Goal: Task Accomplishment & Management: Manage account settings

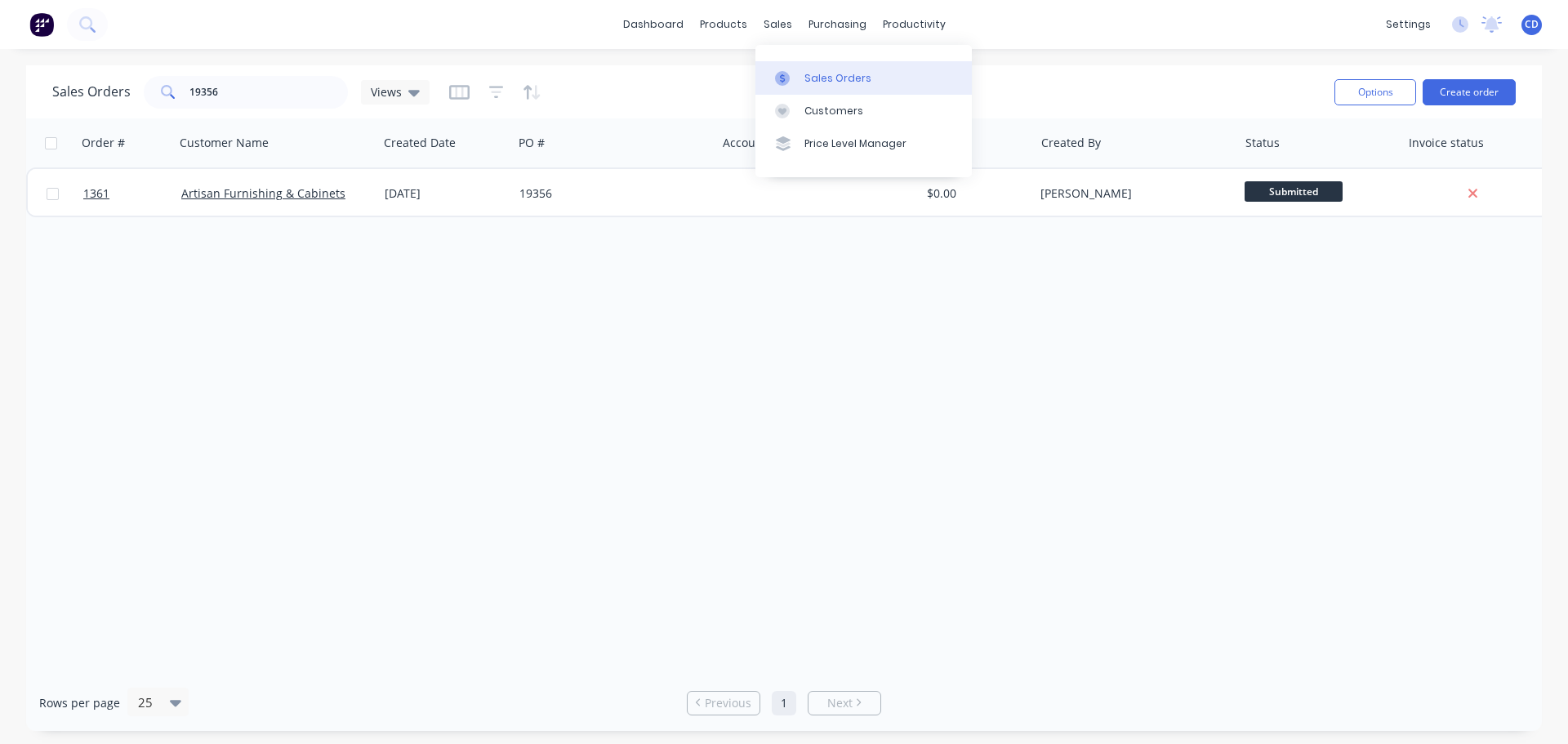
click at [878, 80] on link "Sales Orders" at bounding box center [864, 78] width 216 height 33
click at [248, 91] on input "19356" at bounding box center [269, 92] width 159 height 33
type input "1"
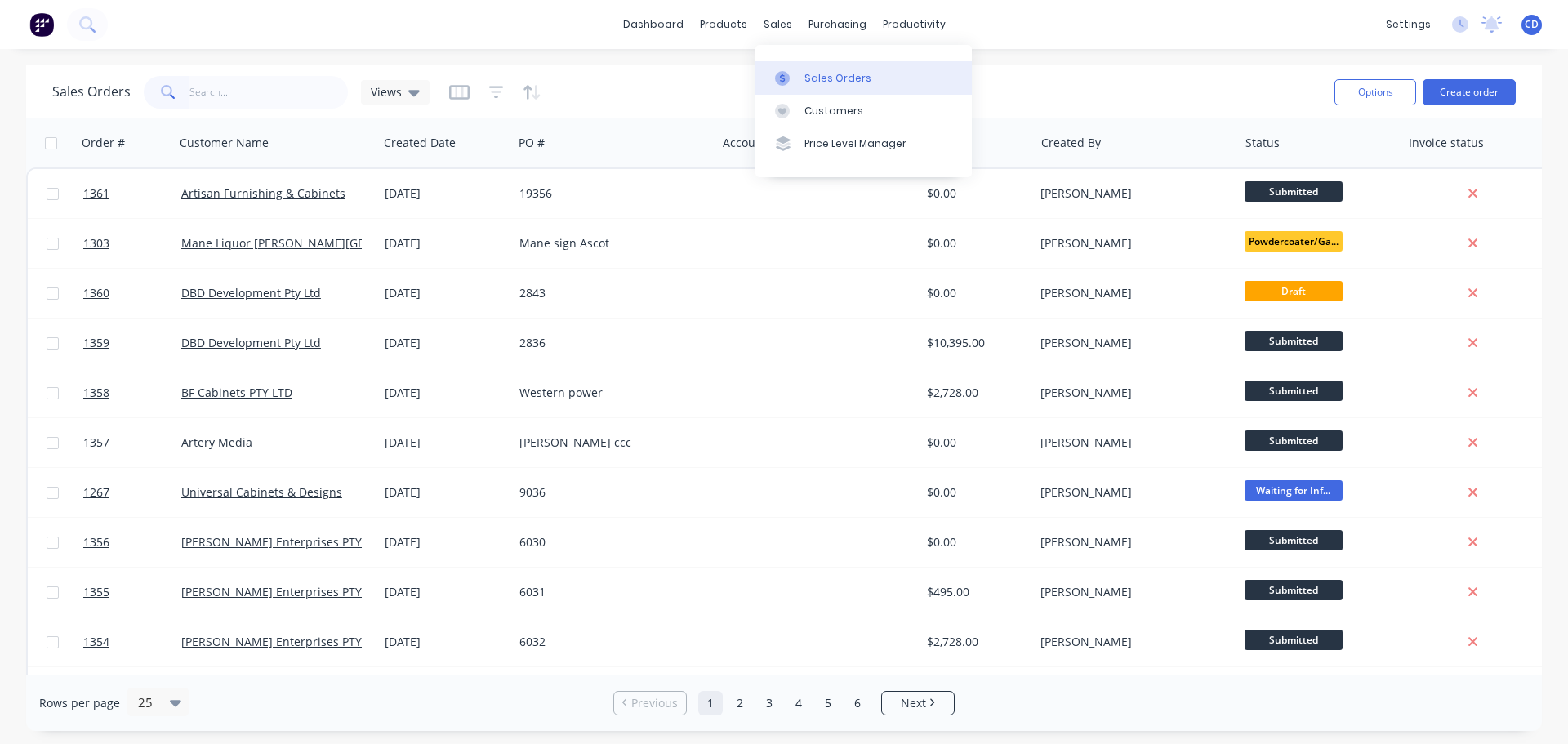
click at [845, 74] on div "Sales Orders" at bounding box center [838, 78] width 67 height 14
click at [1501, 84] on button "Create order" at bounding box center [1469, 92] width 93 height 26
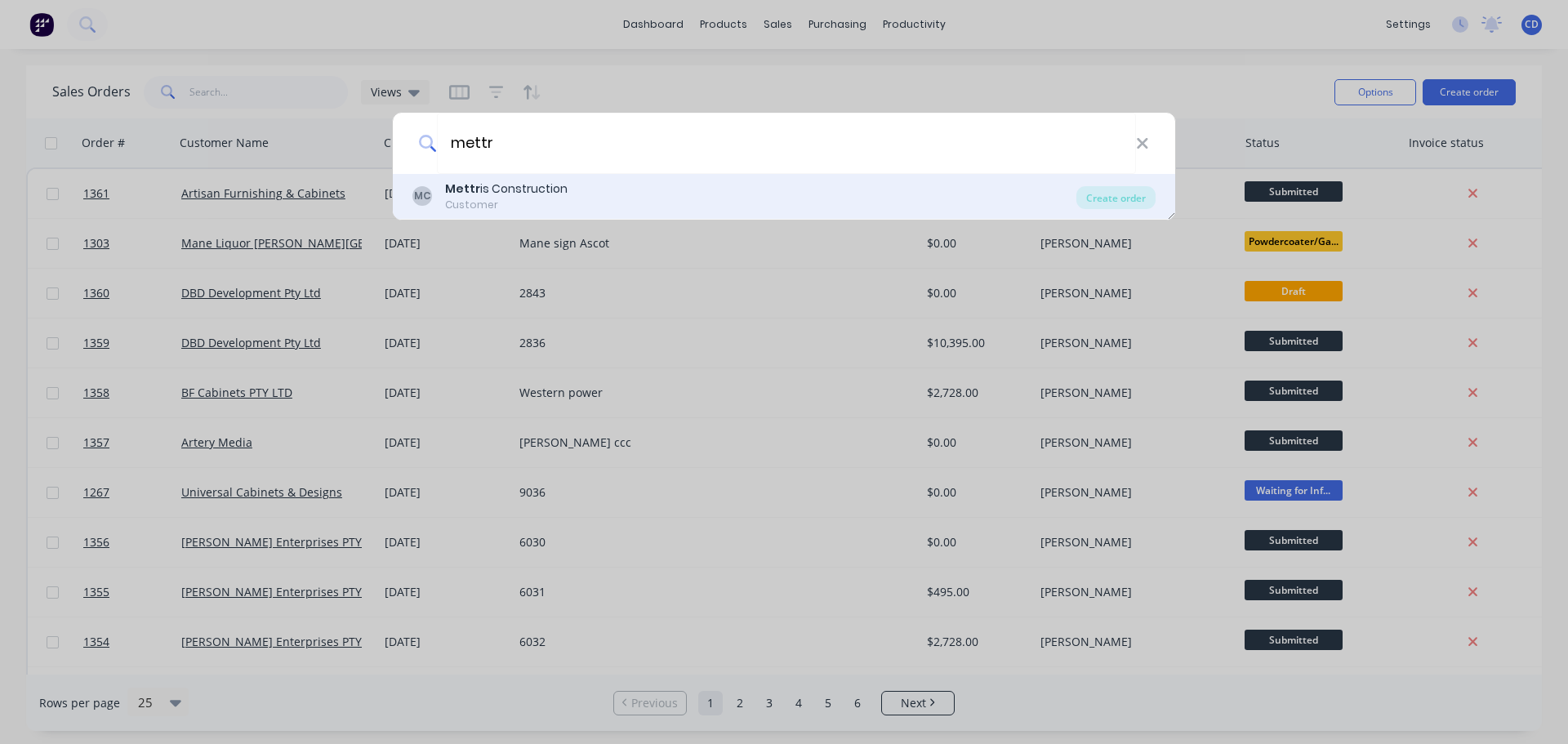
type input "mettr"
click at [672, 196] on div "MC Mettr is Construction Customer" at bounding box center [745, 196] width 664 height 32
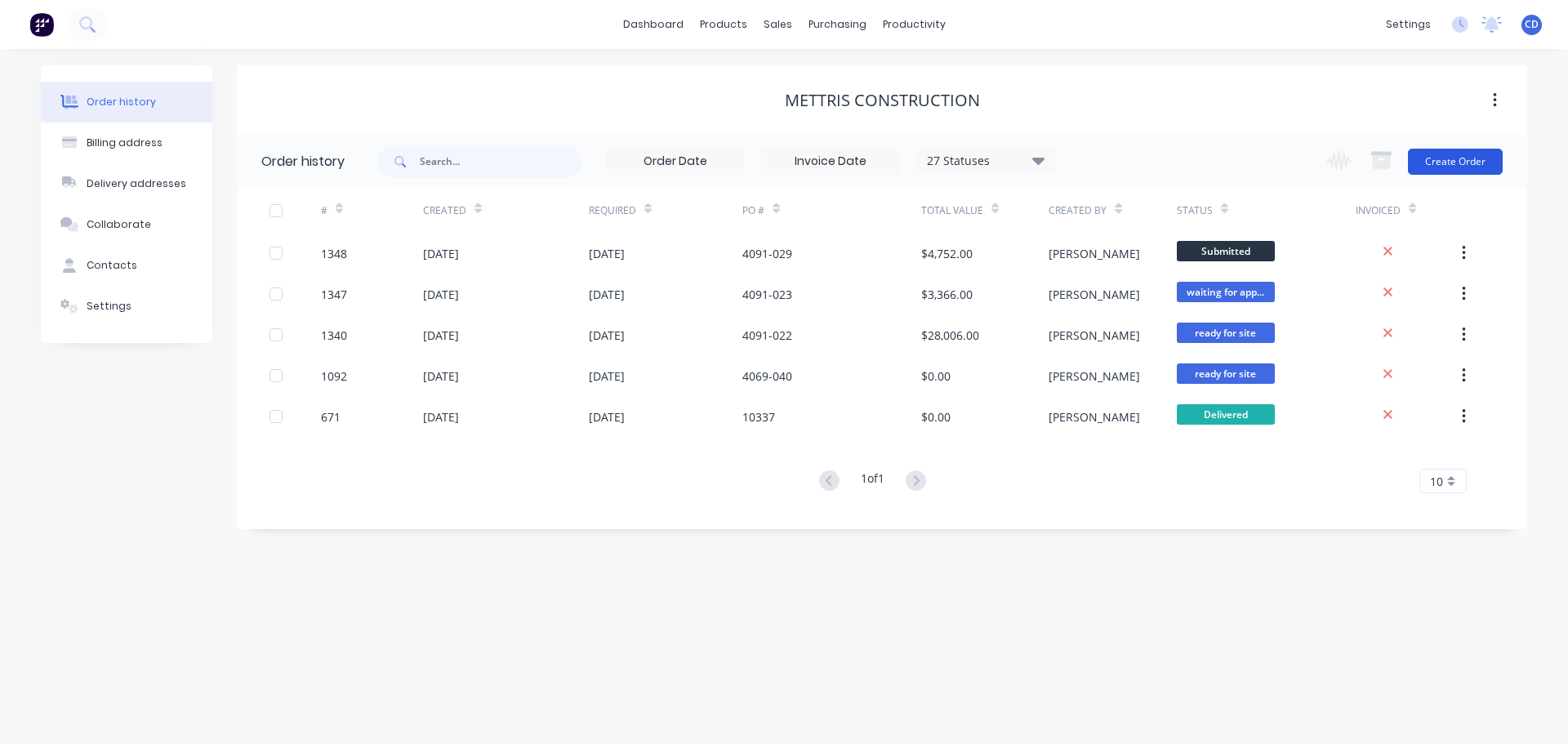
click at [1433, 168] on button "Create Order" at bounding box center [1456, 161] width 95 height 26
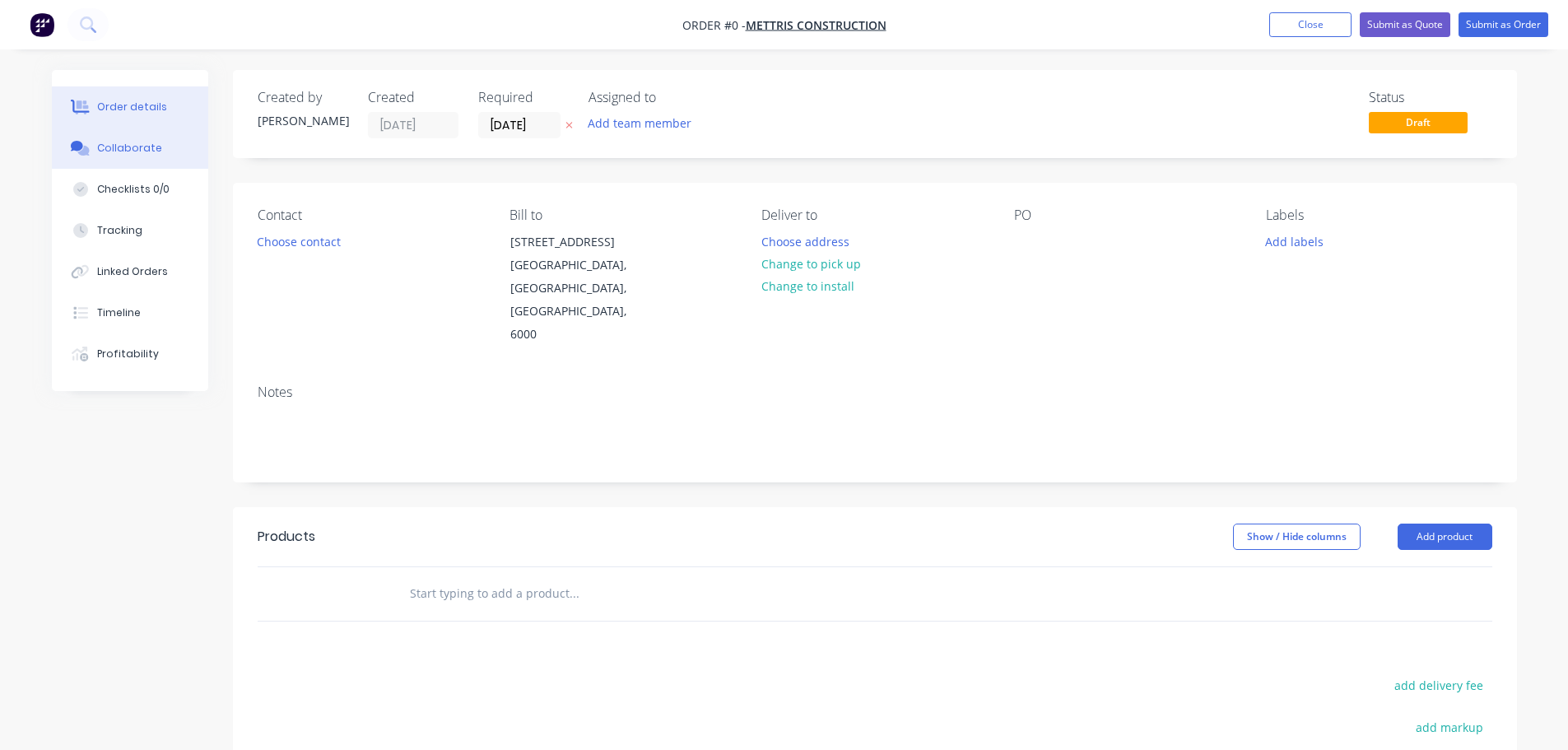
click at [162, 148] on button "Collaborate" at bounding box center [130, 148] width 156 height 41
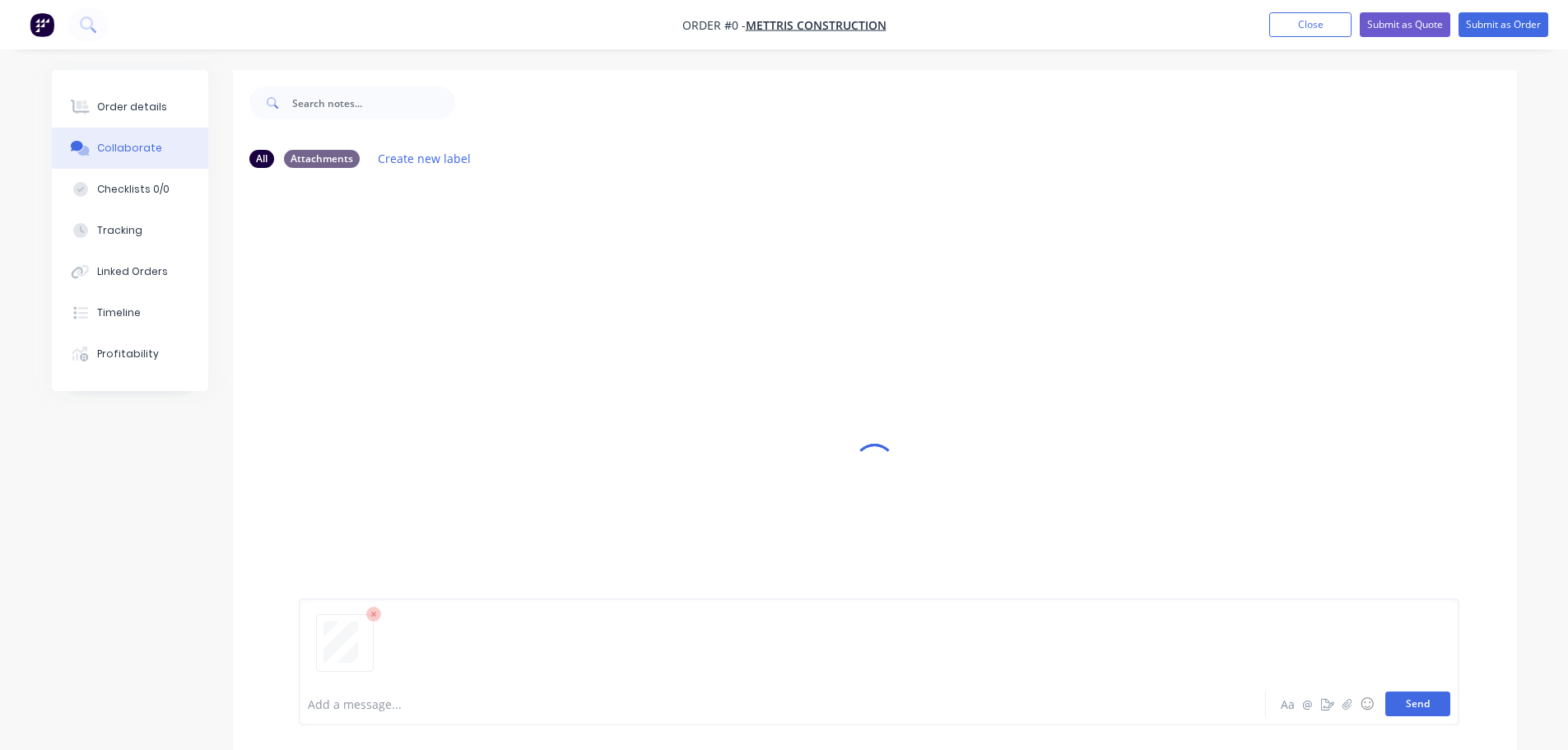
click at [1409, 709] on button "Send" at bounding box center [1417, 703] width 65 height 25
click at [191, 104] on button "Order details" at bounding box center [130, 107] width 156 height 41
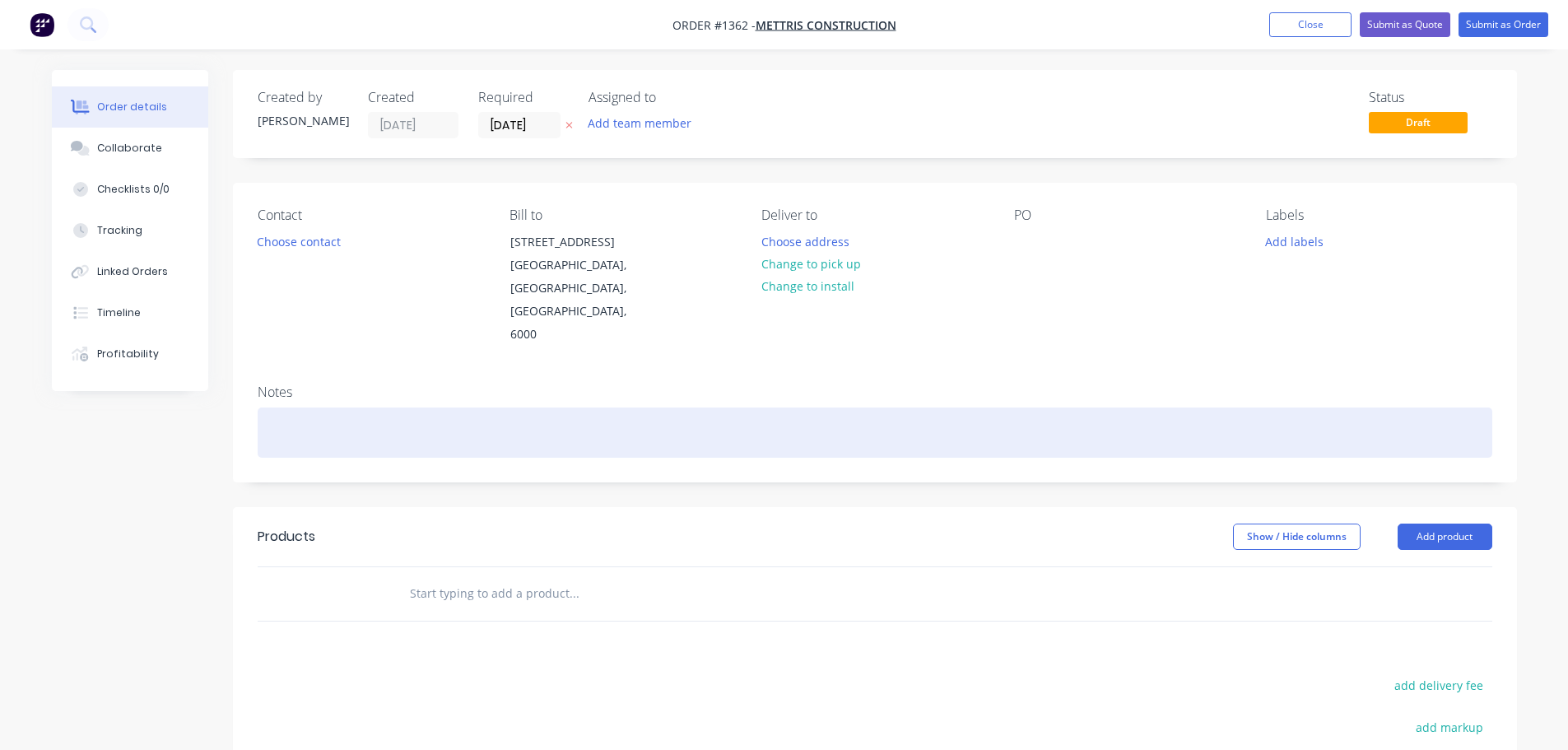
click at [369, 408] on div at bounding box center [874, 432] width 1234 height 50
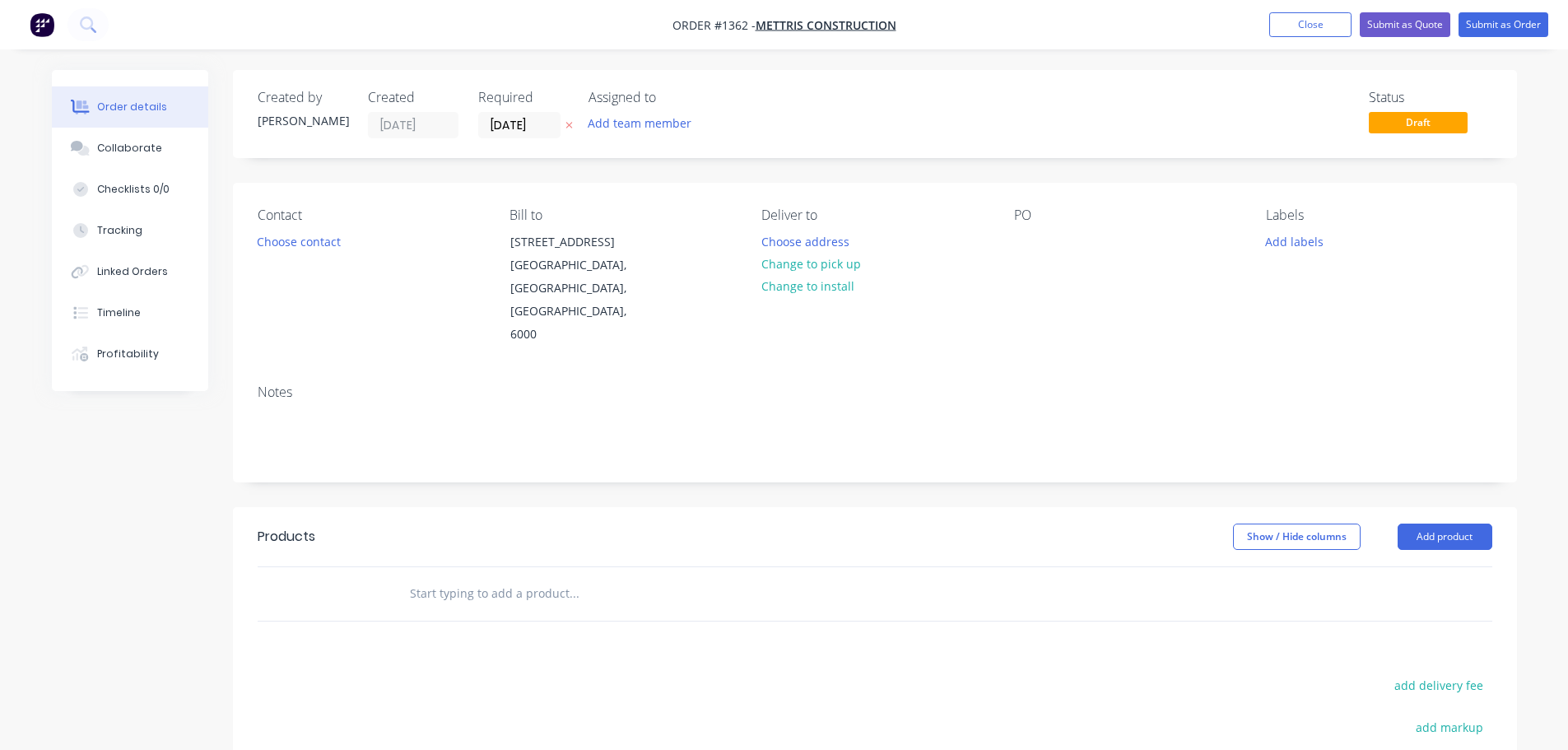
click at [461, 568] on div at bounding box center [686, 594] width 593 height 54
click at [1444, 524] on button "Add product" at bounding box center [1445, 536] width 95 height 26
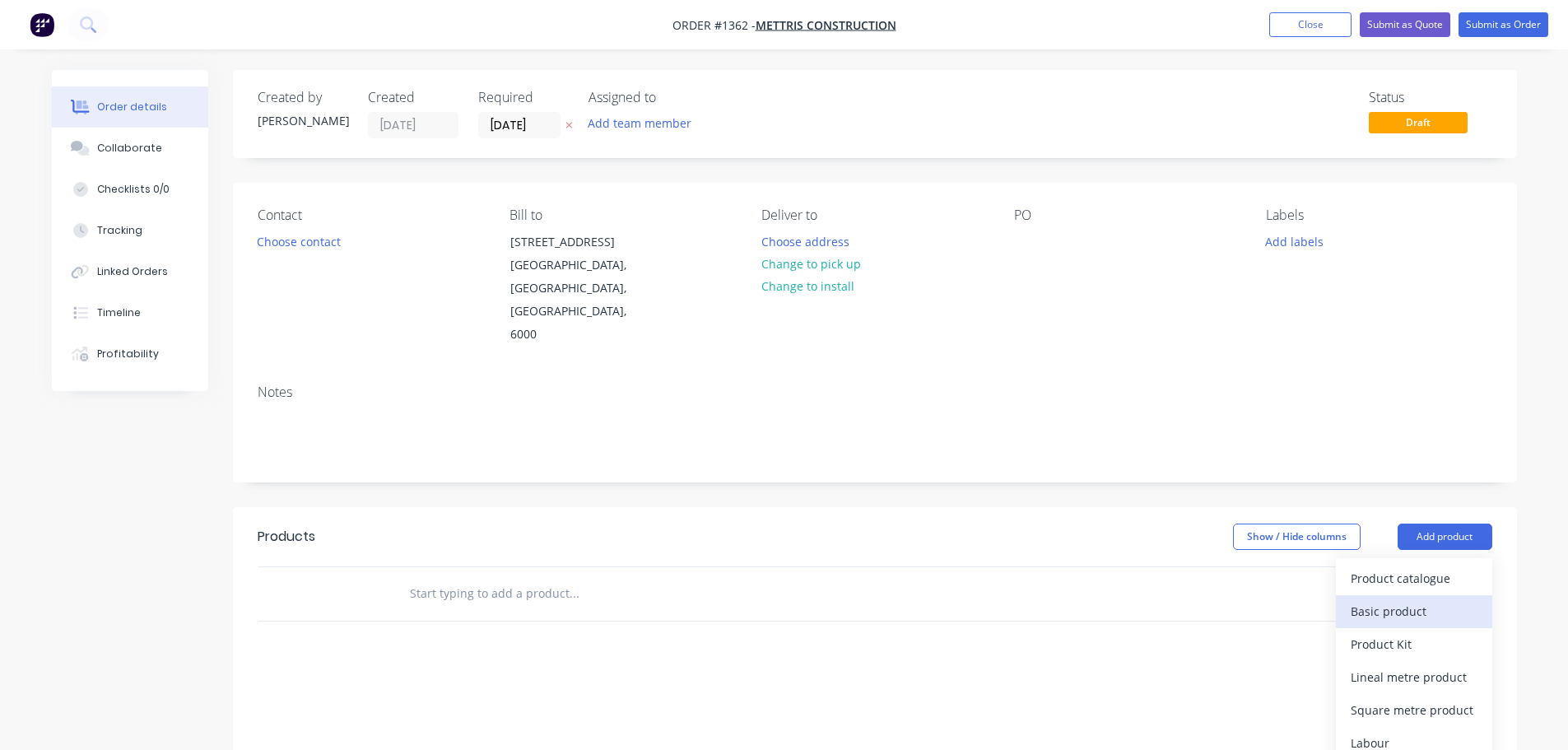
click at [1397, 595] on button "Basic product" at bounding box center [1413, 611] width 156 height 33
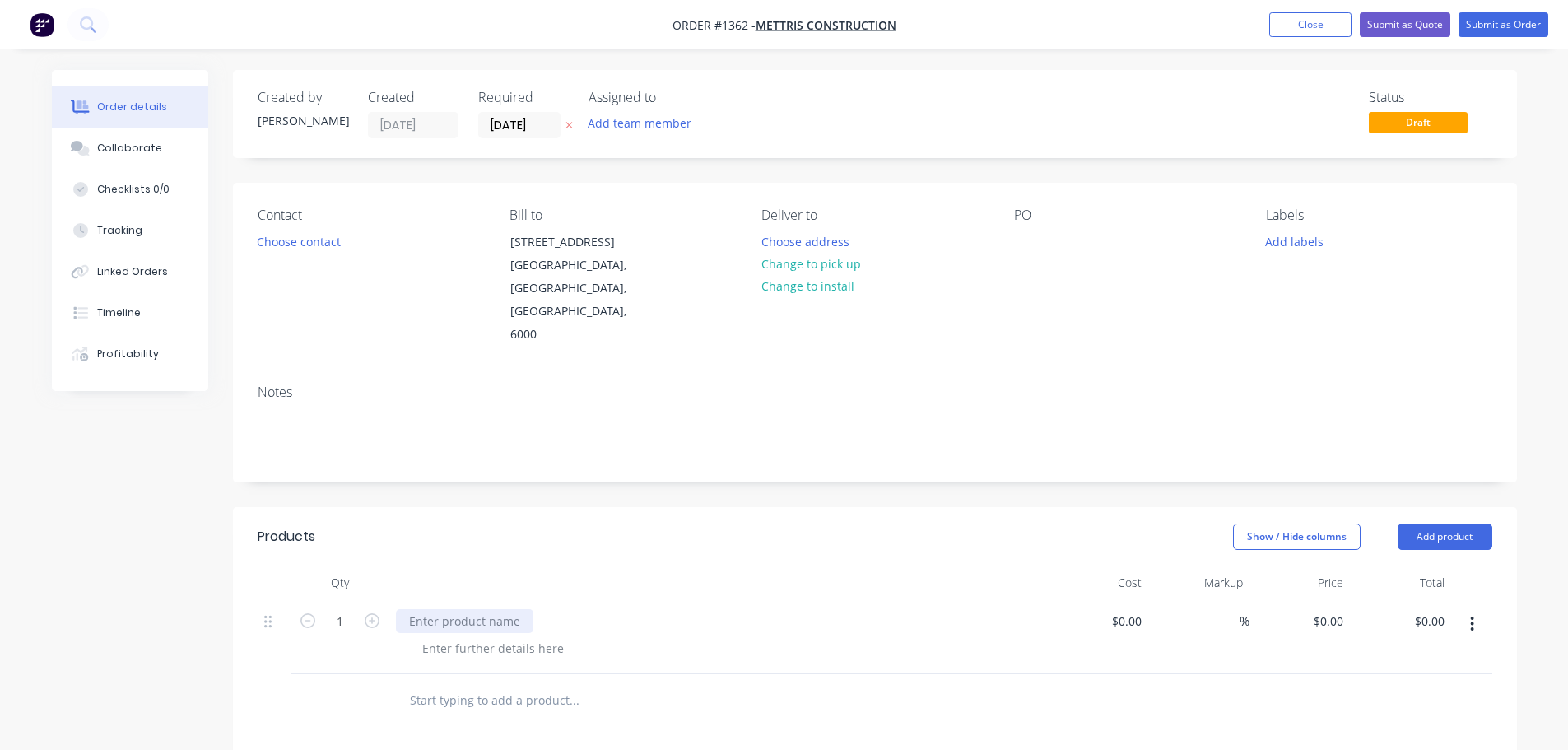
paste div
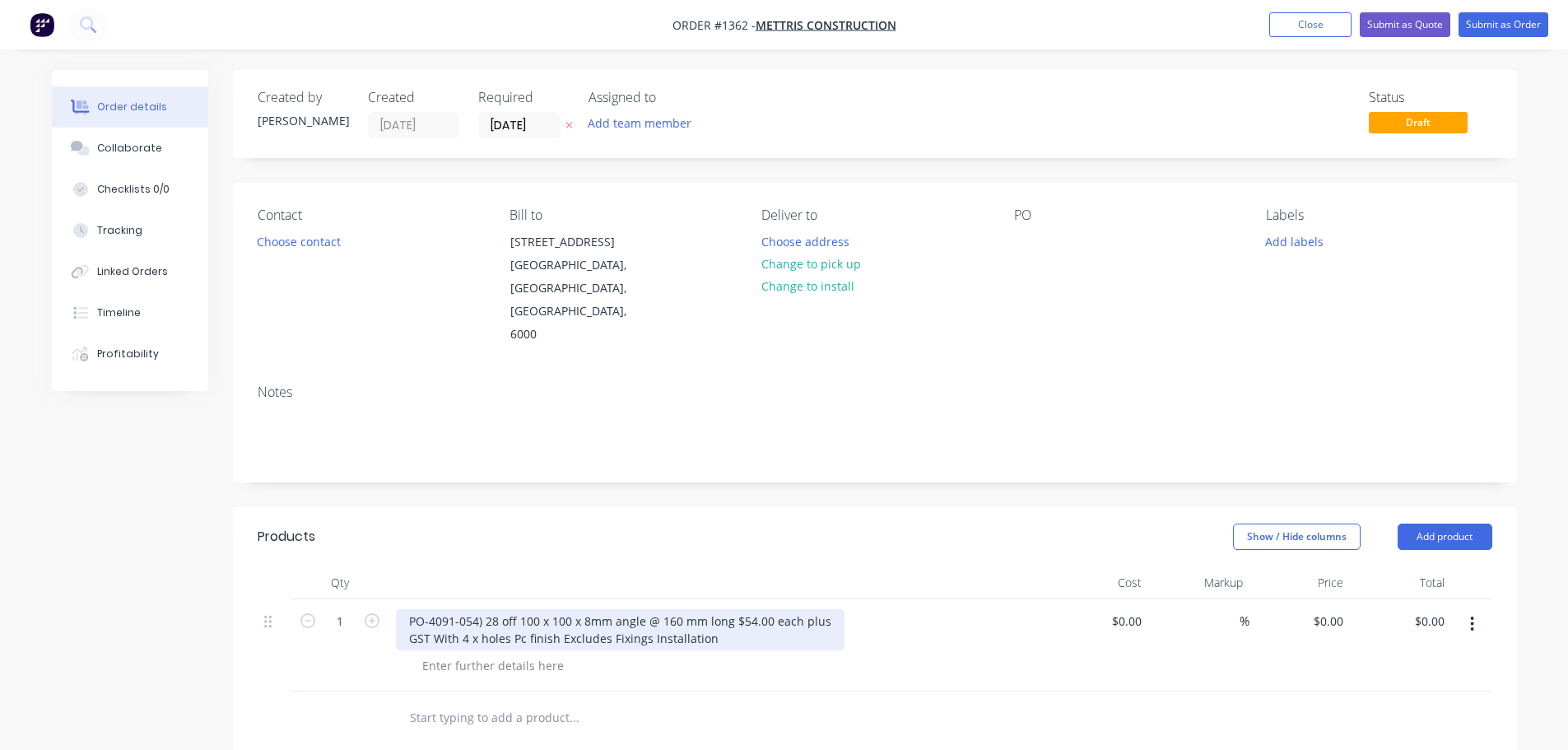
click at [416, 609] on div "PO-4091-054) 28 off 100 x 100 x 8mm angle @ 160 mm long $54.00 each plus GST Wi…" at bounding box center [620, 630] width 449 height 41
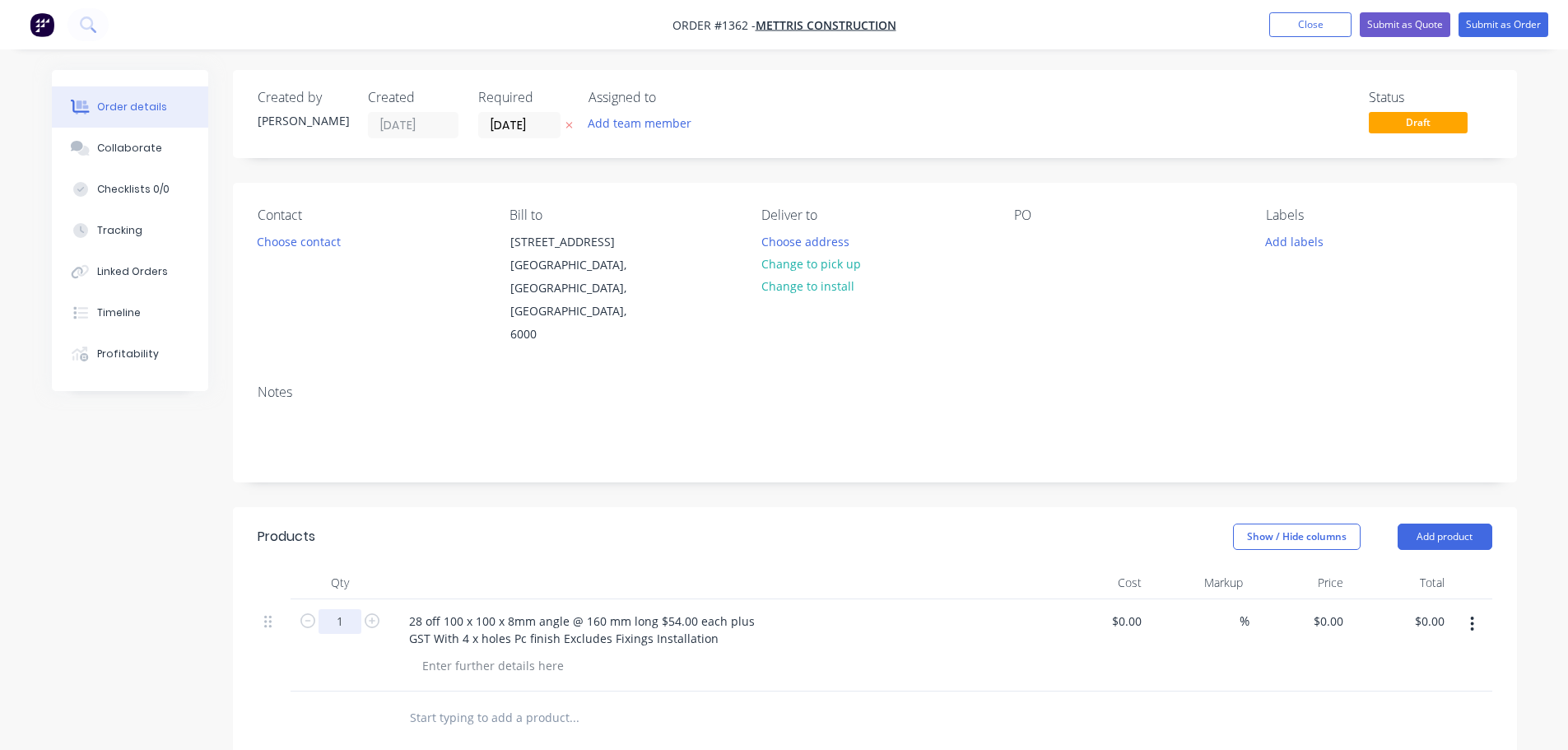
click at [345, 609] on input "1" at bounding box center [339, 621] width 43 height 25
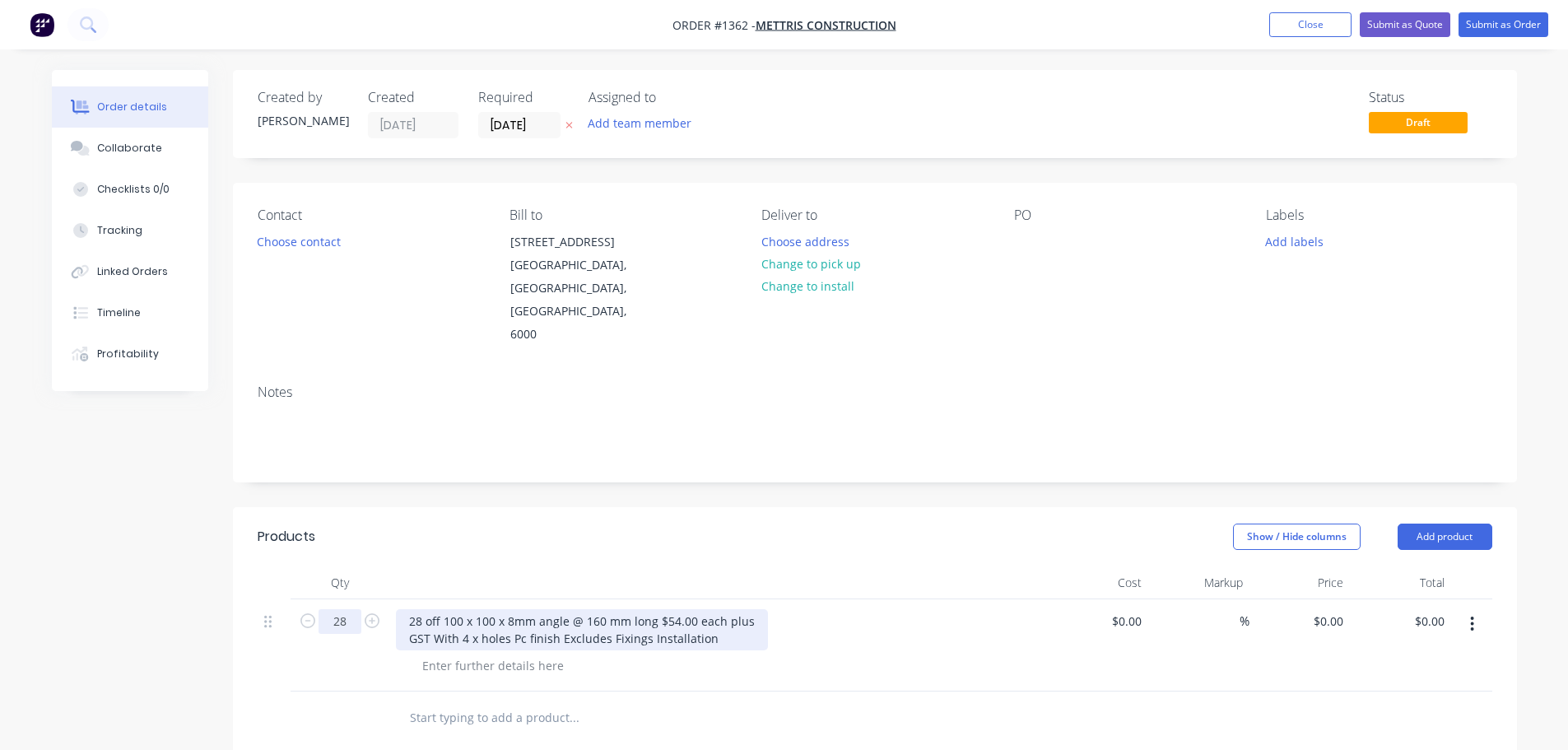
type input "28"
click at [576, 609] on div "28 off 100 x 100 x 8mm angle @ 160 mm long $54.00 each plus GST With 4 x holes …" at bounding box center [582, 630] width 372 height 41
drag, startPoint x: 517, startPoint y: 589, endPoint x: 712, endPoint y: 590, distance: 195.0
click at [712, 609] on div "28 off 100 x 100 x 8mm angle @ 160 mm long $54.00 each plus GST With 4 x holes …" at bounding box center [582, 630] width 372 height 41
drag, startPoint x: 697, startPoint y: 573, endPoint x: 748, endPoint y: 573, distance: 51.0
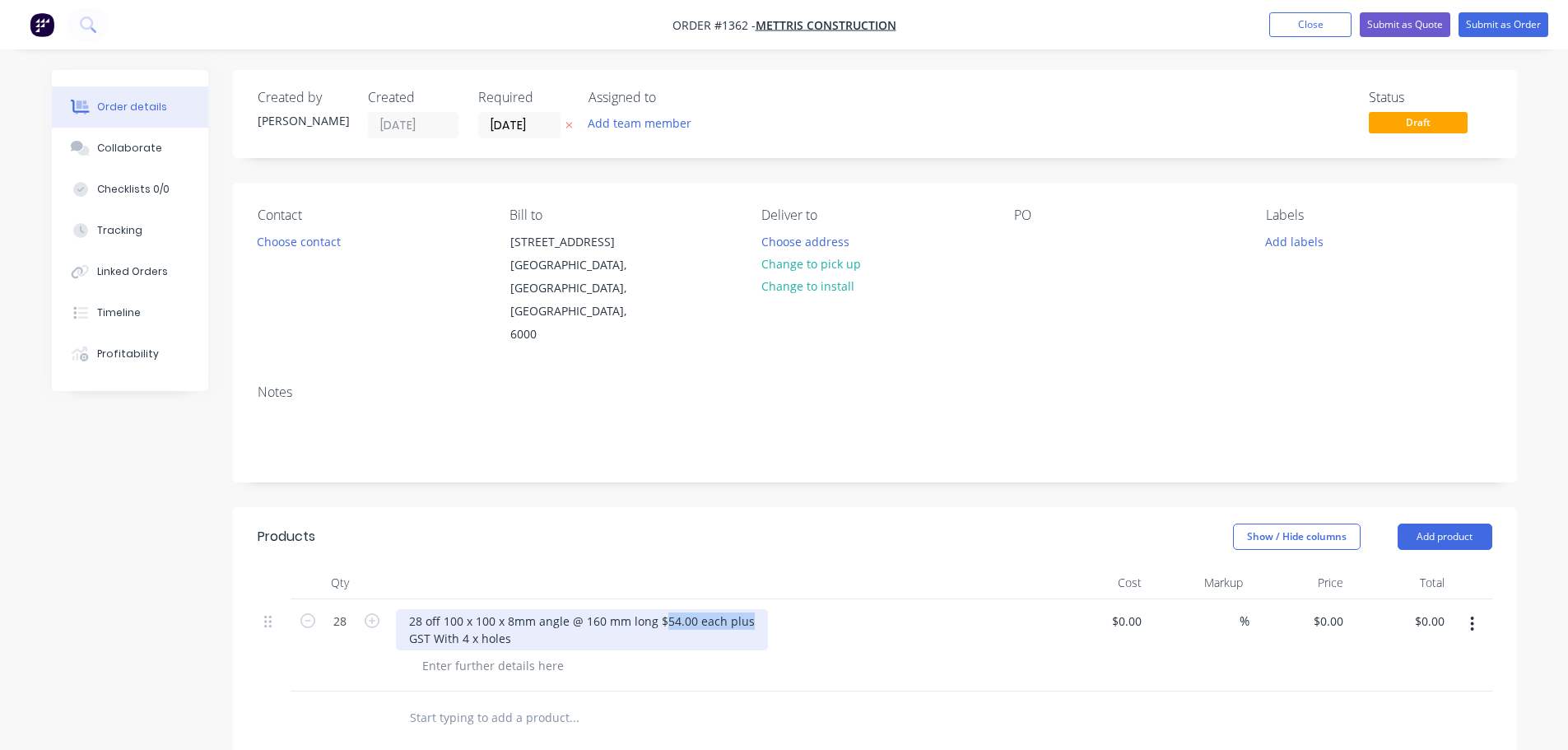
click at [755, 609] on div "28 off 100 x 100 x 8mm angle @ 160 mm long $54.00 each plus GST With 4 x holes" at bounding box center [582, 630] width 372 height 41
drag, startPoint x: 654, startPoint y: 577, endPoint x: 721, endPoint y: 577, distance: 67.0
click at [655, 609] on div "28 off 100 x 100 x 8mm angle @ 160 mm long $ GST With 4 x holes" at bounding box center [538, 630] width 286 height 41
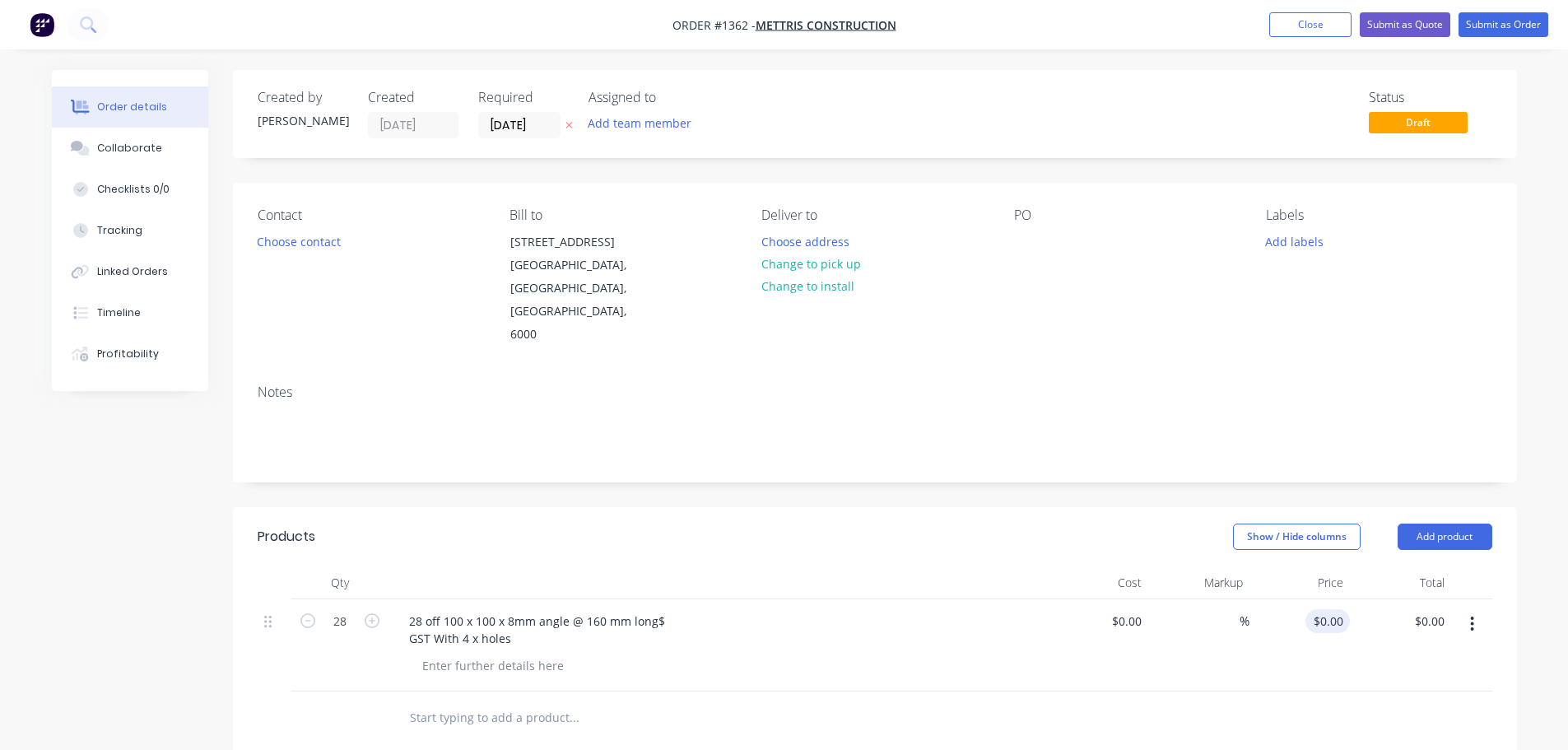
click at [1308, 599] on div "$0.00 $0.00" at bounding box center [1300, 645] width 101 height 92
click at [1326, 599] on div "0 $0.00" at bounding box center [1300, 645] width 101 height 92
type input "$540.00"
type input "$15,120.00"
click at [1342, 622] on div "$540.00 540" at bounding box center [1300, 645] width 101 height 92
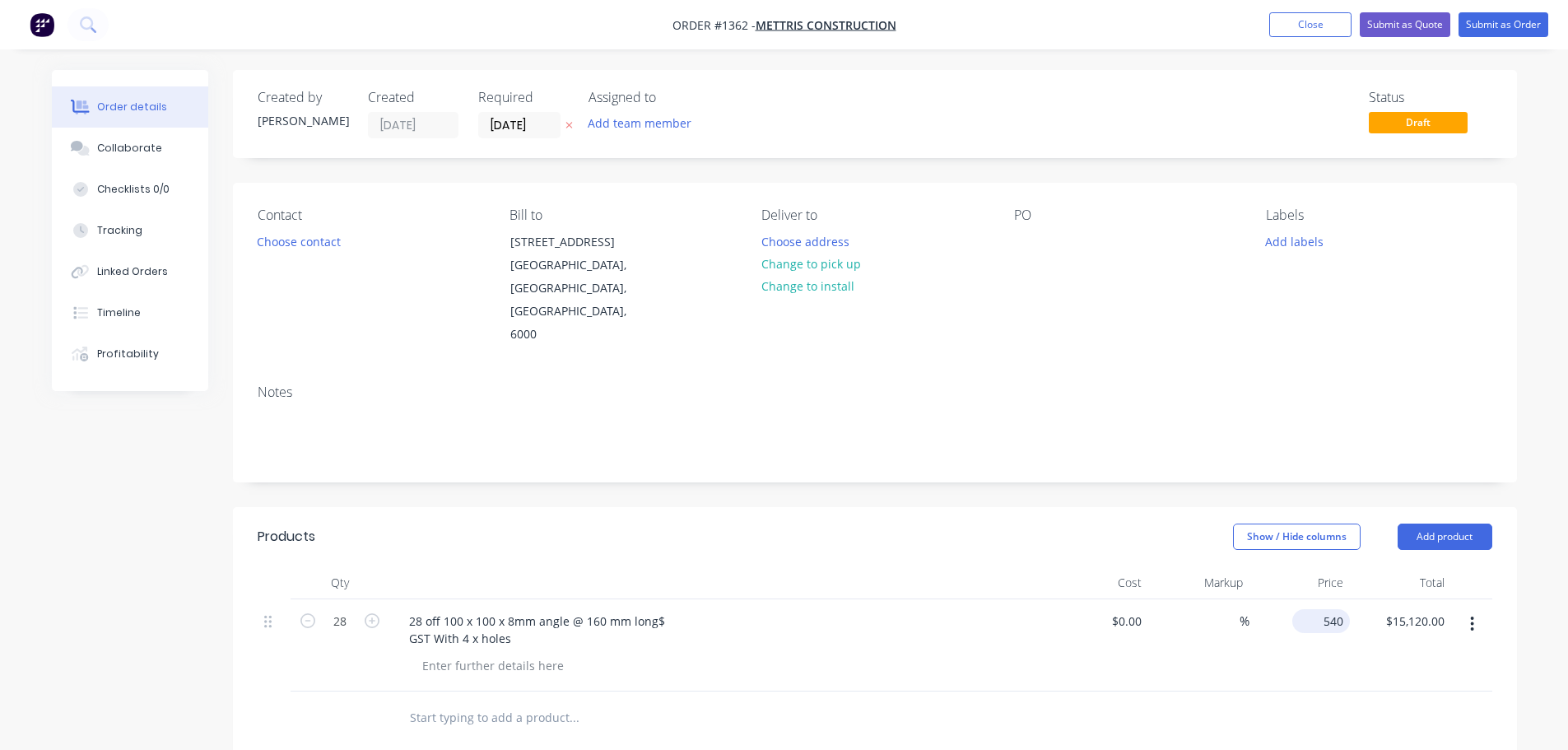
click at [1339, 609] on input "540" at bounding box center [1324, 621] width 51 height 24
type input "$54.00"
type input "$1,512.00"
click at [1317, 416] on div "Notes" at bounding box center [875, 426] width 1284 height 110
click at [417, 609] on div "28 off 100 x 100 x 8mm angle @ 160 mm long$ GST With 4 x holes" at bounding box center [536, 630] width 282 height 41
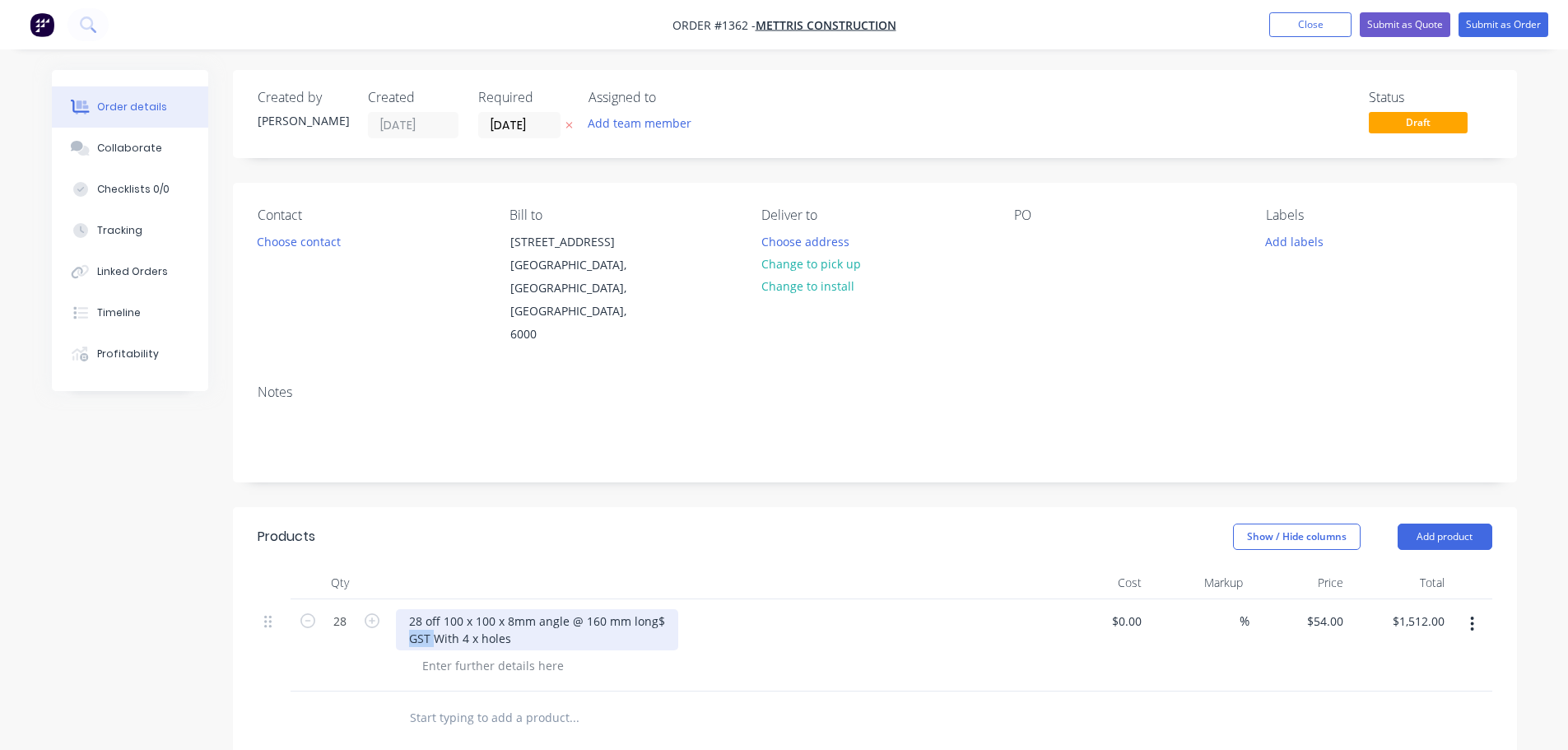
click at [417, 609] on div "28 off 100 x 100 x 8mm angle @ 160 mm long$ GST With 4 x holes" at bounding box center [536, 630] width 282 height 41
click at [655, 609] on div "28 off 100 x 100 x 8mm angle @ 160 mm long$ With 4 x holes" at bounding box center [536, 630] width 282 height 41
click at [327, 245] on button "Choose contact" at bounding box center [298, 241] width 101 height 22
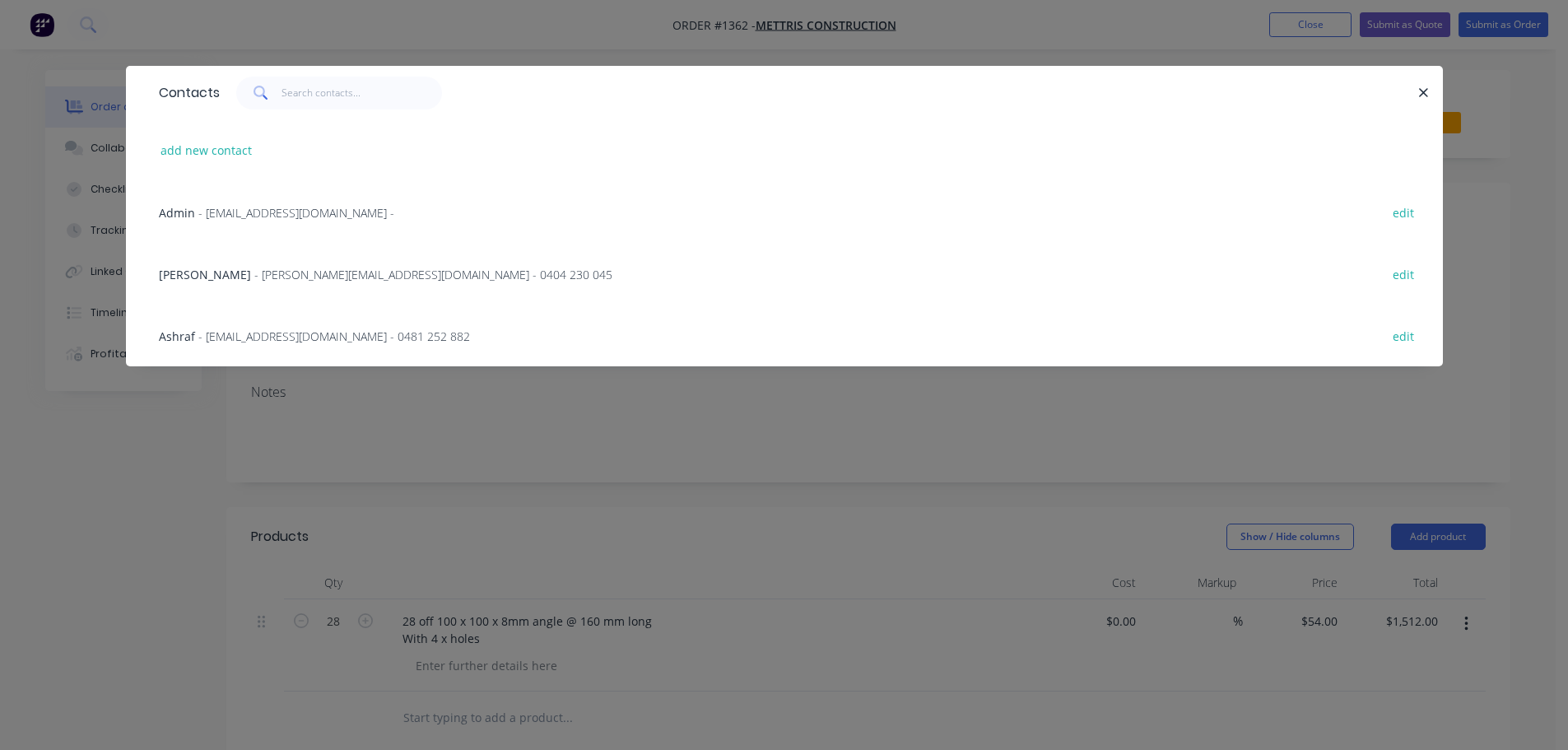
click at [262, 267] on span "- [PERSON_NAME][EMAIL_ADDRESS][DOMAIN_NAME] - 0404 230 045" at bounding box center [433, 274] width 358 height 16
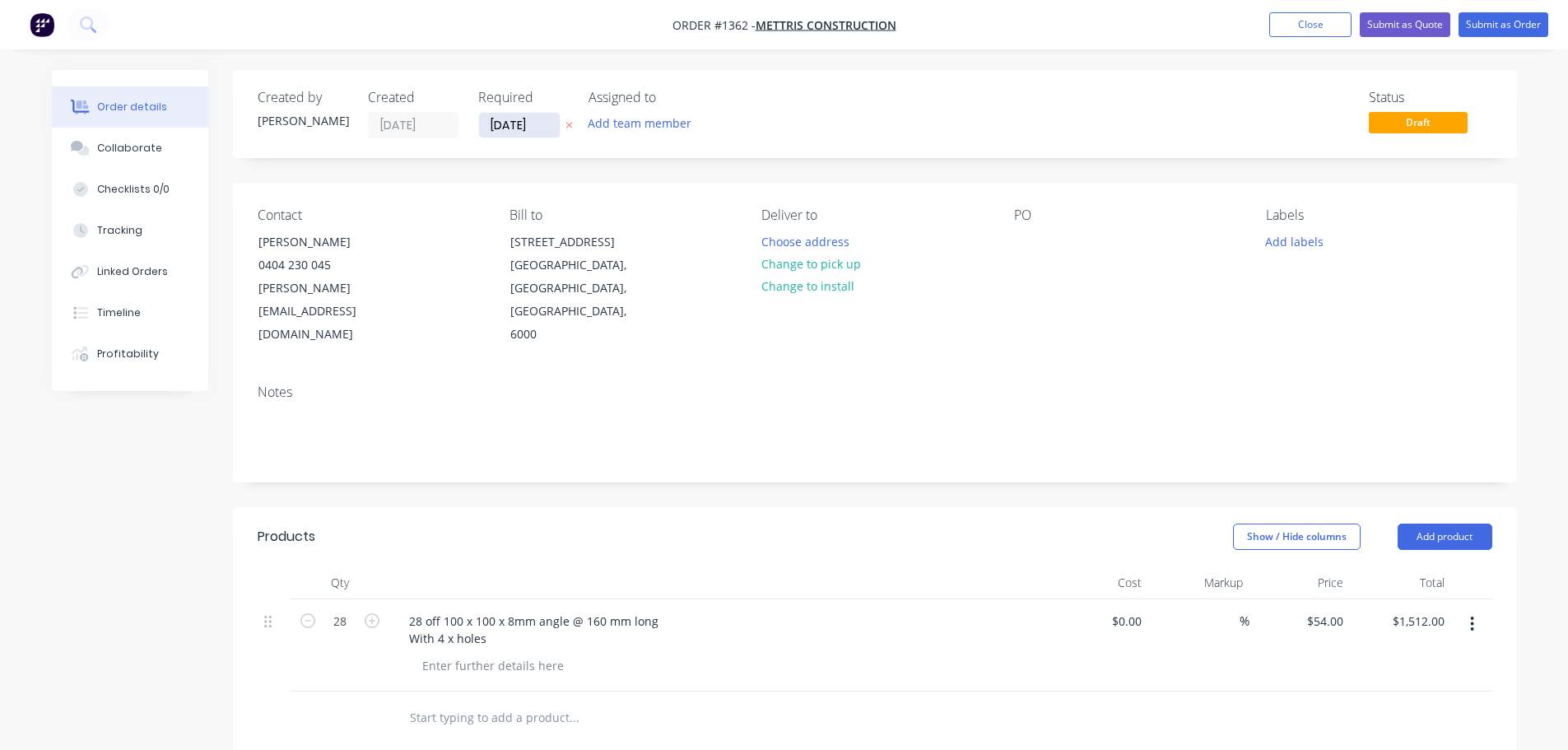
click at [525, 125] on input "[DATE]" at bounding box center [519, 125] width 80 height 25
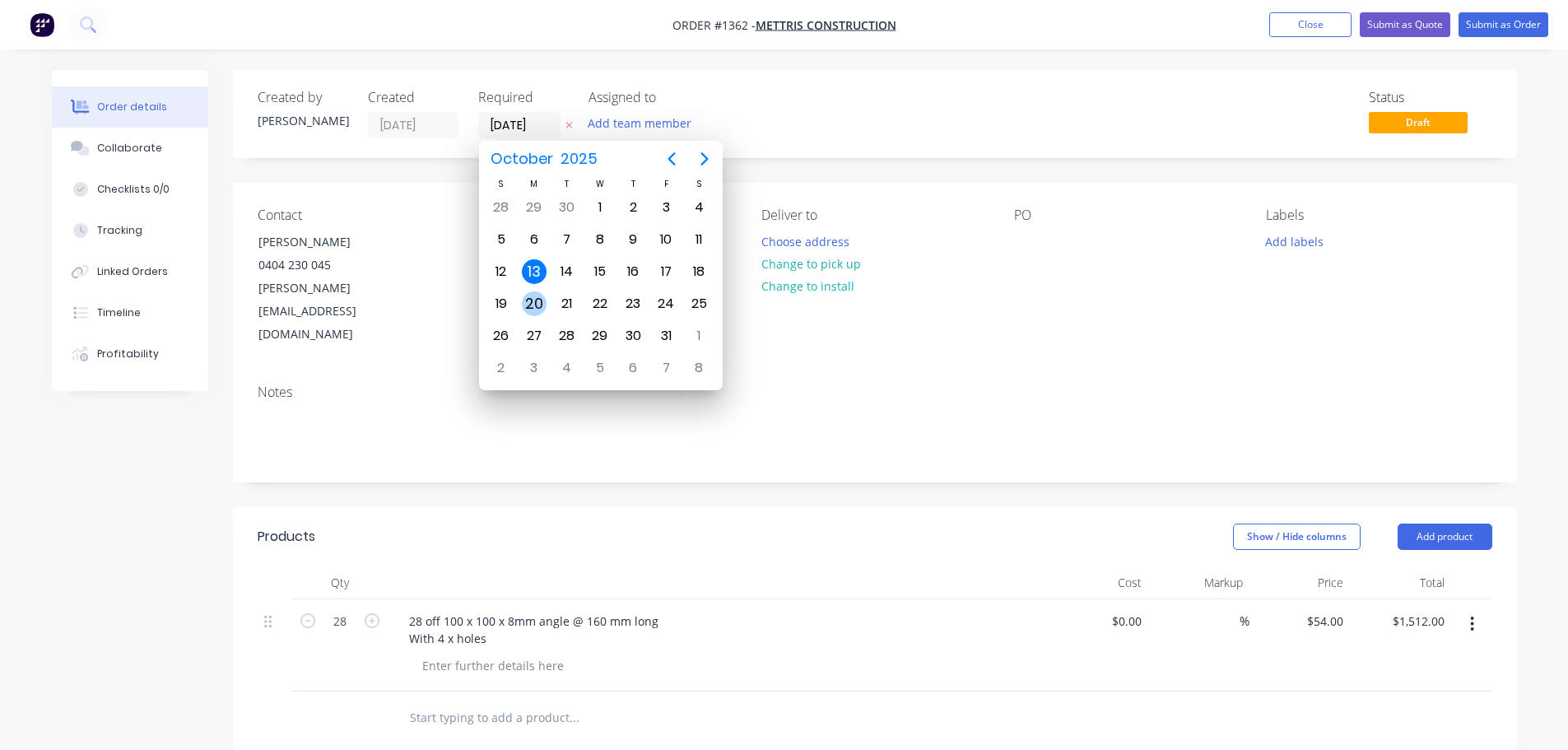
click at [535, 298] on div "20" at bounding box center [534, 303] width 25 height 25
type input "[DATE]"
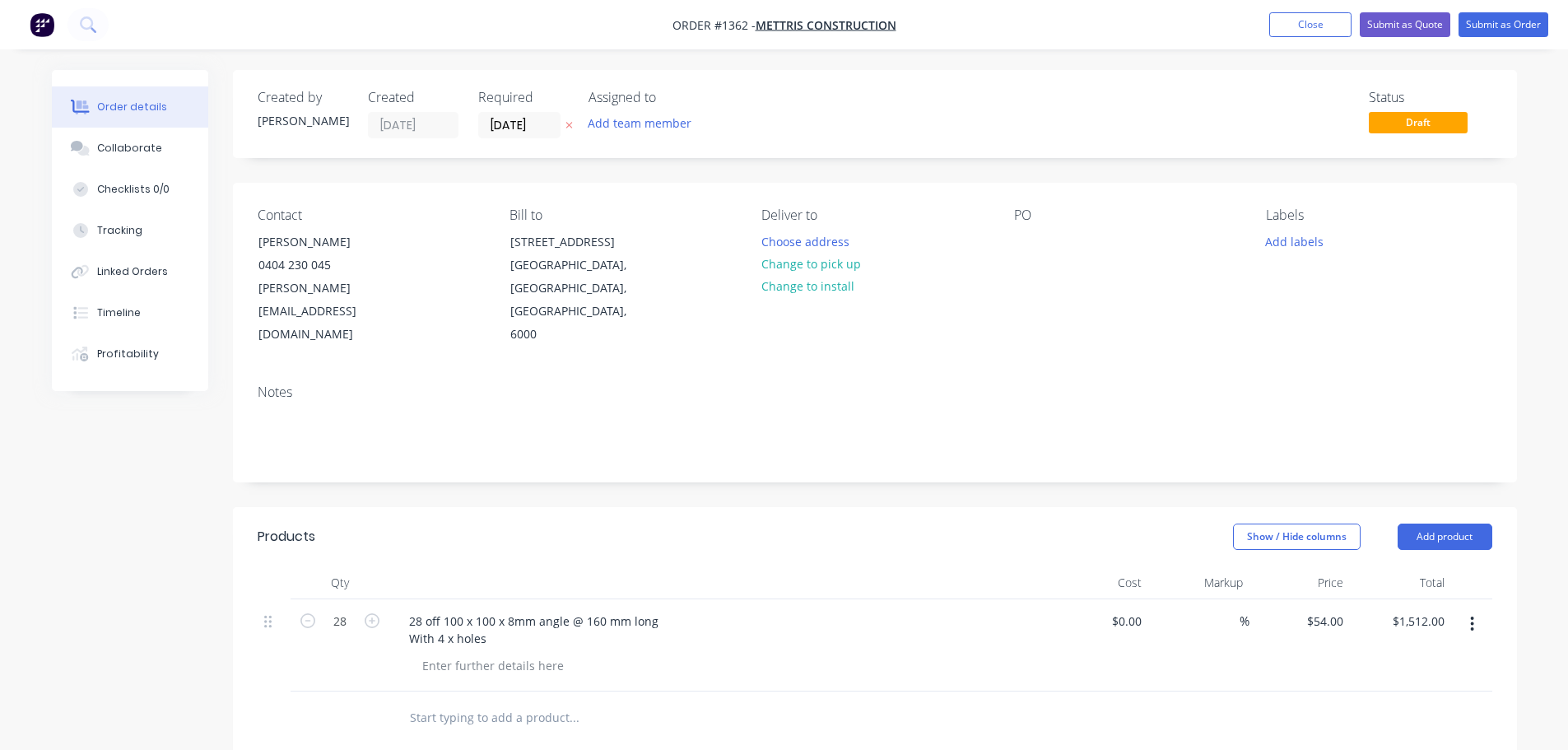
click at [981, 245] on div "Deliver to Choose address Change to pick up Change to install" at bounding box center [874, 276] width 225 height 139
click at [1020, 233] on div at bounding box center [1027, 242] width 26 height 24
drag, startPoint x: 151, startPoint y: 167, endPoint x: 142, endPoint y: 165, distance: 9.2
click at [151, 168] on button "Collaborate" at bounding box center [130, 148] width 156 height 41
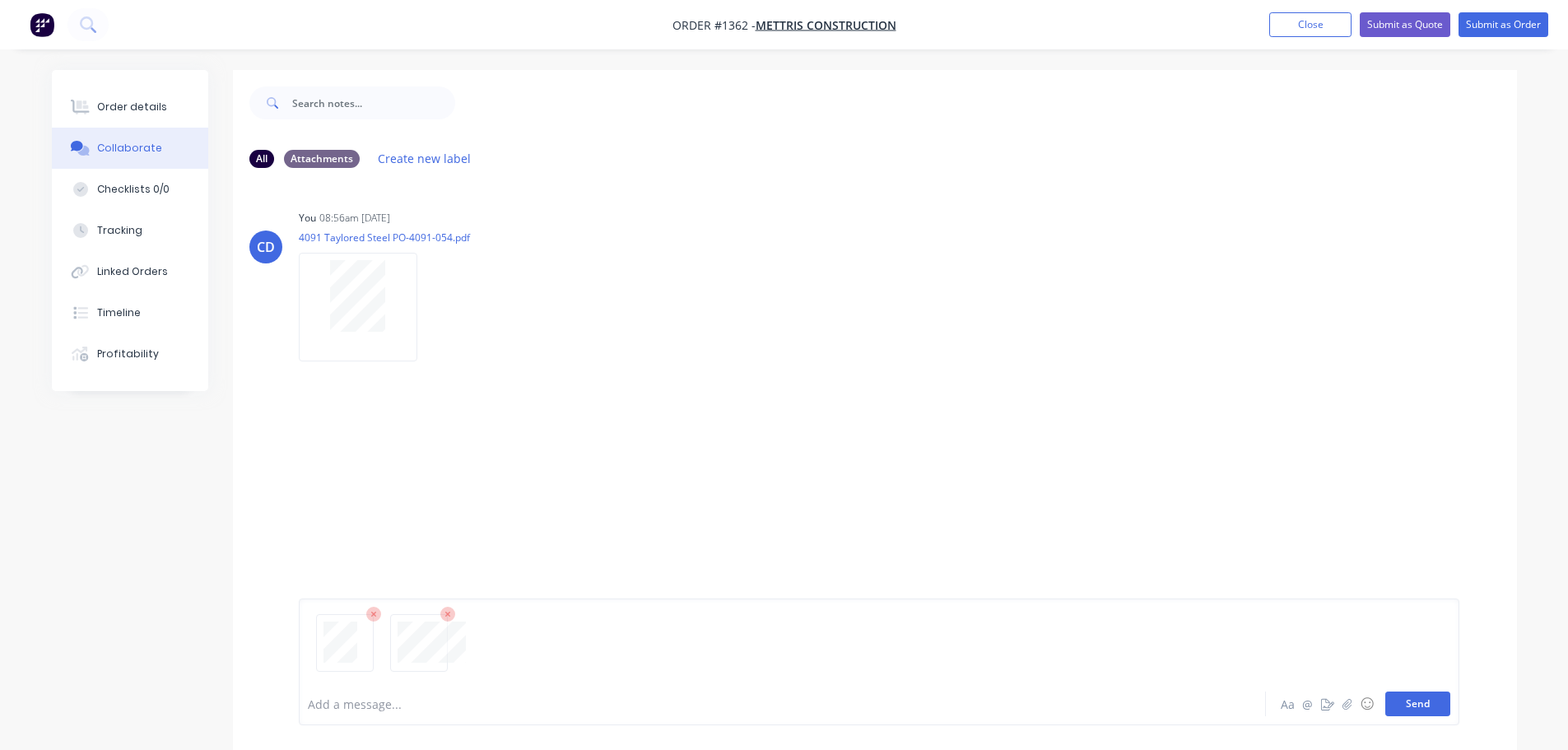
click at [1433, 701] on button "Send" at bounding box center [1417, 703] width 65 height 25
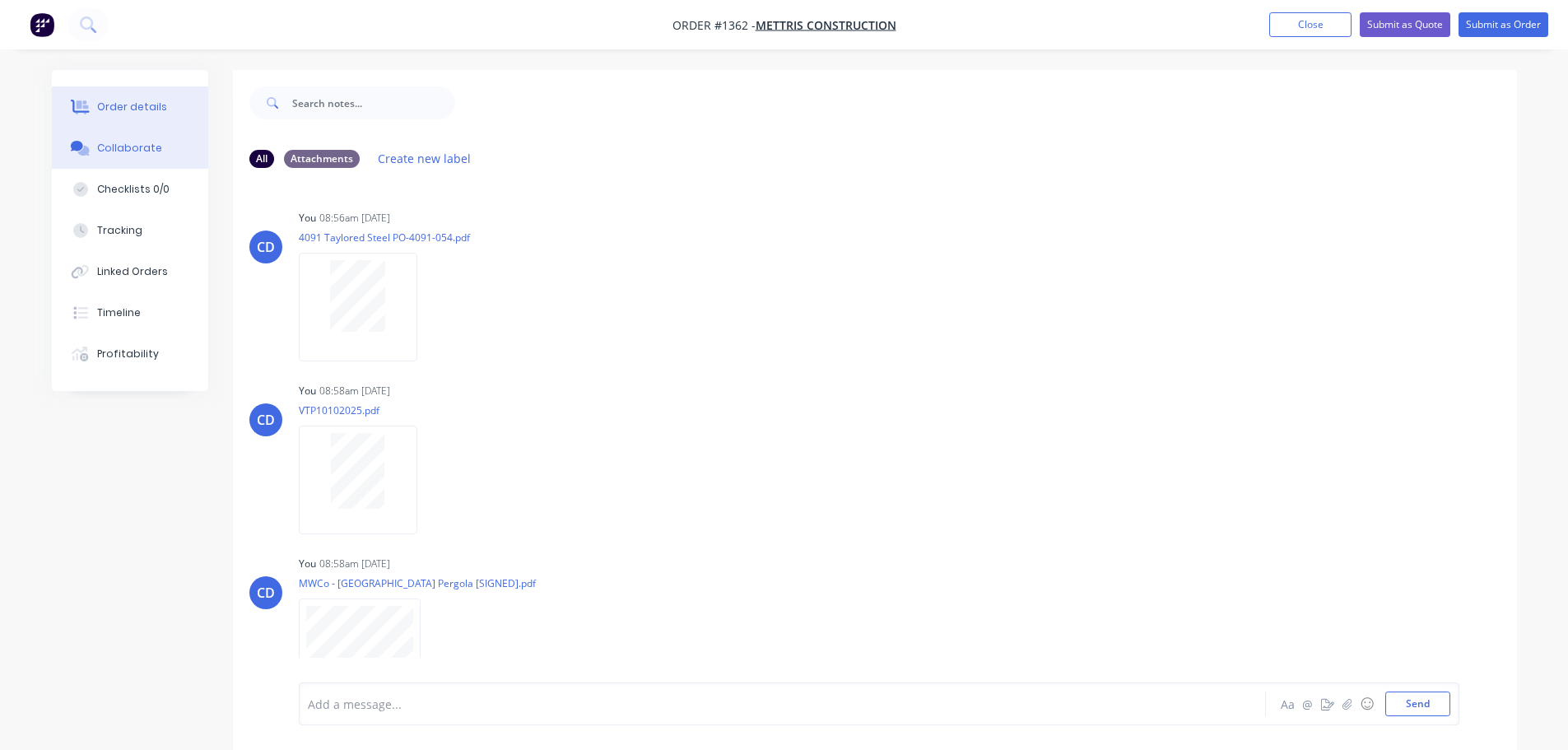
drag, startPoint x: 127, startPoint y: 98, endPoint x: 129, endPoint y: 120, distance: 22.1
click at [128, 99] on button "Order details" at bounding box center [130, 107] width 156 height 41
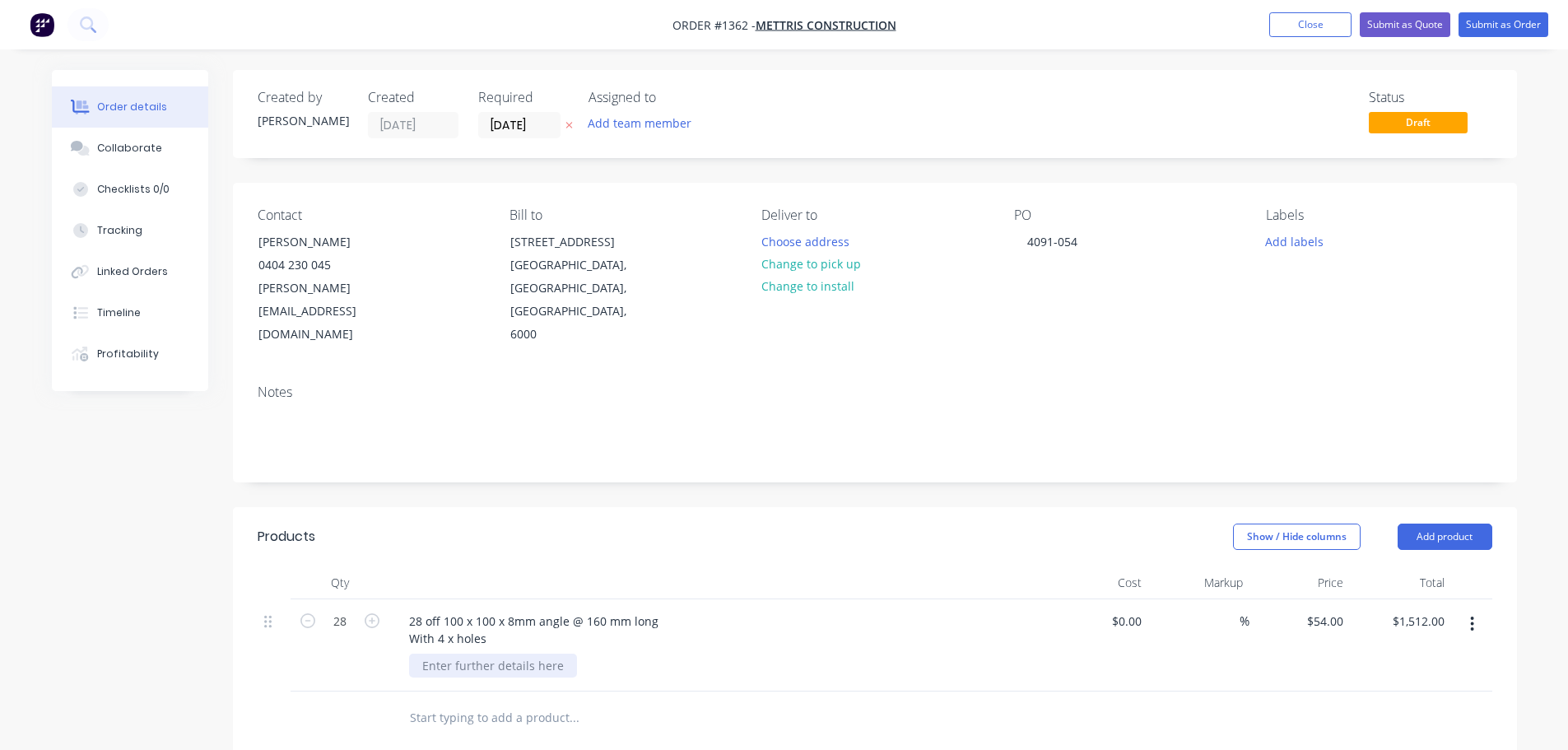
click at [467, 653] on div at bounding box center [493, 665] width 168 height 24
drag, startPoint x: 467, startPoint y: 613, endPoint x: 761, endPoint y: 518, distance: 309.0
click at [847, 435] on div "Notes" at bounding box center [875, 426] width 1284 height 110
click at [462, 653] on div "see engeer detail for holes" at bounding box center [495, 665] width 173 height 24
click at [485, 636] on div "28 off 100 x 100 x 8mm angle @ 160 mm long With 4 x holes see engineer detail f…" at bounding box center [719, 645] width 659 height 92
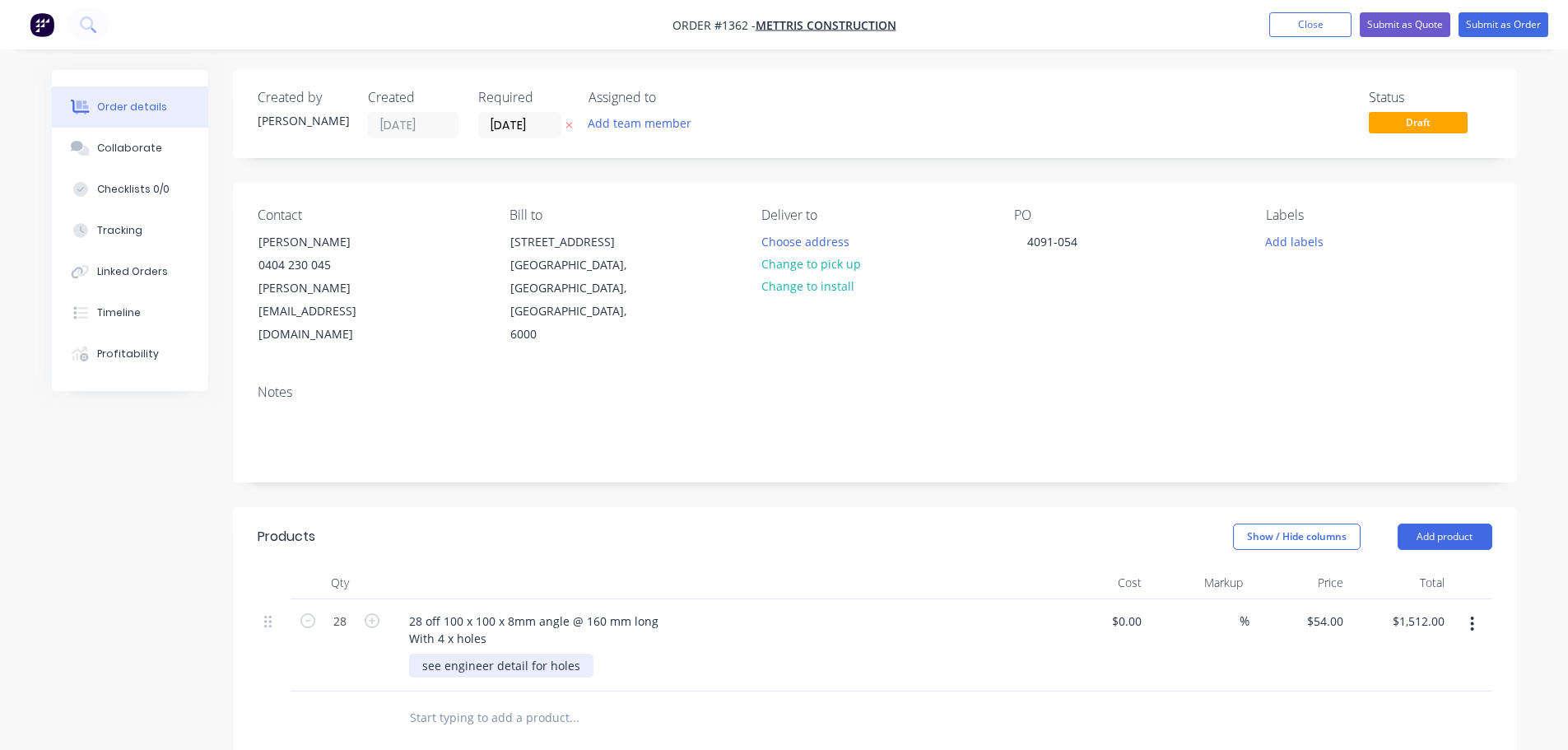
click at [524, 653] on div "see engineer detail for holes" at bounding box center [501, 665] width 184 height 24
click at [500, 512] on header "Products Show / Hide columns Add product" at bounding box center [875, 536] width 1284 height 59
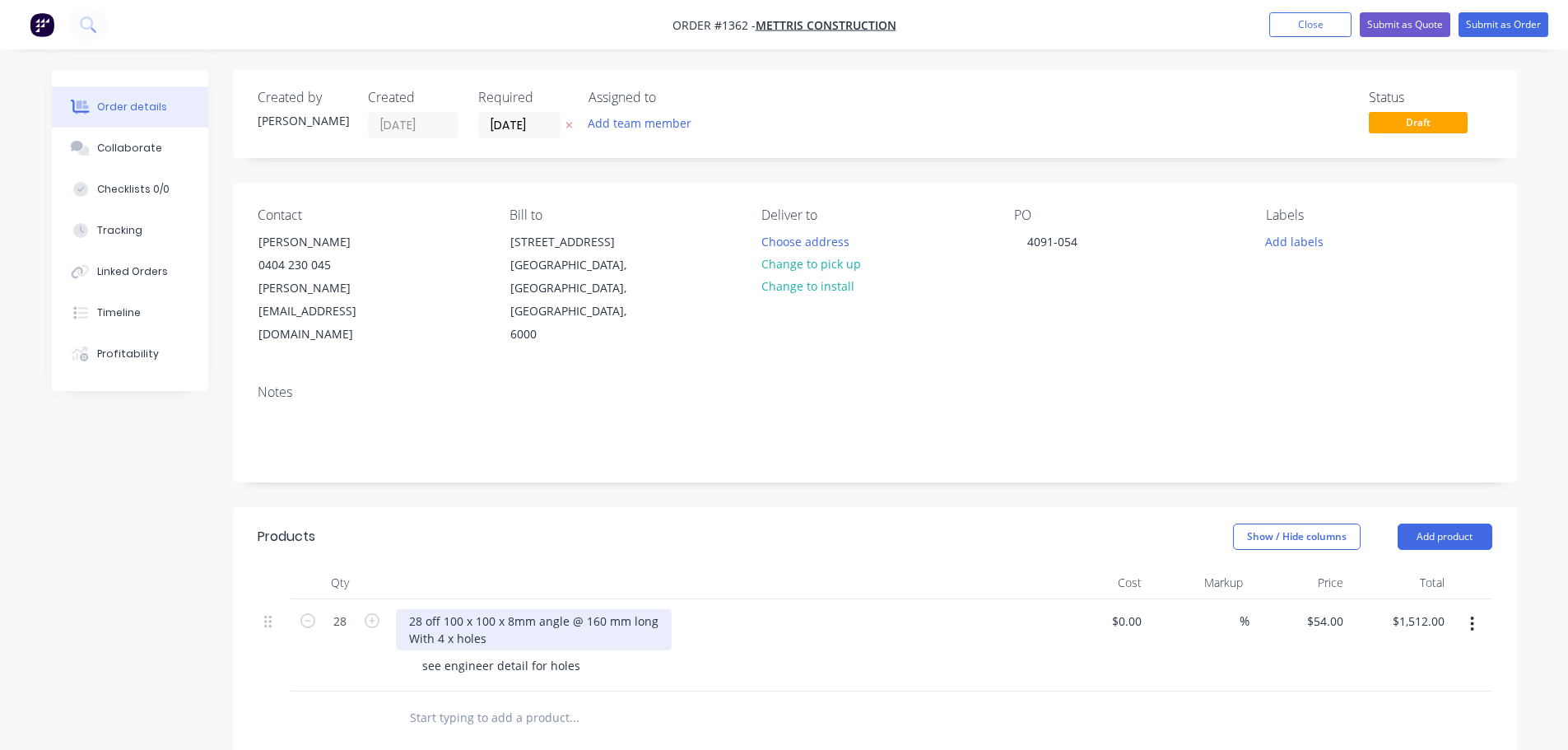
click at [407, 609] on div "28 off 100 x 100 x 8mm angle @ 160 mm long With 4 x holes" at bounding box center [534, 630] width 275 height 41
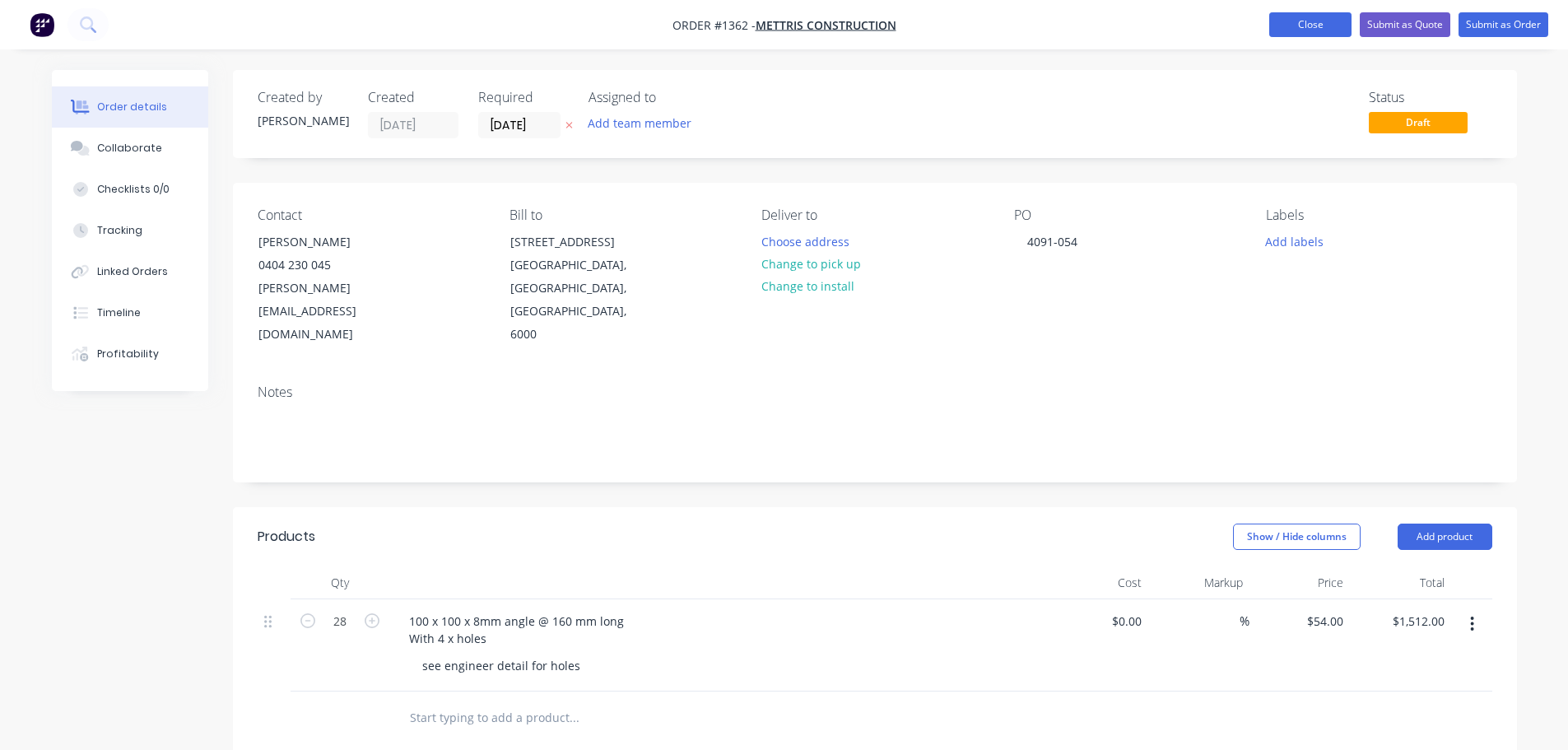
click at [1312, 30] on button "Close" at bounding box center [1310, 25] width 82 height 25
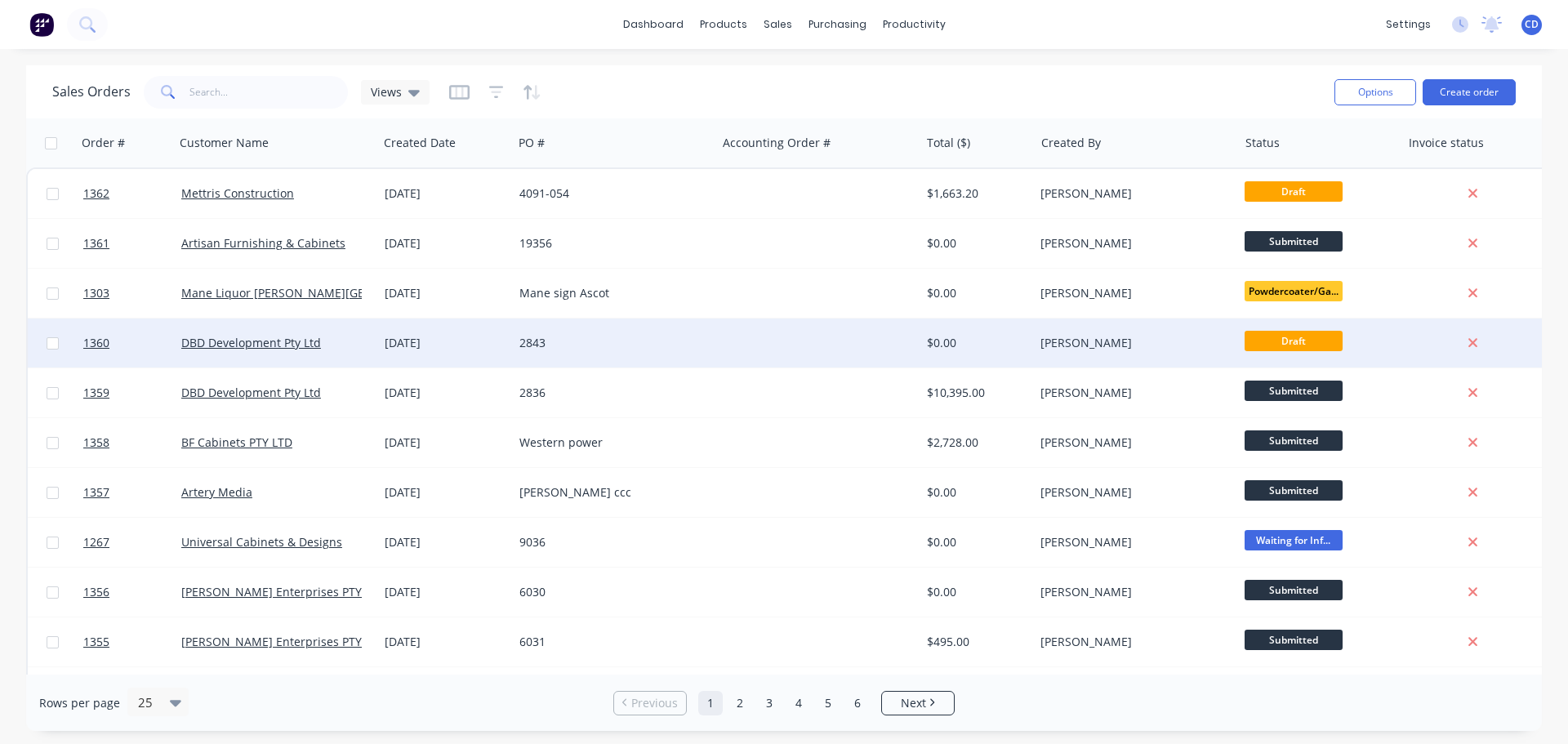
click at [406, 341] on div "[DATE]" at bounding box center [445, 343] width 121 height 16
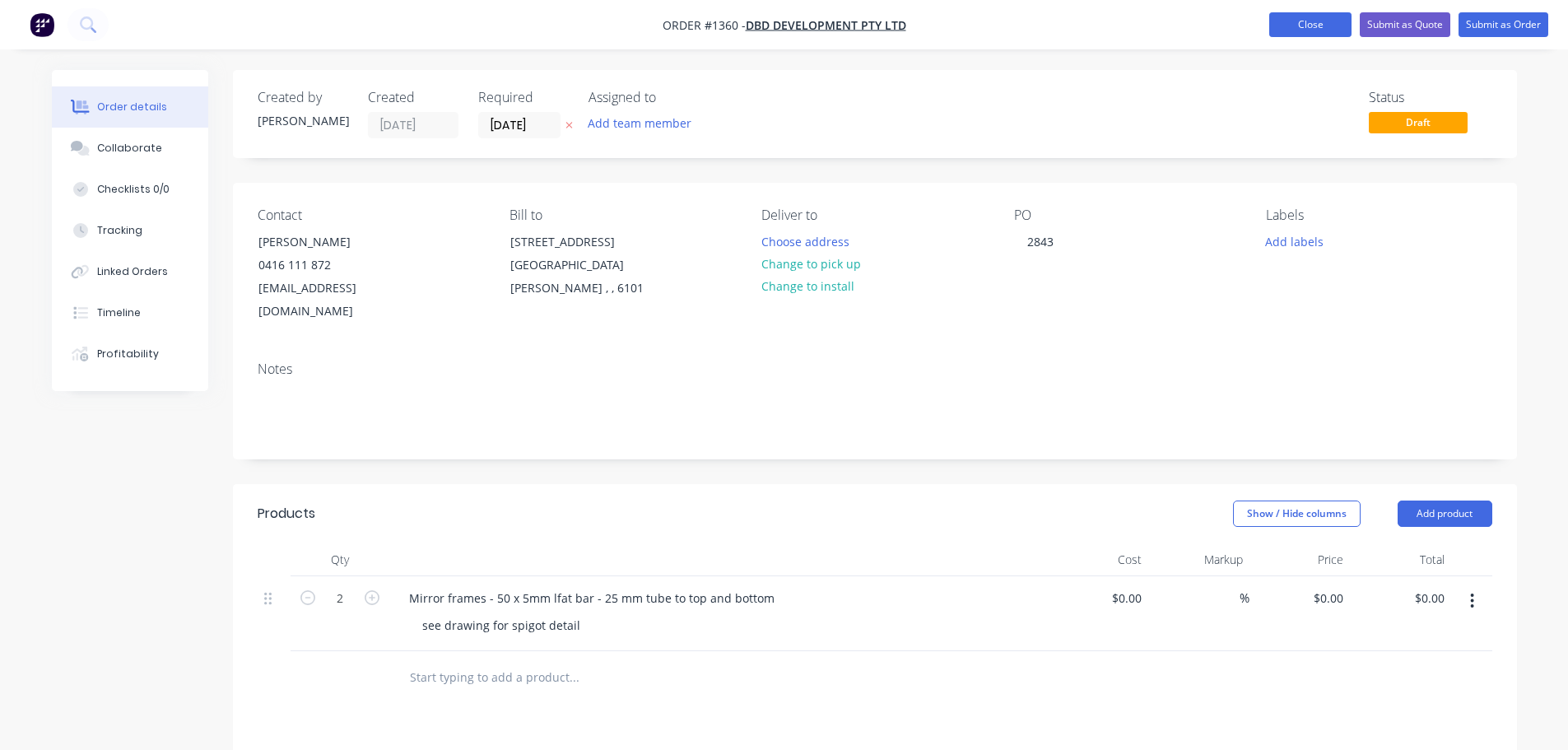
click at [1307, 29] on button "Close" at bounding box center [1310, 25] width 82 height 25
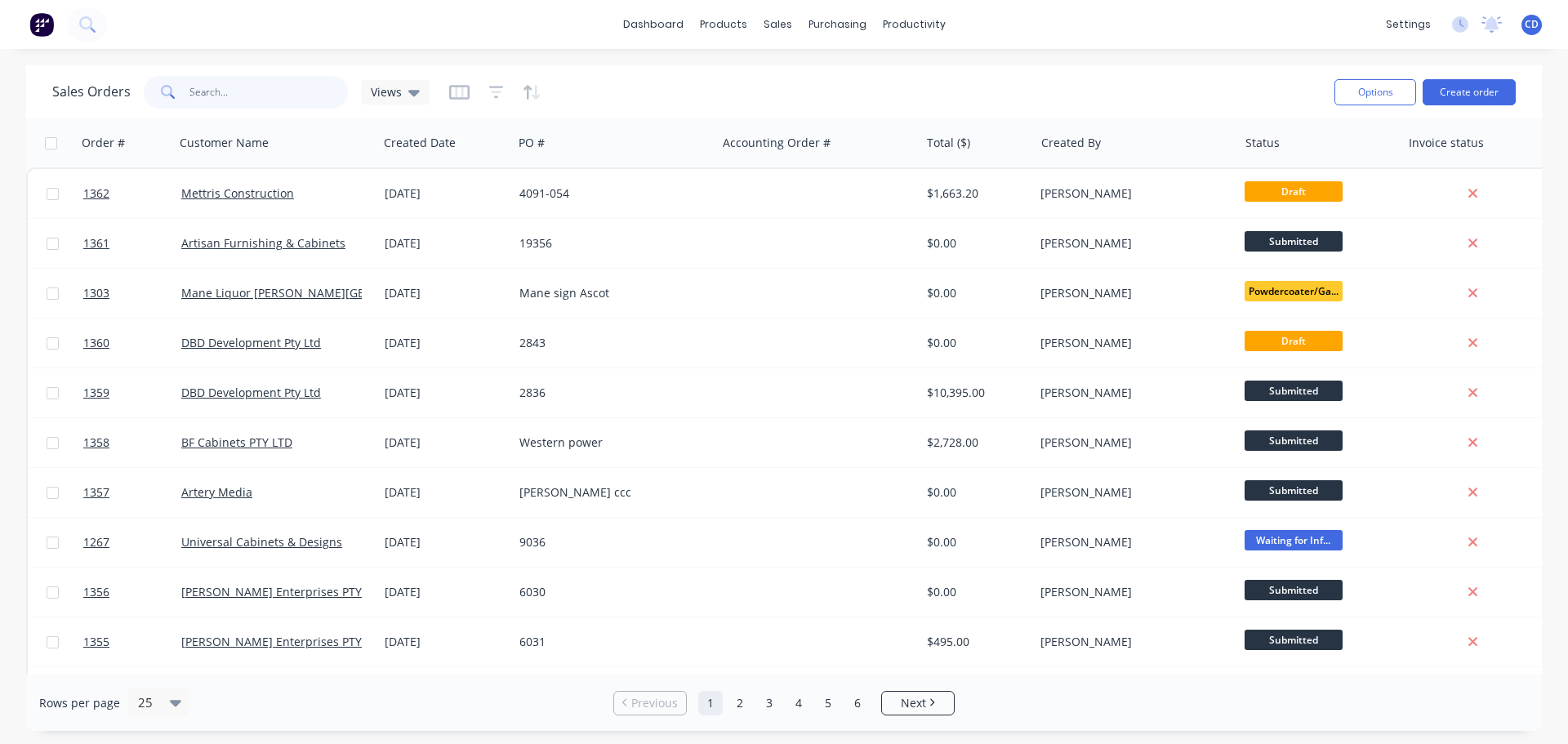
click at [279, 85] on input "text" at bounding box center [269, 92] width 159 height 33
type input "1311"
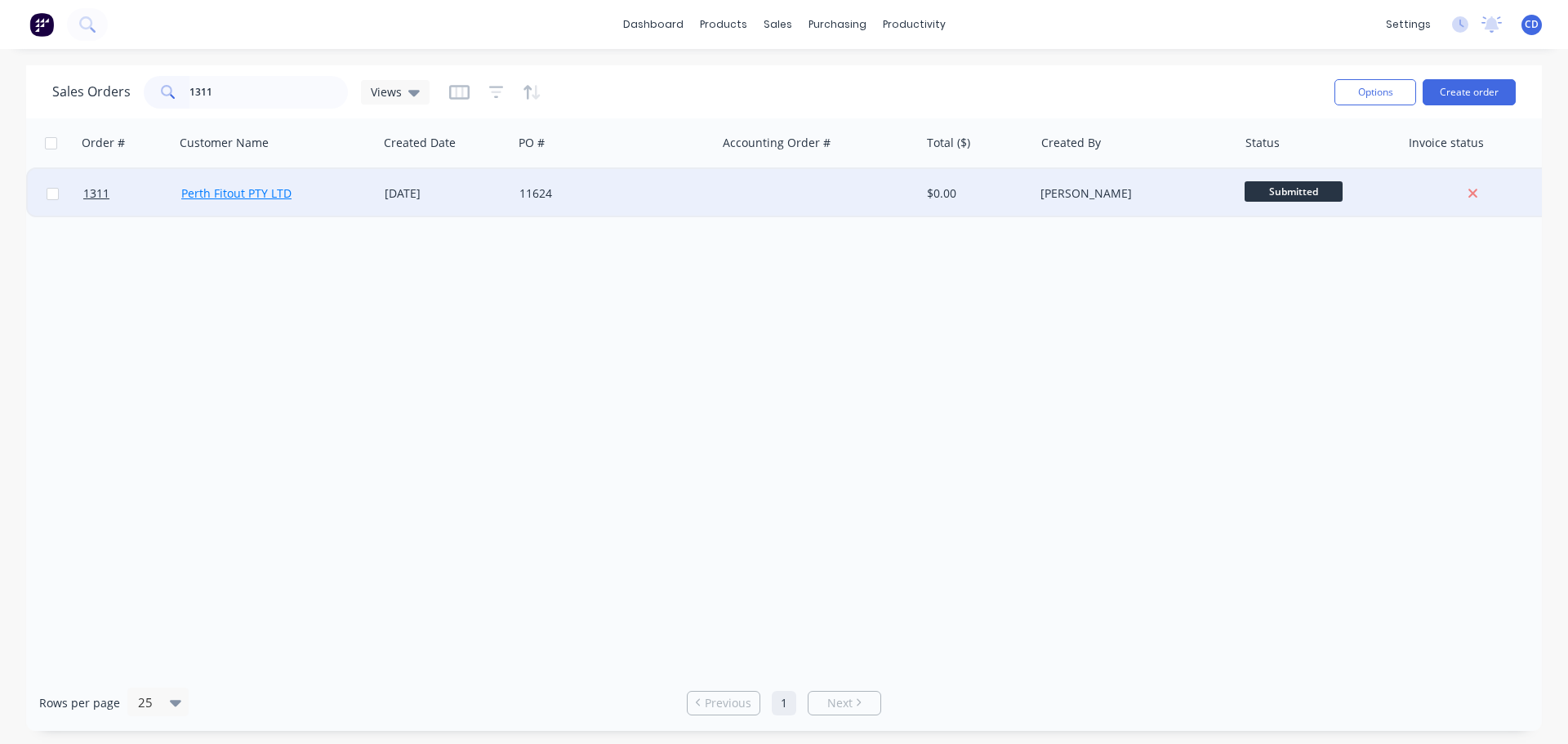
click at [227, 195] on link "Perth Fitout PTY LTD" at bounding box center [236, 193] width 110 height 15
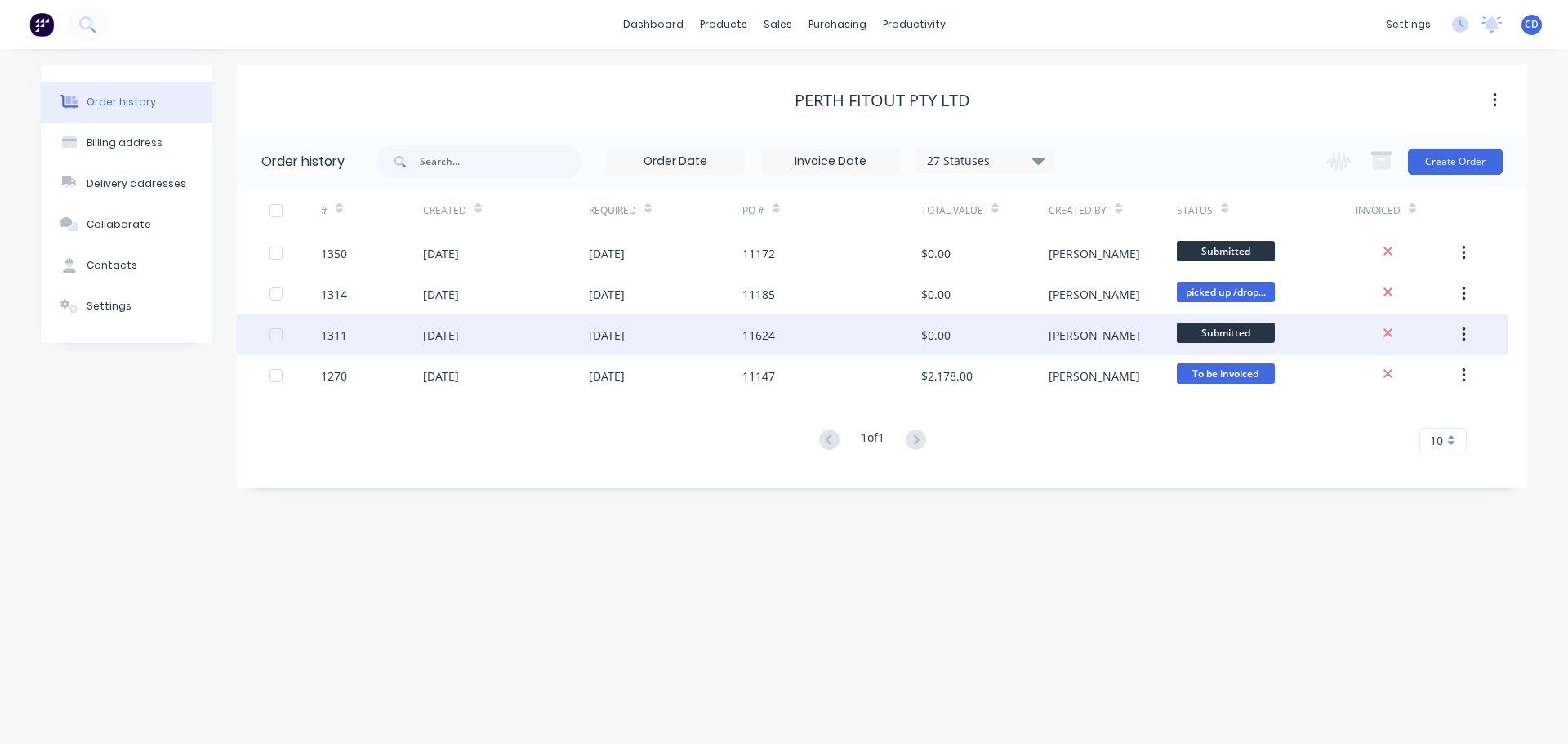
click at [706, 339] on div "[DATE]" at bounding box center [666, 334] width 154 height 41
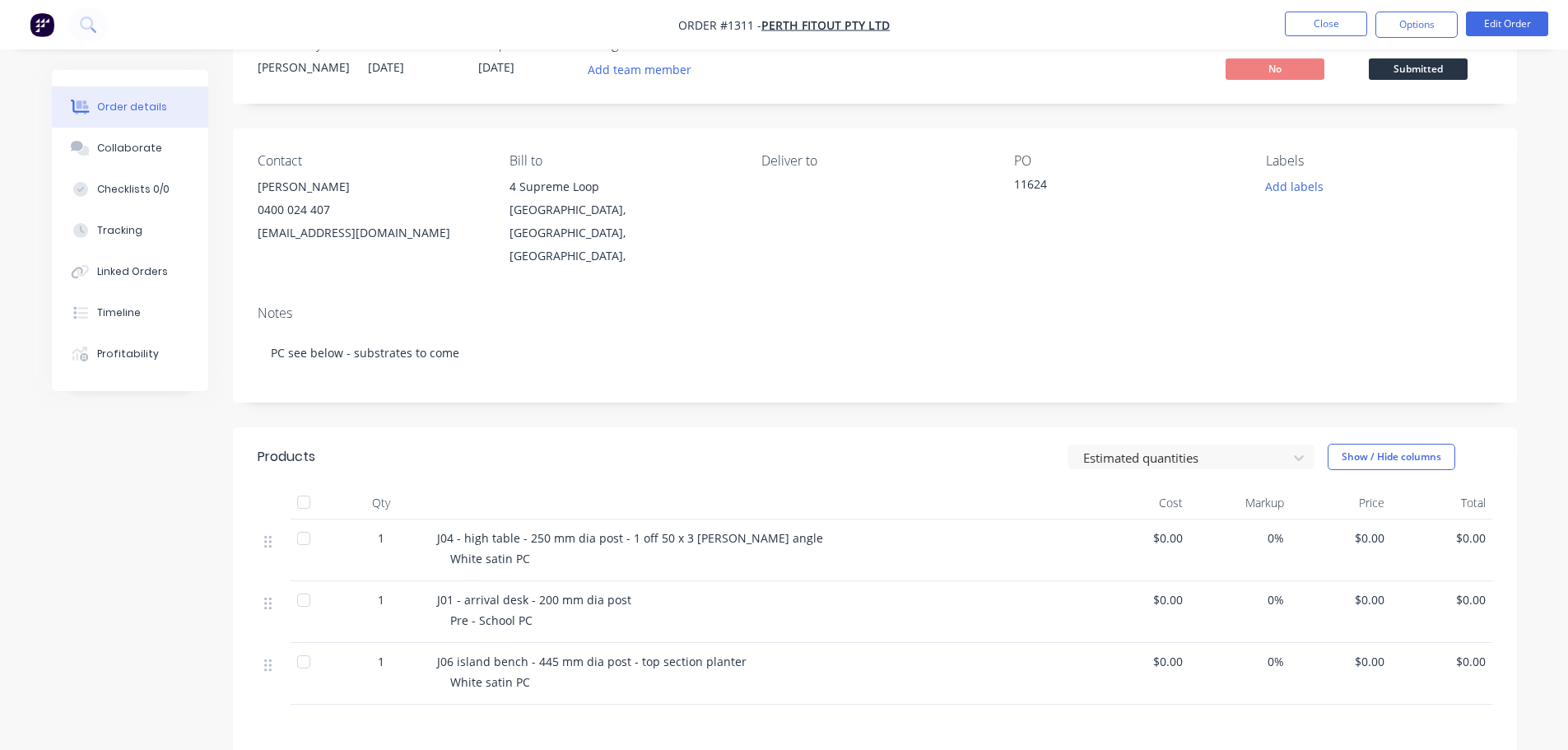
scroll to position [82, 0]
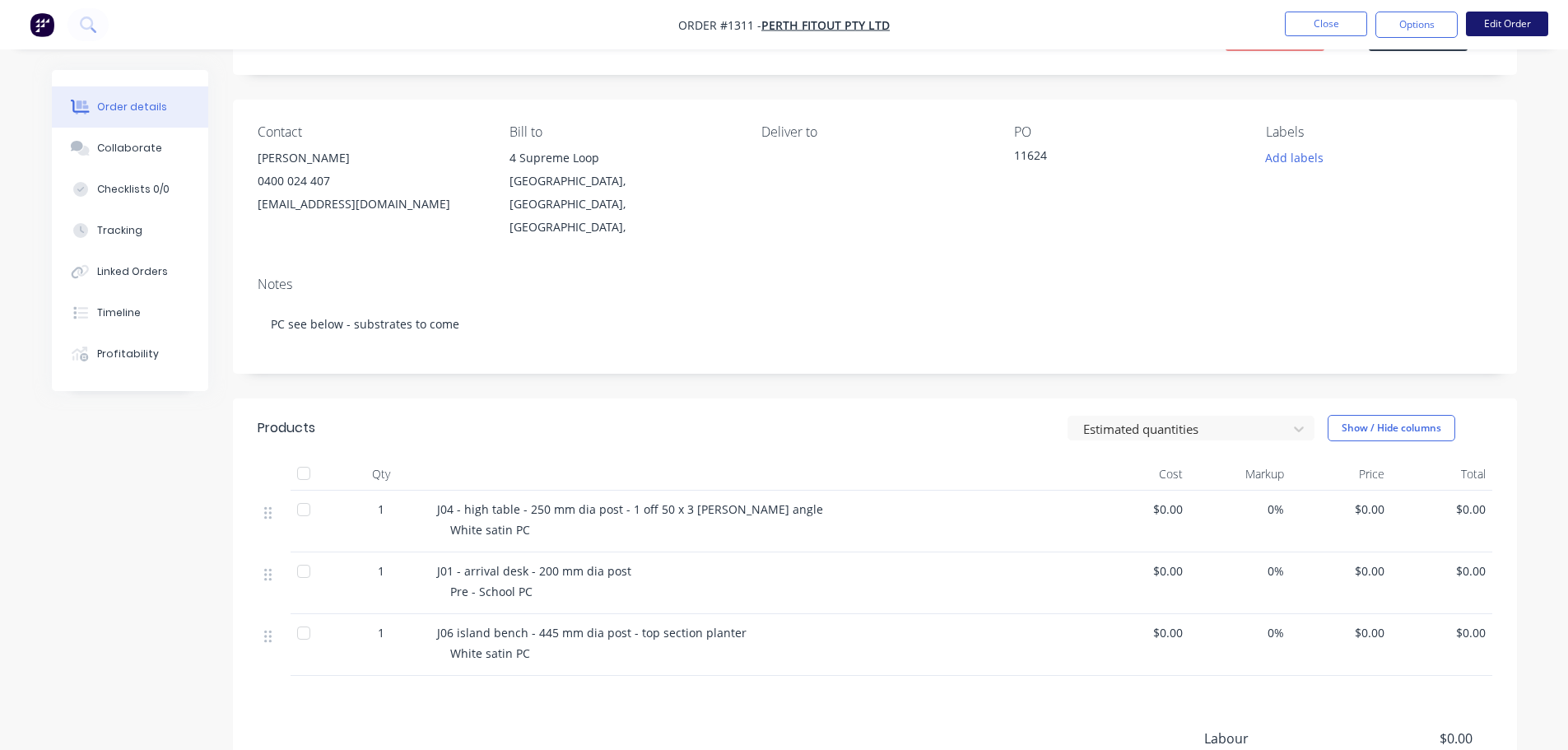
click at [1490, 26] on button "Edit Order" at bounding box center [1507, 24] width 82 height 25
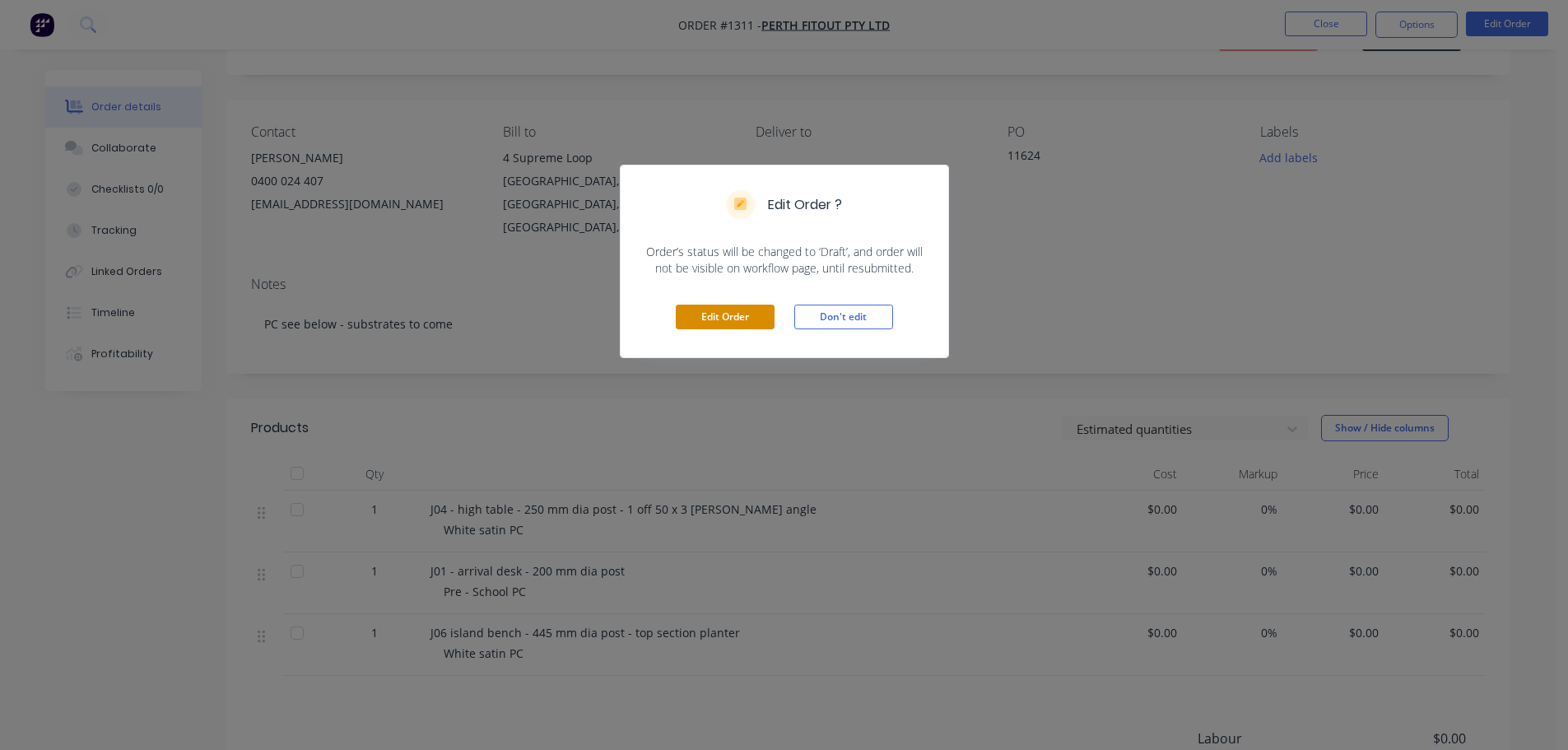
click at [750, 311] on button "Edit Order" at bounding box center [725, 317] width 99 height 25
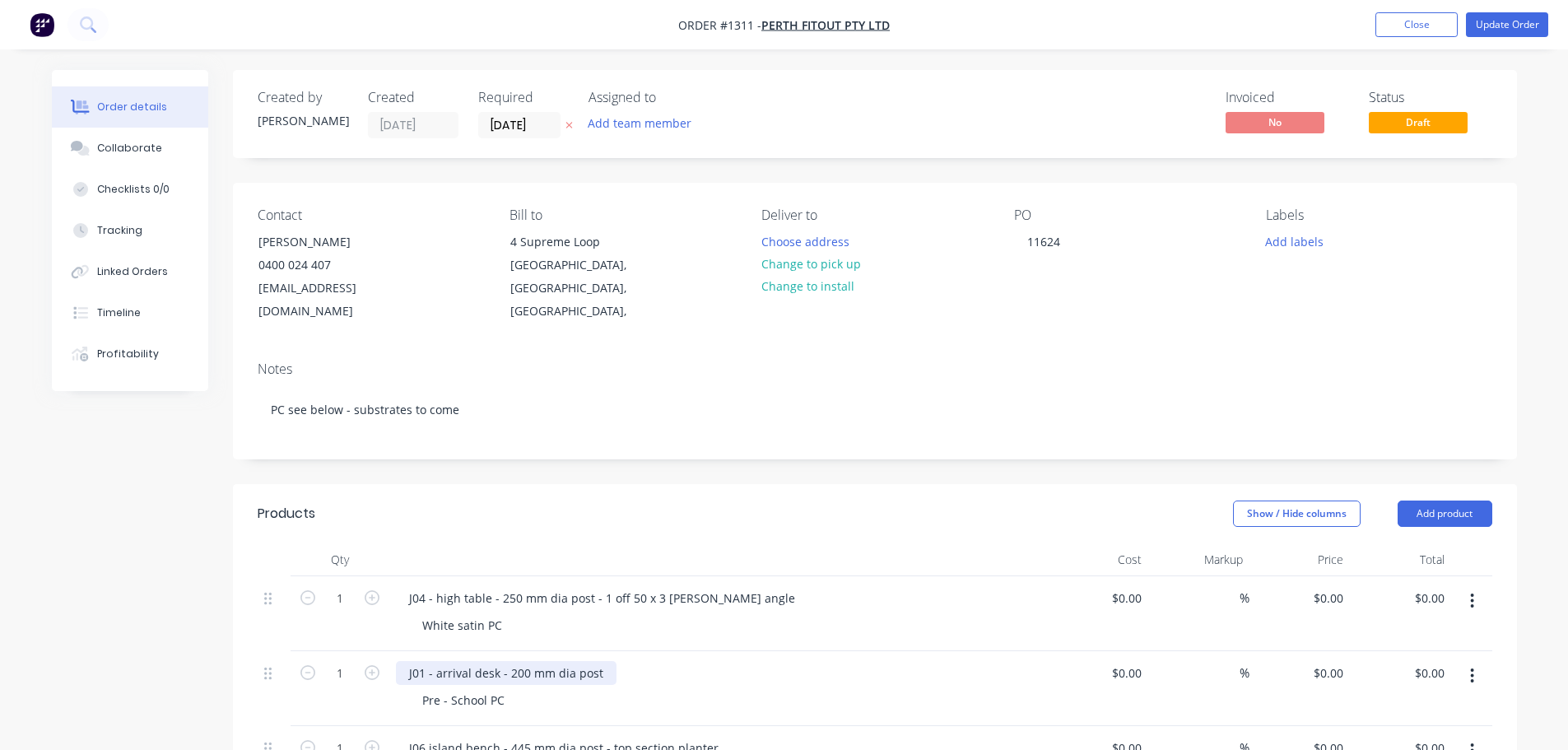
click at [516, 661] on div "J01 - arrival desk - 200 mm dia post" at bounding box center [506, 673] width 221 height 24
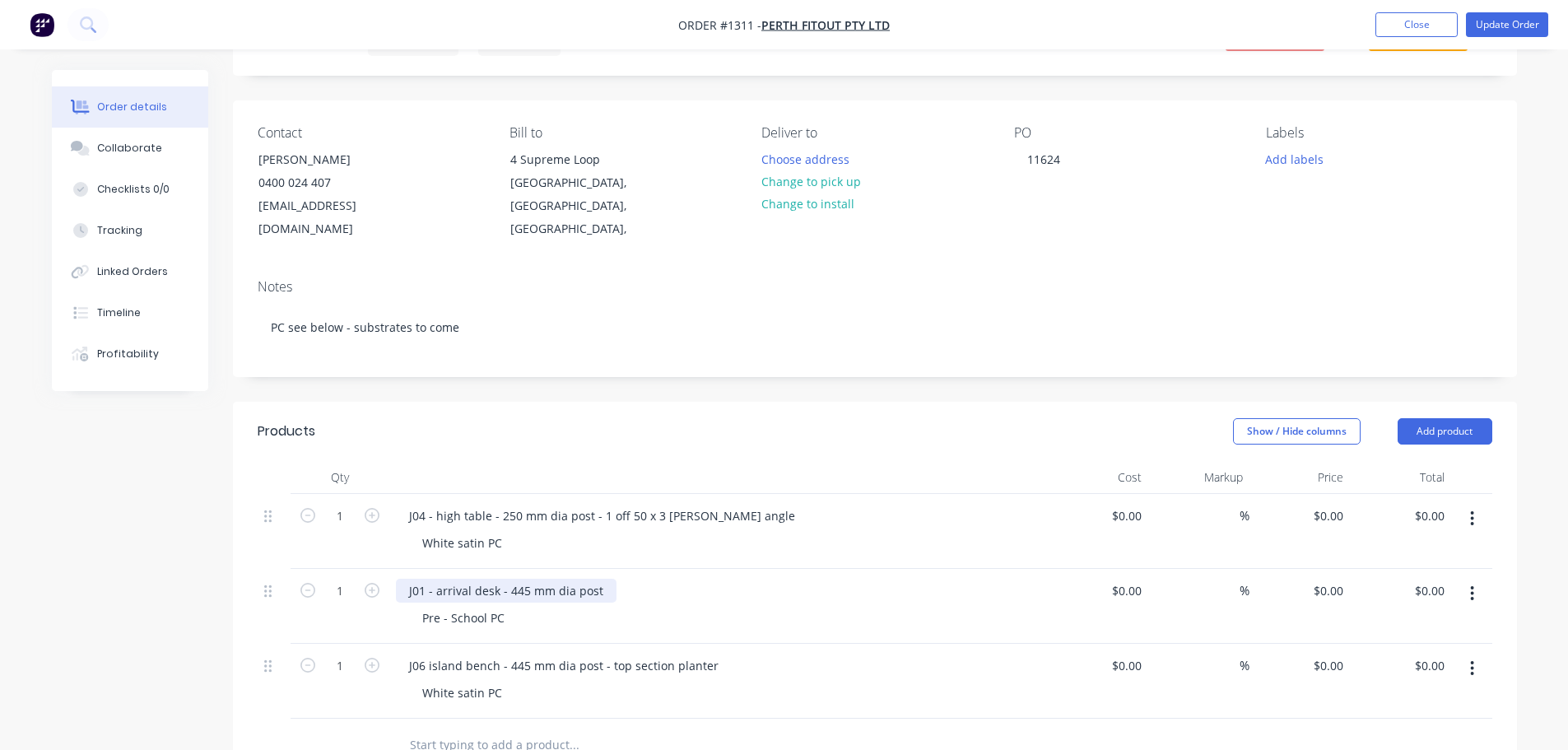
scroll to position [164, 0]
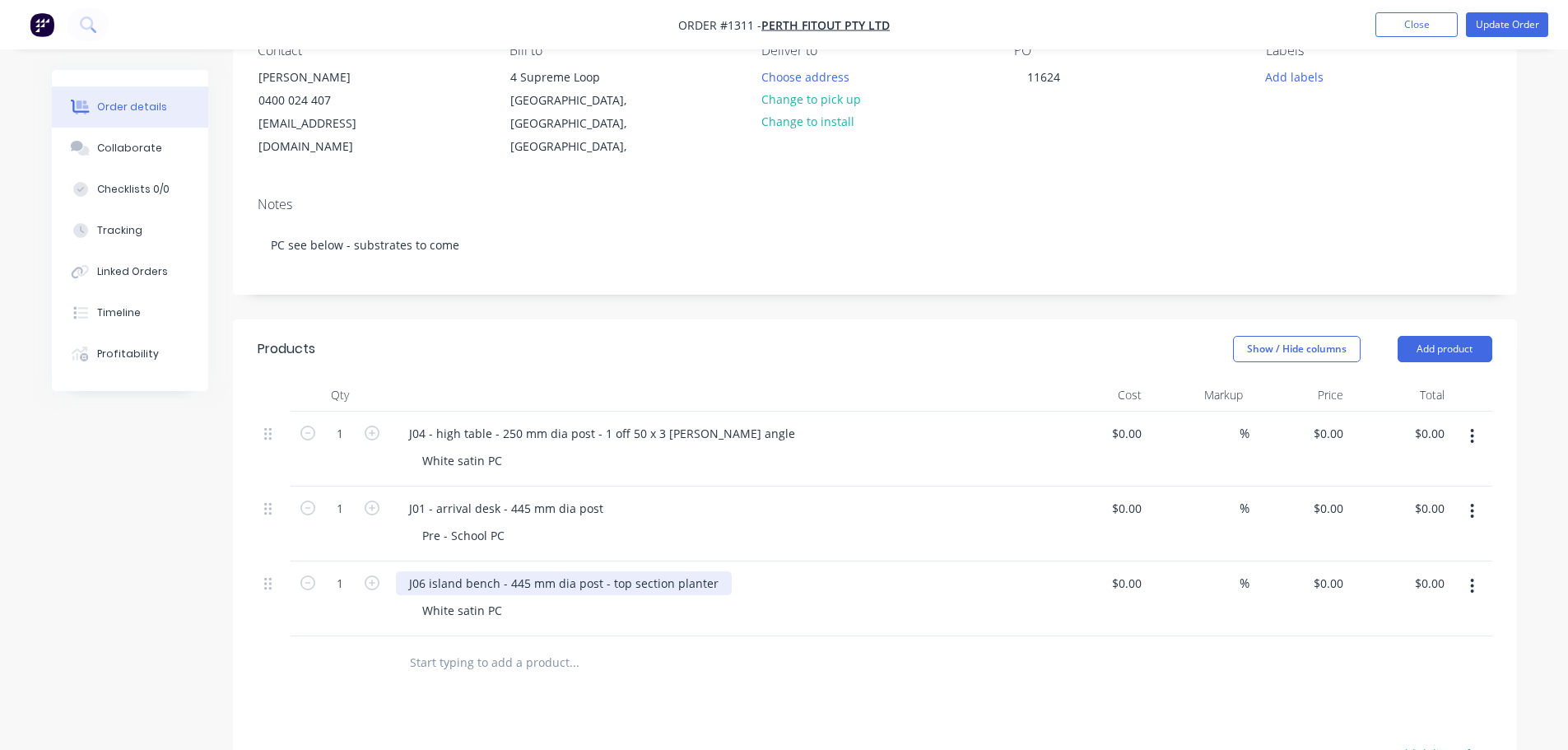
click at [515, 571] on div "J06 island bench - 445 mm dia post - top section planter" at bounding box center [564, 583] width 336 height 24
click at [602, 496] on div "J01 - arrival desk - 445 mm dia post" at bounding box center [506, 508] width 221 height 24
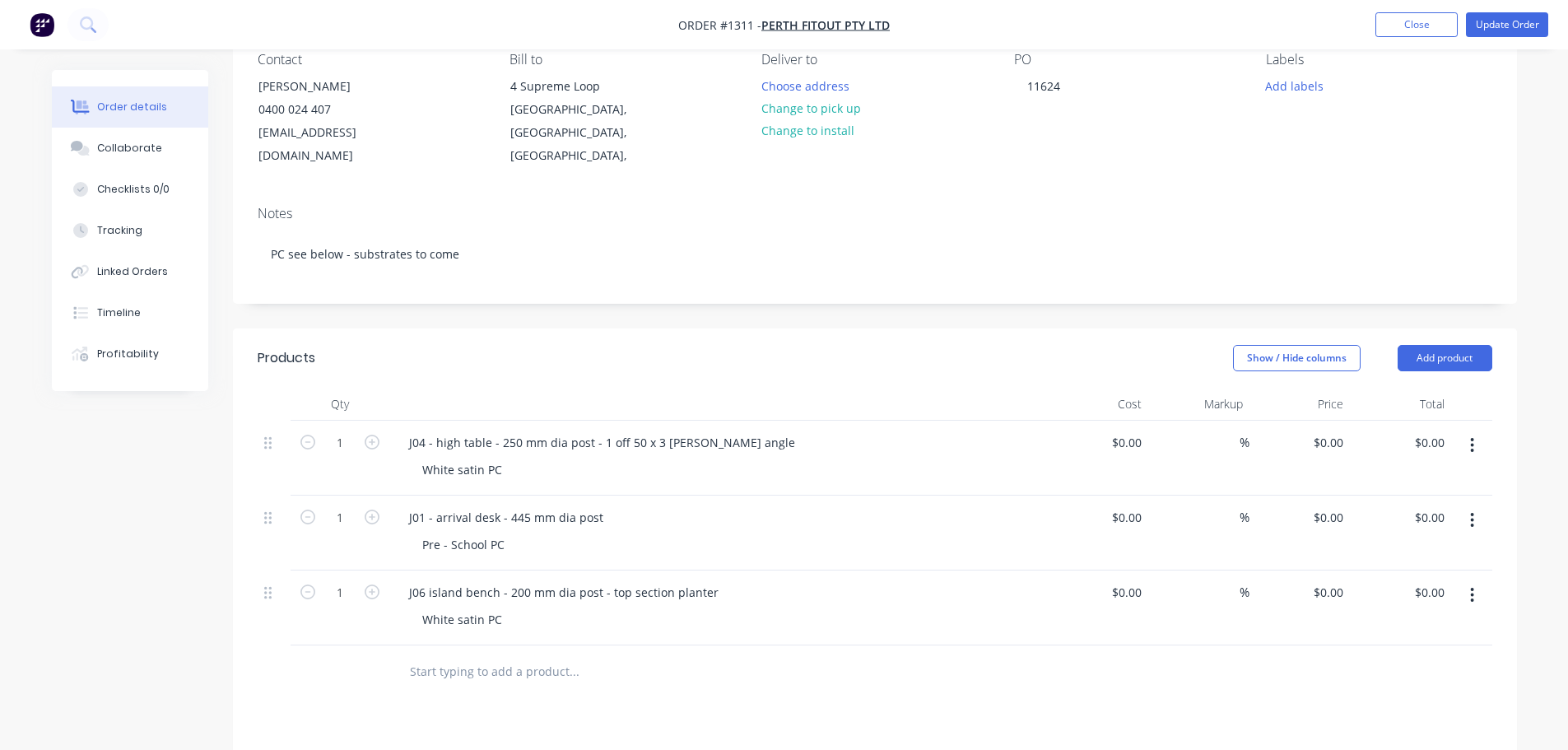
scroll to position [172, 0]
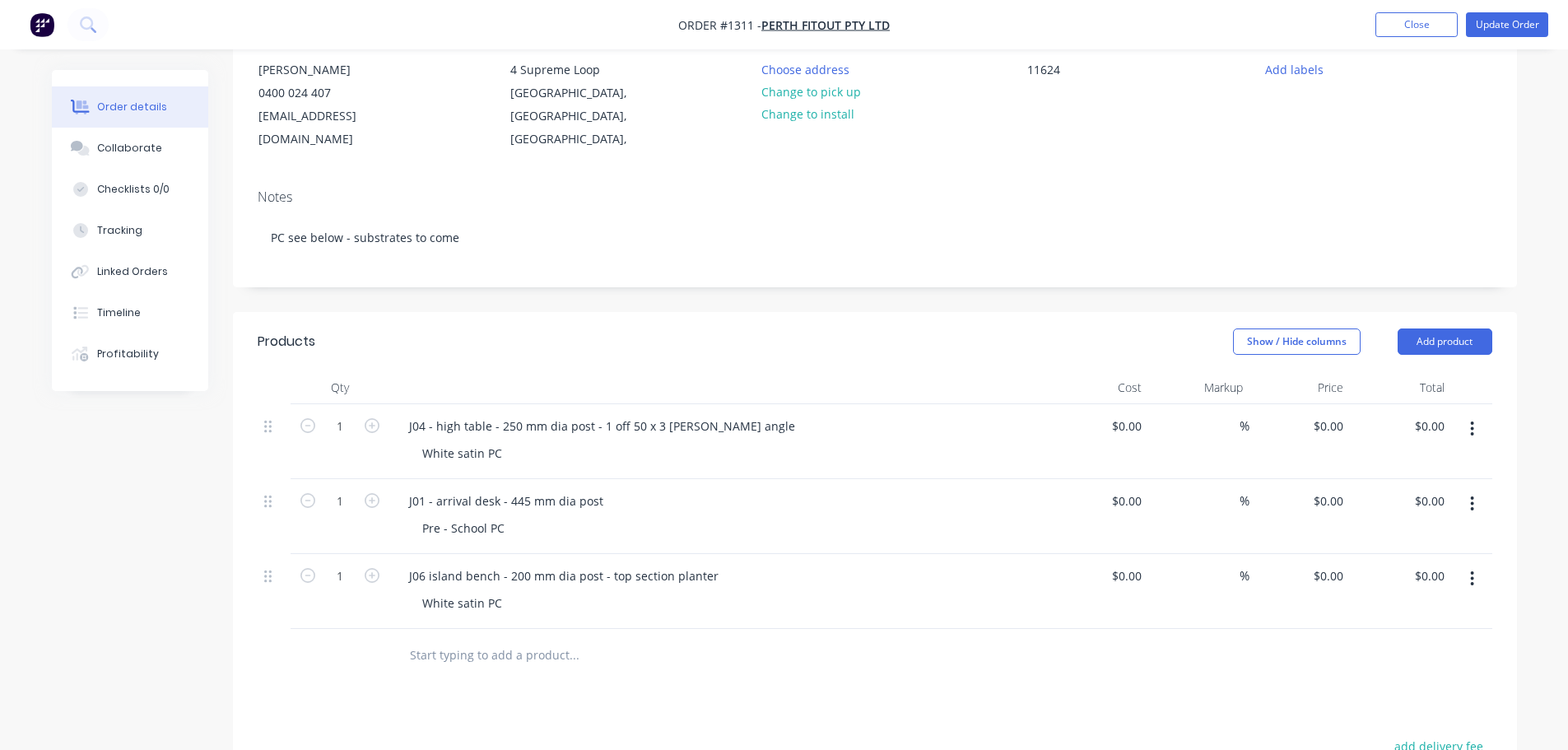
click at [610, 489] on div "J01 - arrival desk - 445 mm dia post" at bounding box center [718, 501] width 645 height 24
drag, startPoint x: 605, startPoint y: 552, endPoint x: 711, endPoint y: 559, distance: 106.2
click at [711, 564] on div "J06 island bench - 200 mm dia post - top section planter" at bounding box center [564, 576] width 336 height 24
copy div "top section planter"
click at [618, 489] on div "J01 - arrival desk - 445 mm dia post" at bounding box center [718, 501] width 645 height 24
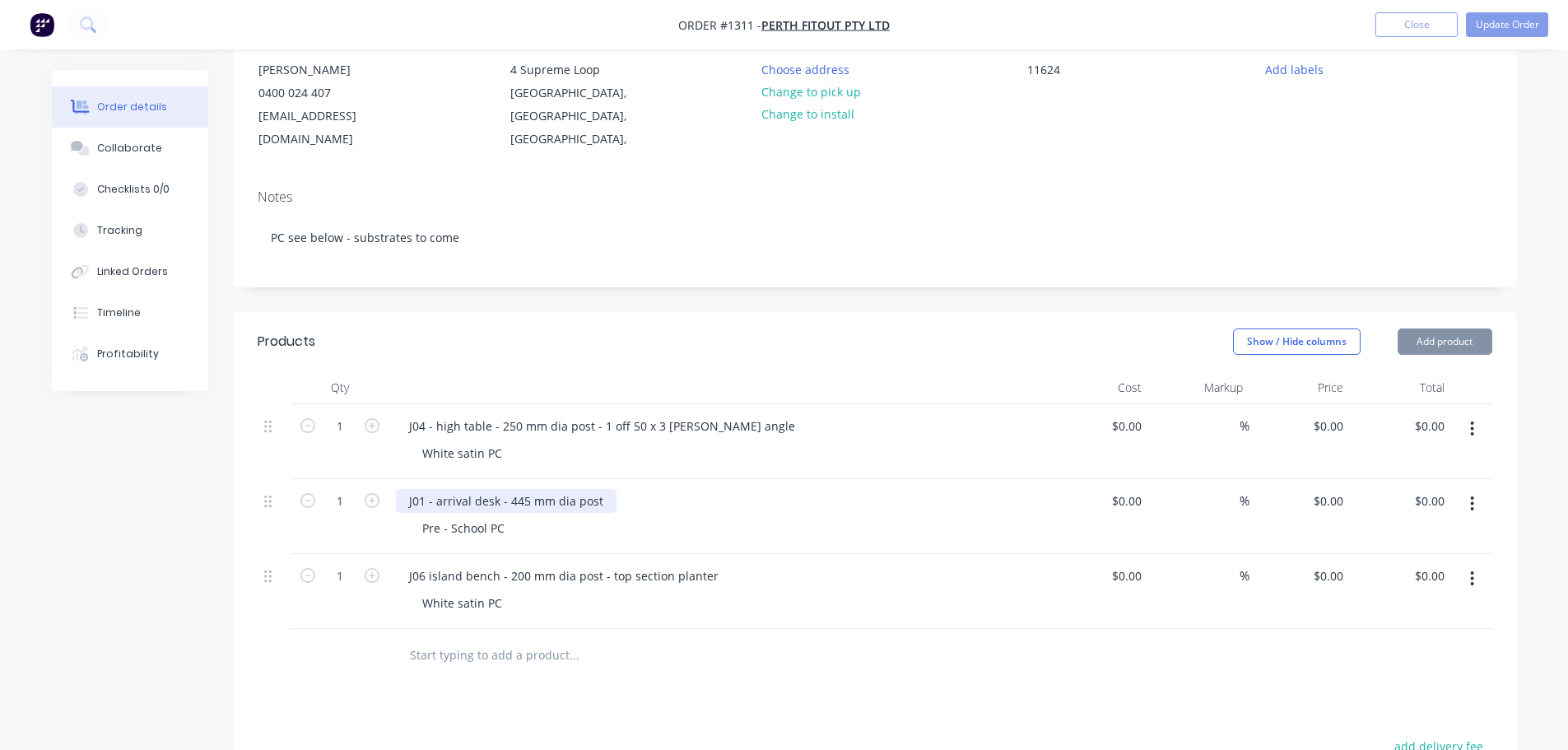
click at [609, 489] on div "J01 - arrival desk - 445 mm dia post" at bounding box center [718, 501] width 645 height 24
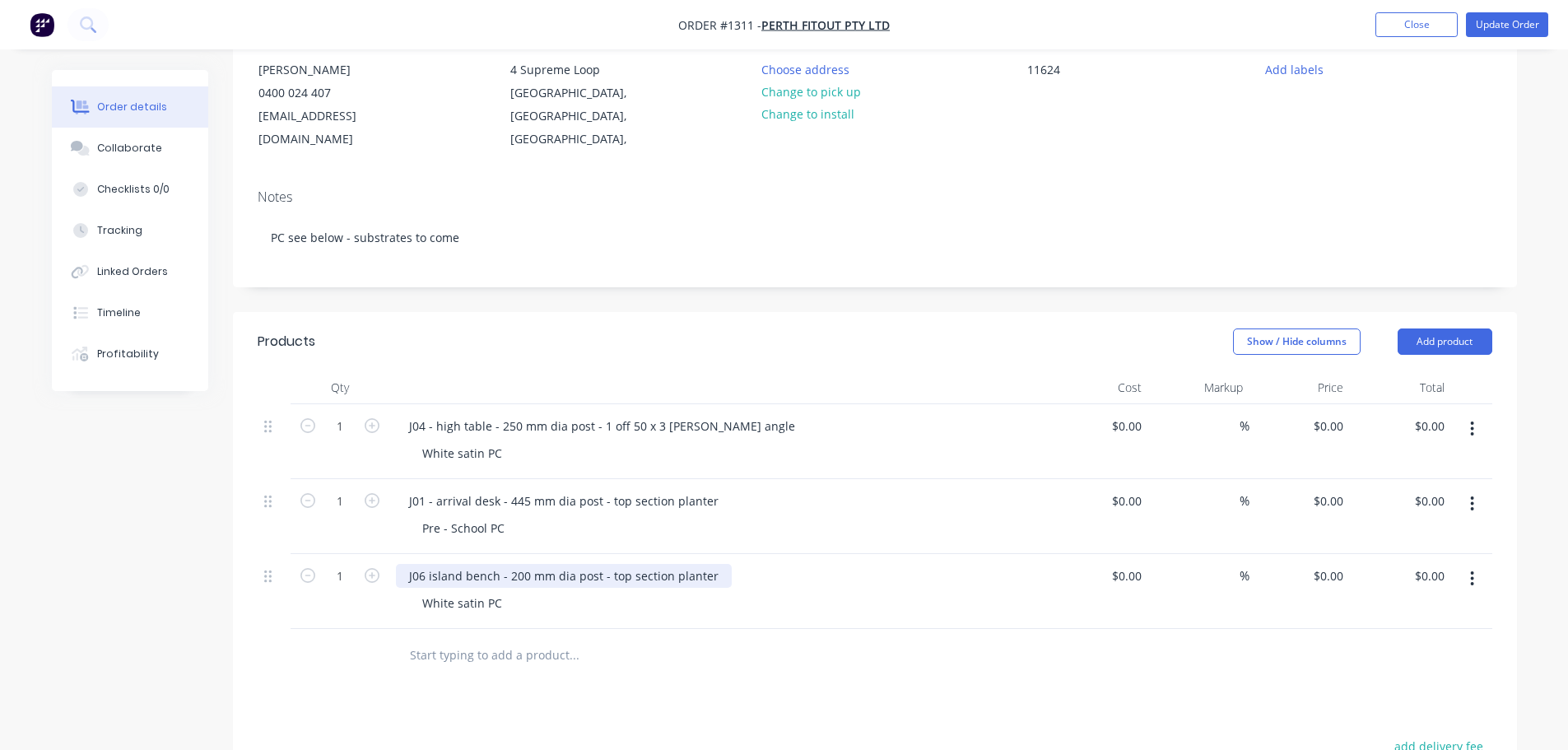
click at [609, 564] on div "J06 island bench - 200 mm dia post - top section planter" at bounding box center [564, 576] width 336 height 24
click at [625, 564] on div "J06 island bench - 200 mm dia post - top section planter" at bounding box center [564, 576] width 336 height 24
click at [628, 564] on div "J06 island bench - 200 mm dia post - top section planter" at bounding box center [564, 576] width 336 height 24
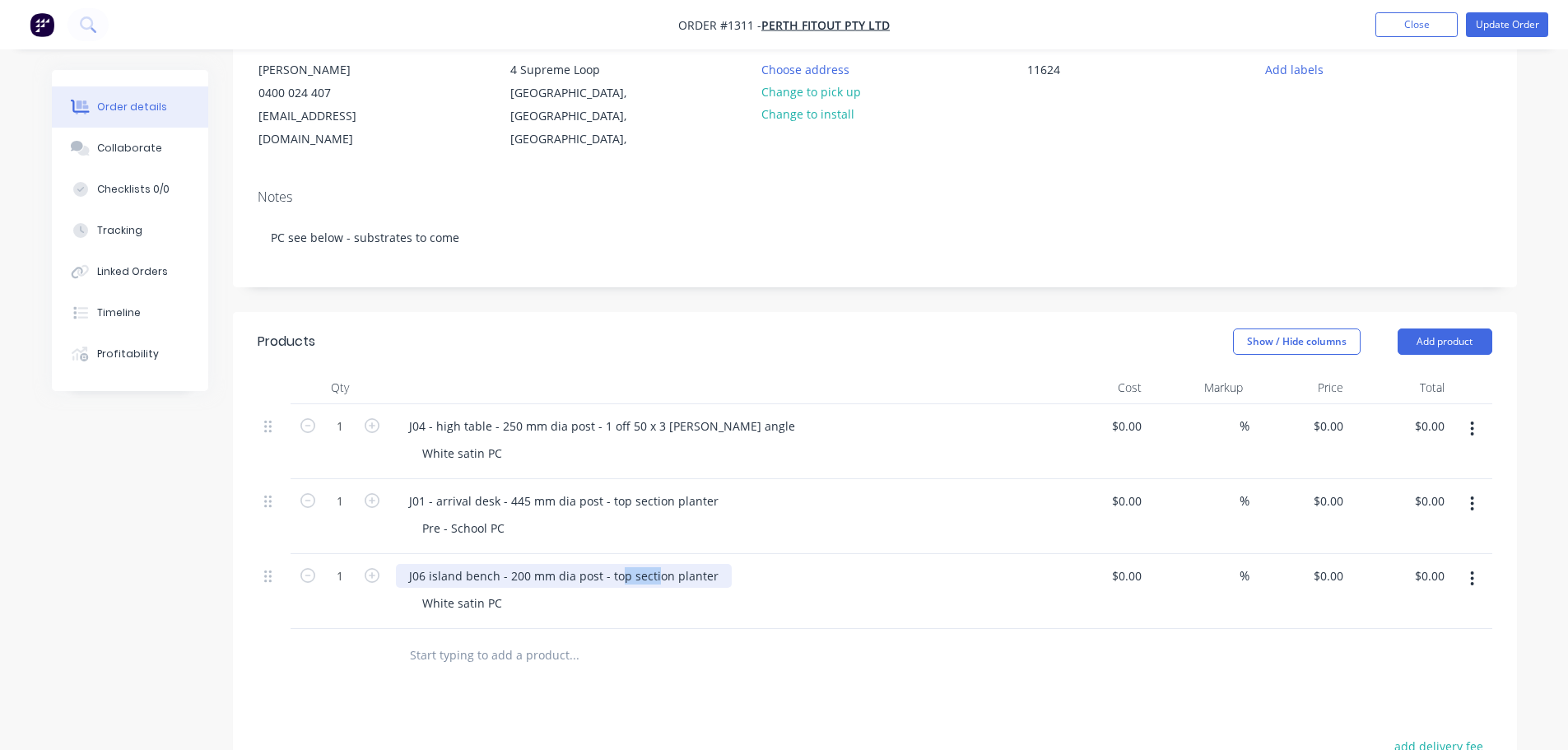
drag, startPoint x: 653, startPoint y: 552, endPoint x: 619, endPoint y: 552, distance: 34.0
click at [619, 564] on div "J06 island bench - 200 mm dia post - top section planter" at bounding box center [564, 576] width 336 height 24
click at [1510, 26] on button "Update Order" at bounding box center [1507, 25] width 82 height 25
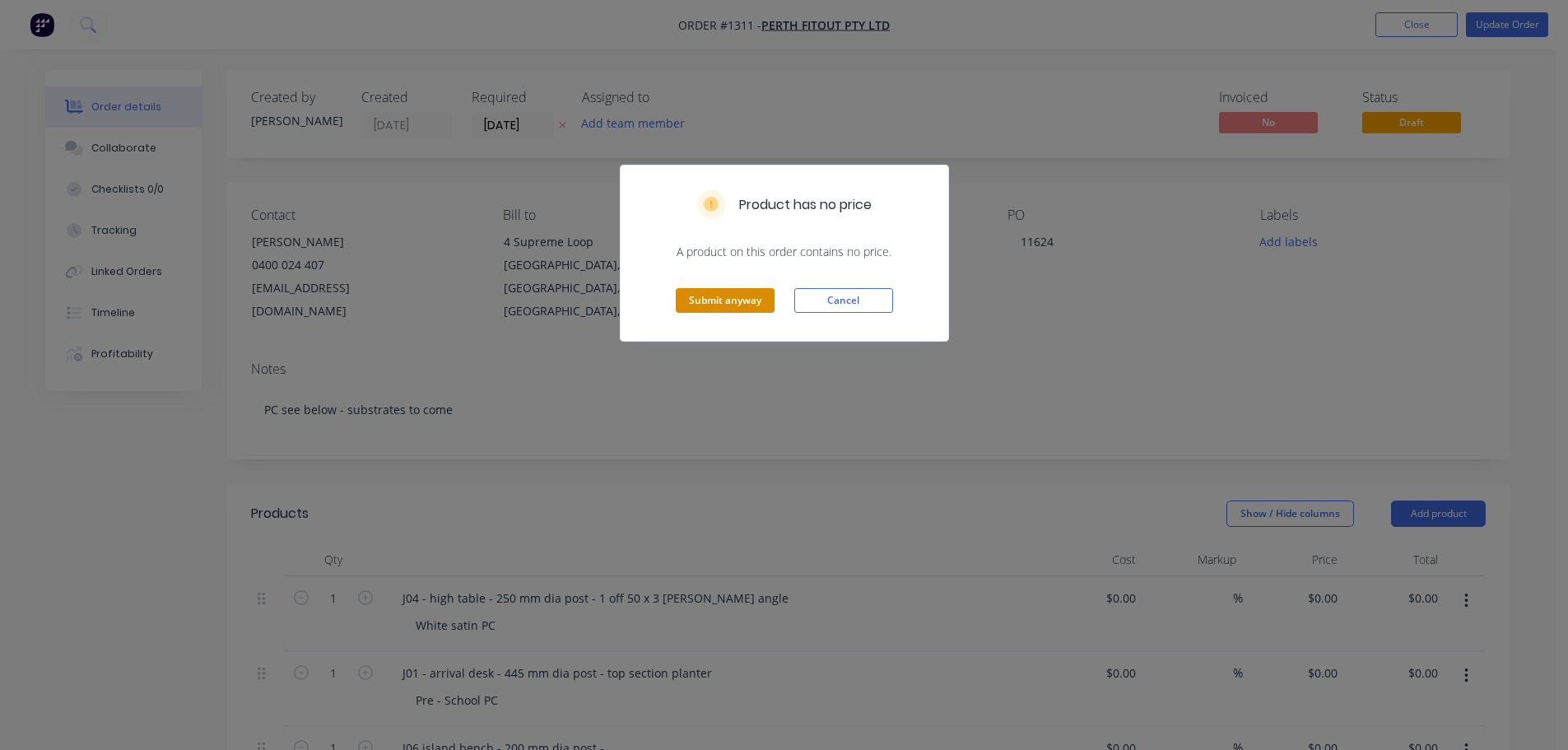
click at [728, 301] on button "Submit anyway" at bounding box center [725, 300] width 99 height 25
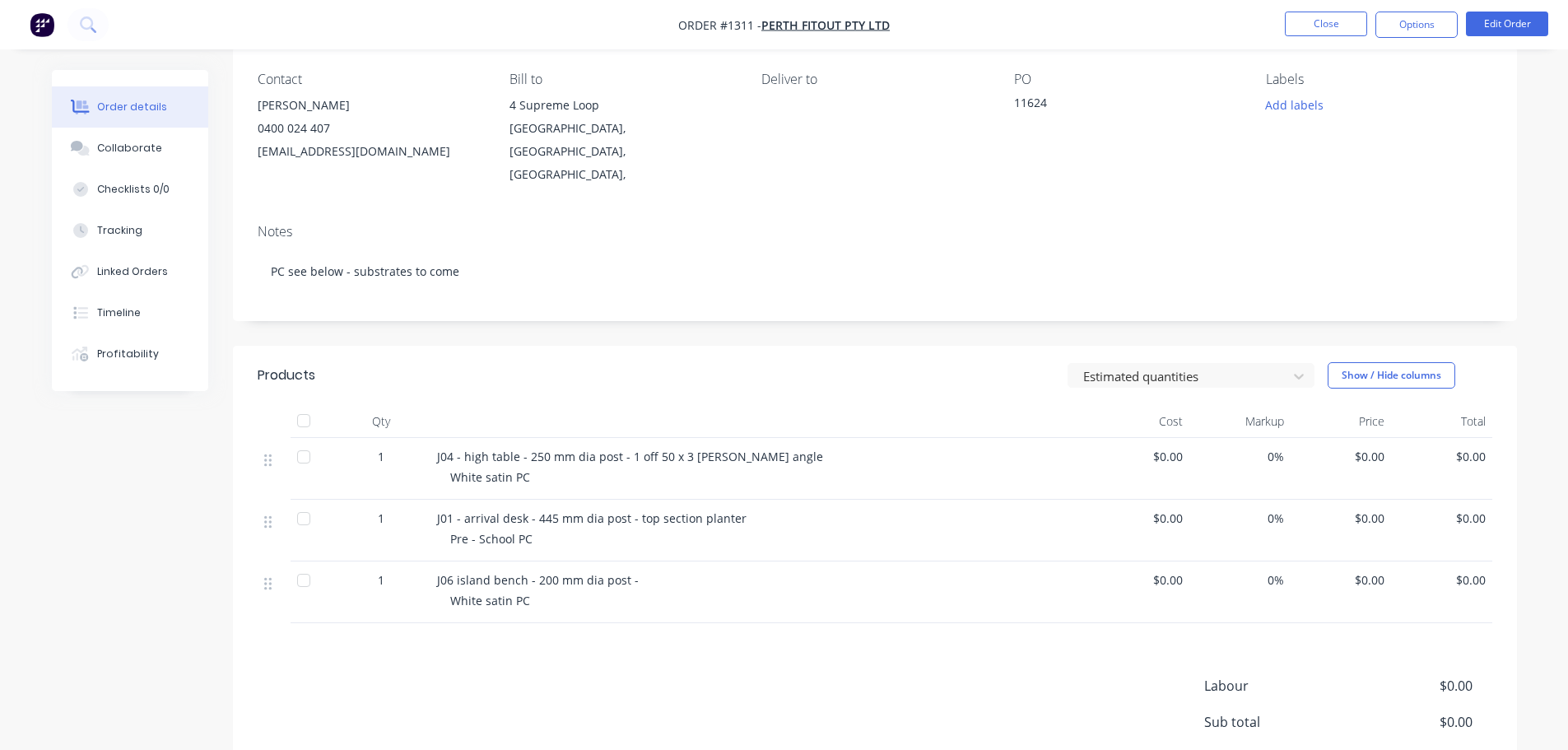
scroll to position [164, 0]
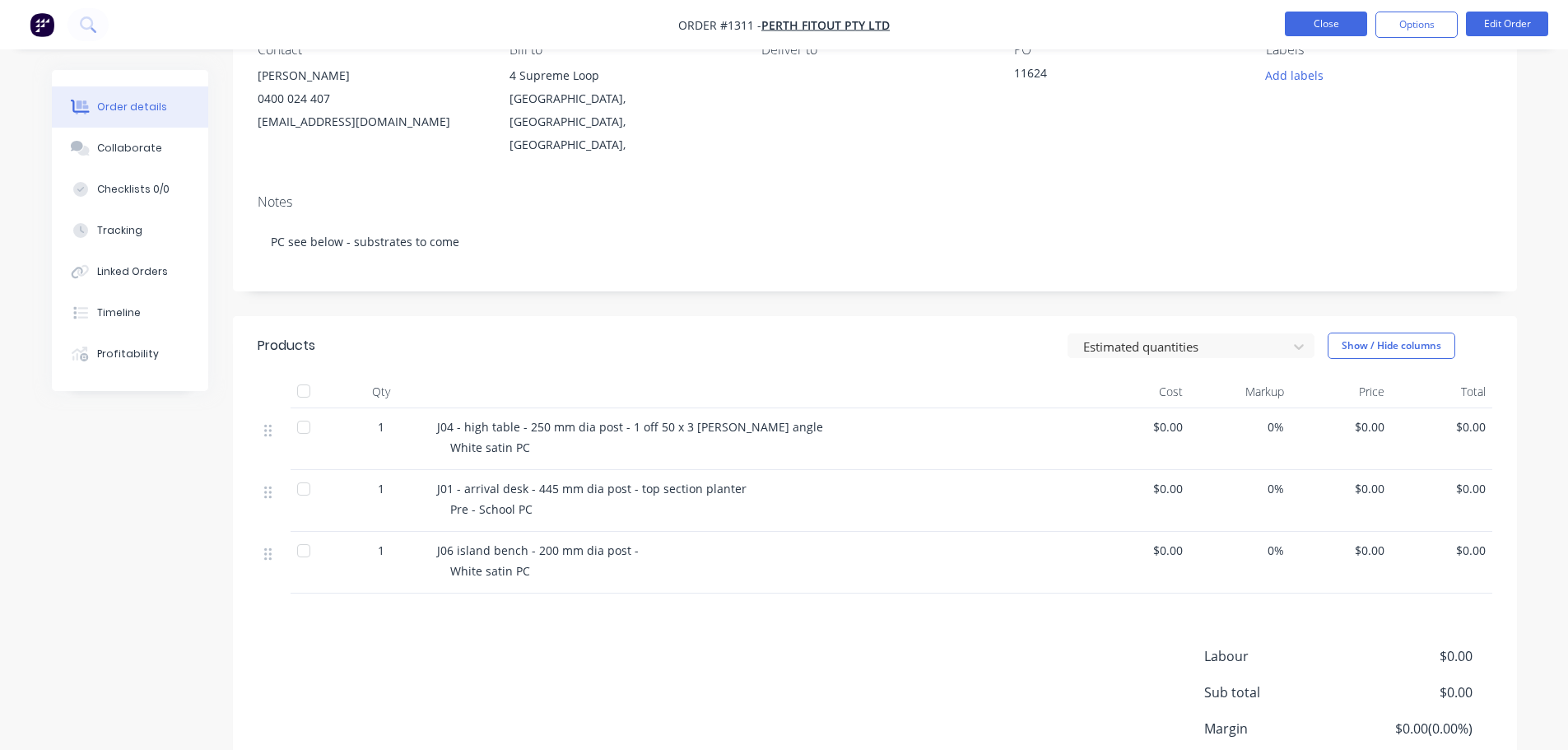
click at [1331, 27] on button "Close" at bounding box center [1325, 24] width 82 height 25
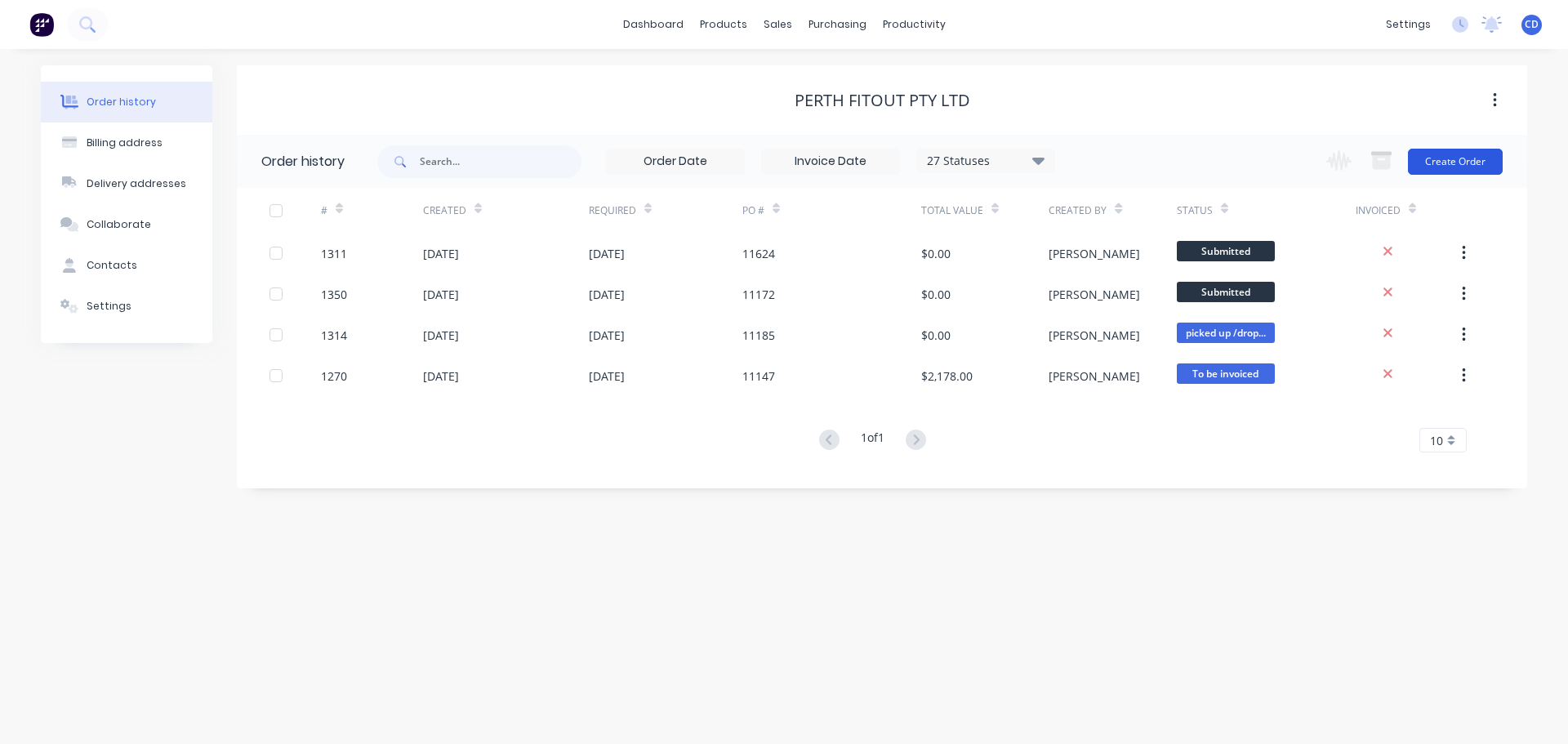
click at [1476, 163] on button "Create Order" at bounding box center [1456, 161] width 95 height 26
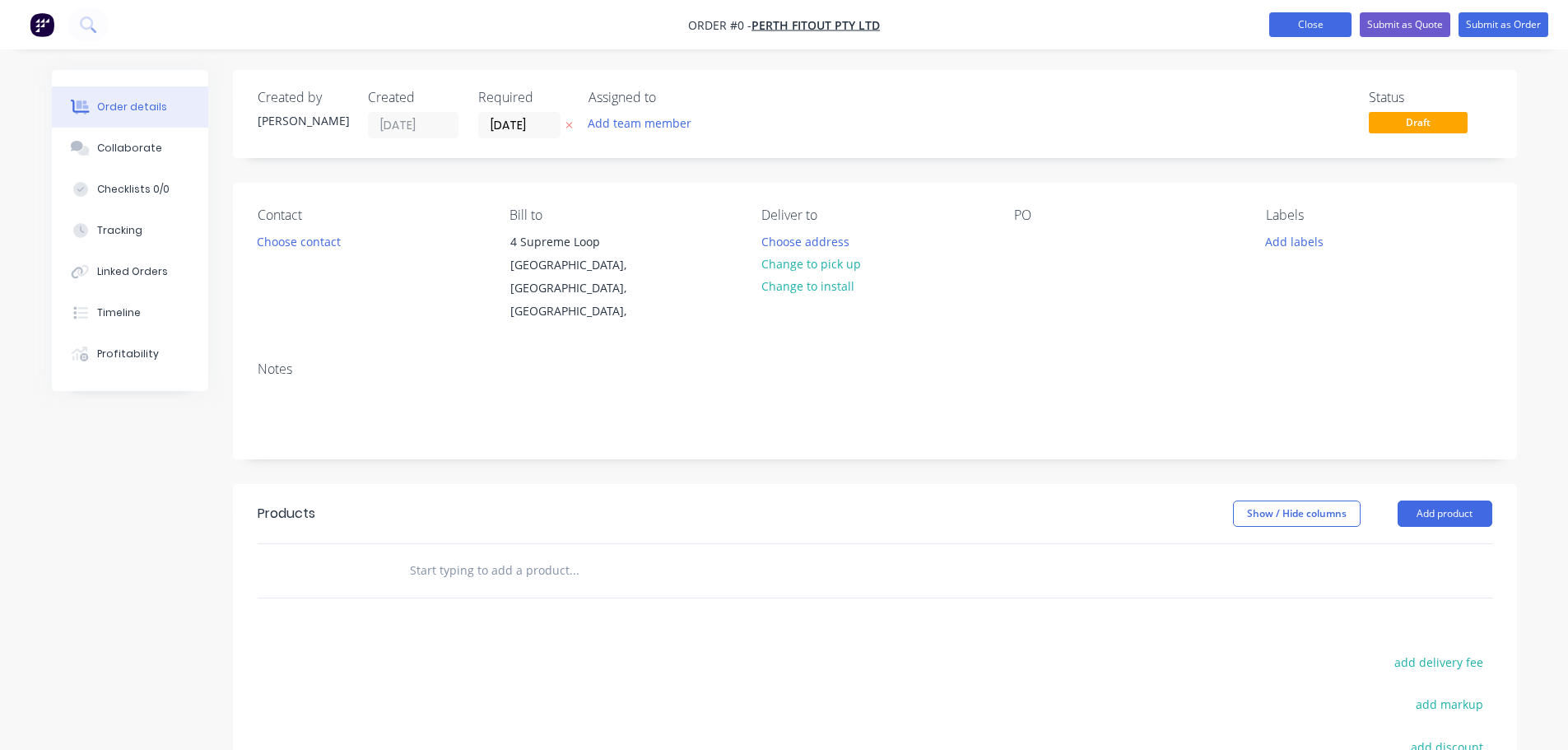
click at [1312, 22] on button "Close" at bounding box center [1310, 25] width 82 height 25
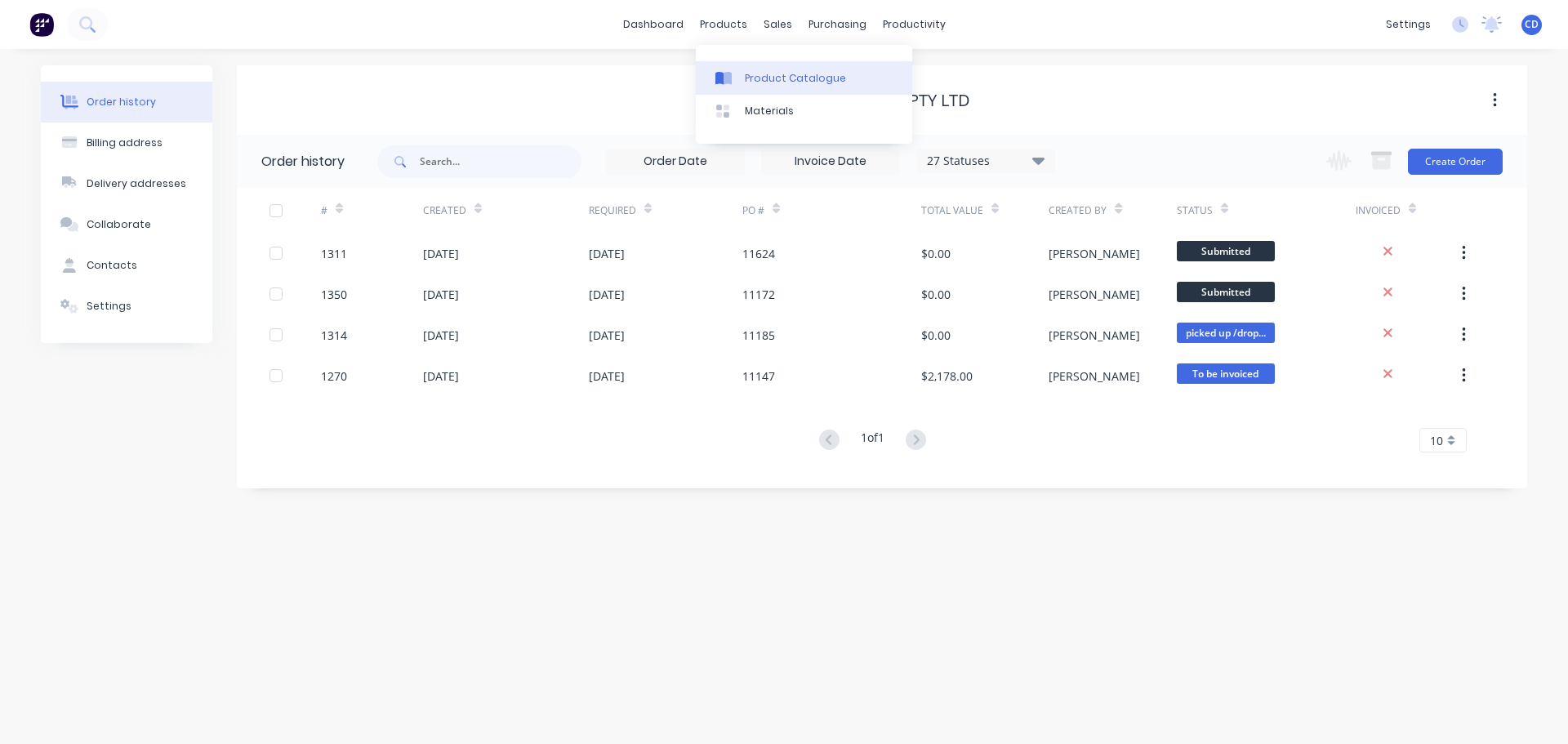
click at [757, 72] on div "Product Catalogue" at bounding box center [796, 78] width 101 height 14
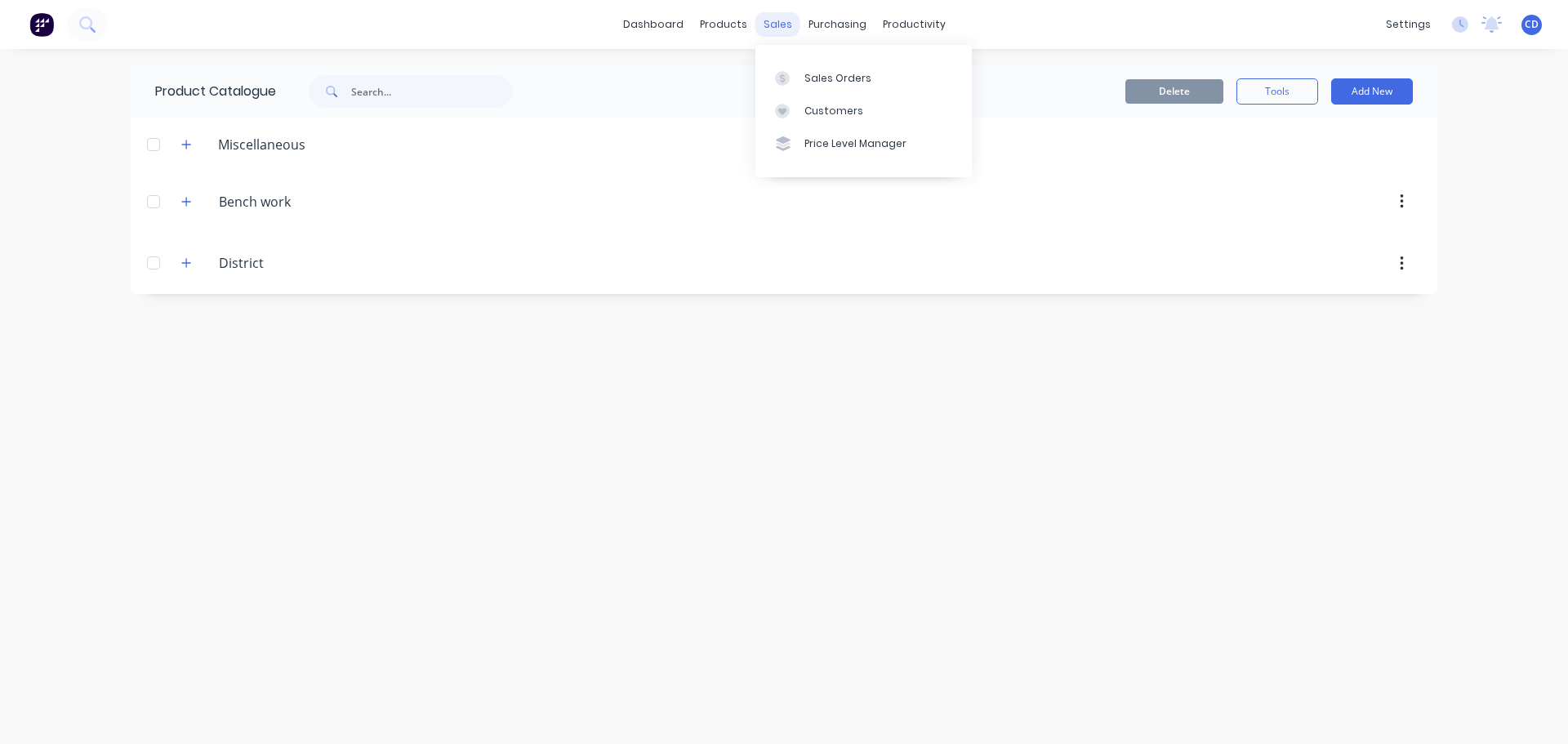
click at [773, 26] on div "sales" at bounding box center [779, 24] width 45 height 24
click at [818, 75] on div "Sales Orders" at bounding box center [838, 78] width 67 height 14
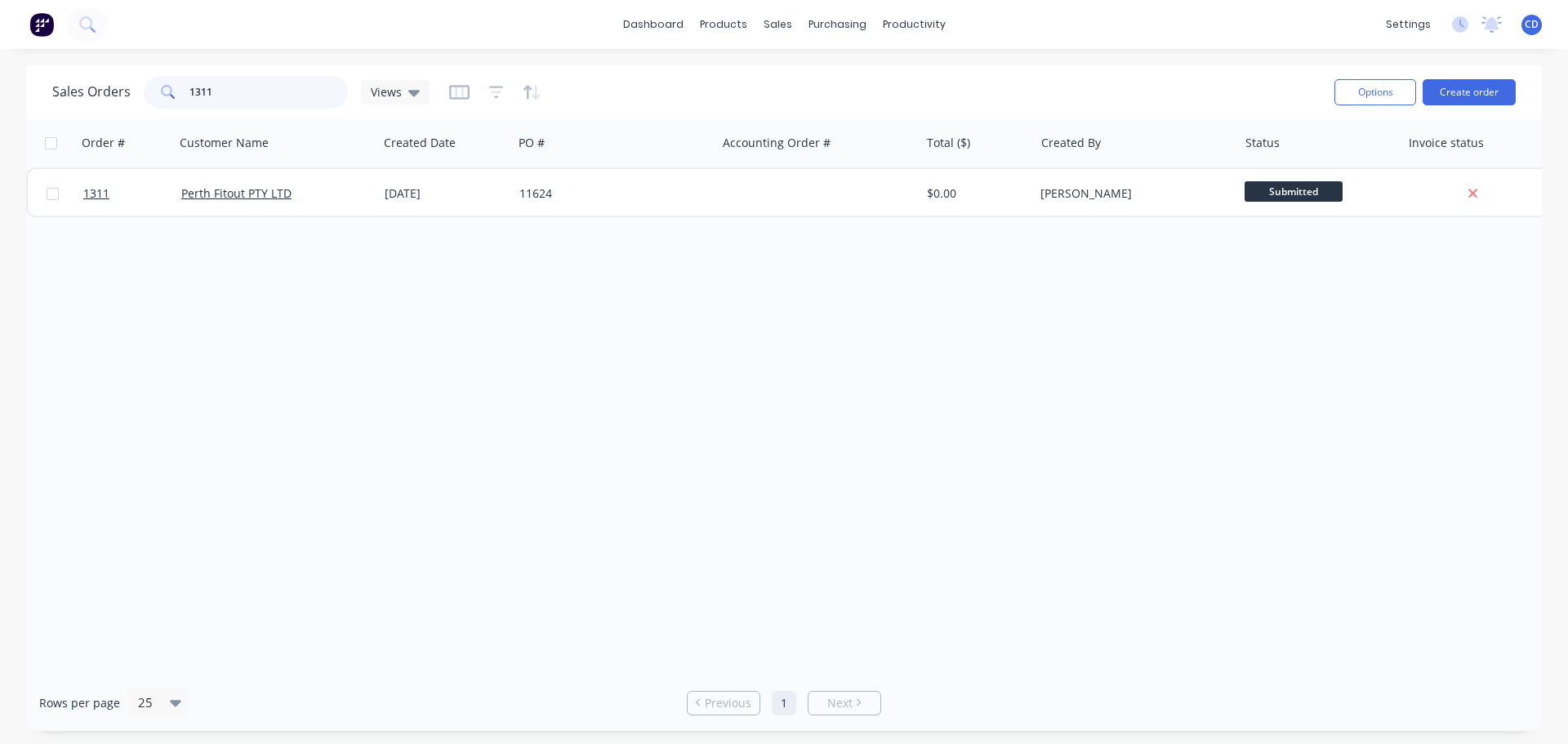
click at [270, 96] on input "1311" at bounding box center [269, 92] width 159 height 33
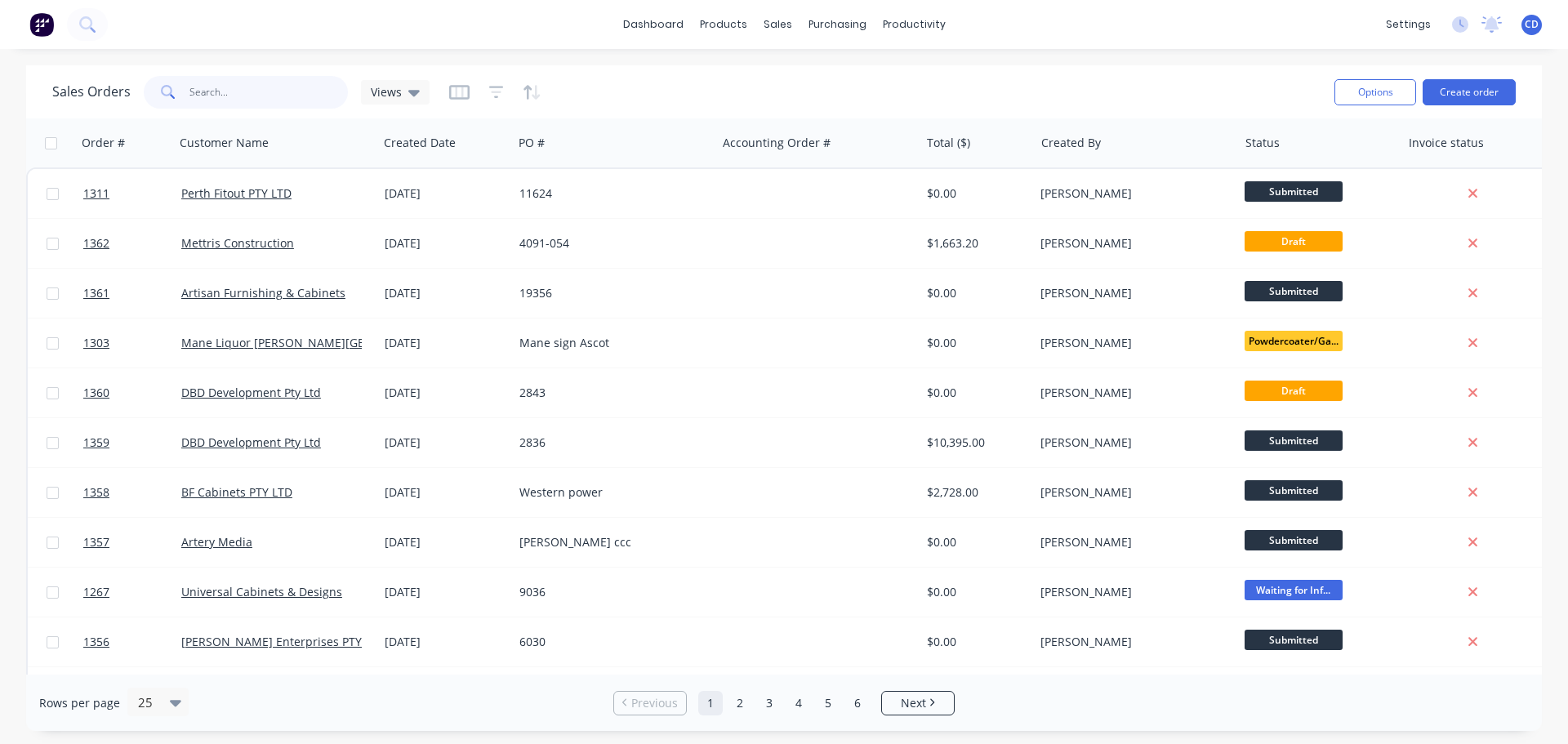
click at [284, 101] on input "text" at bounding box center [269, 92] width 159 height 33
type input "cdu"
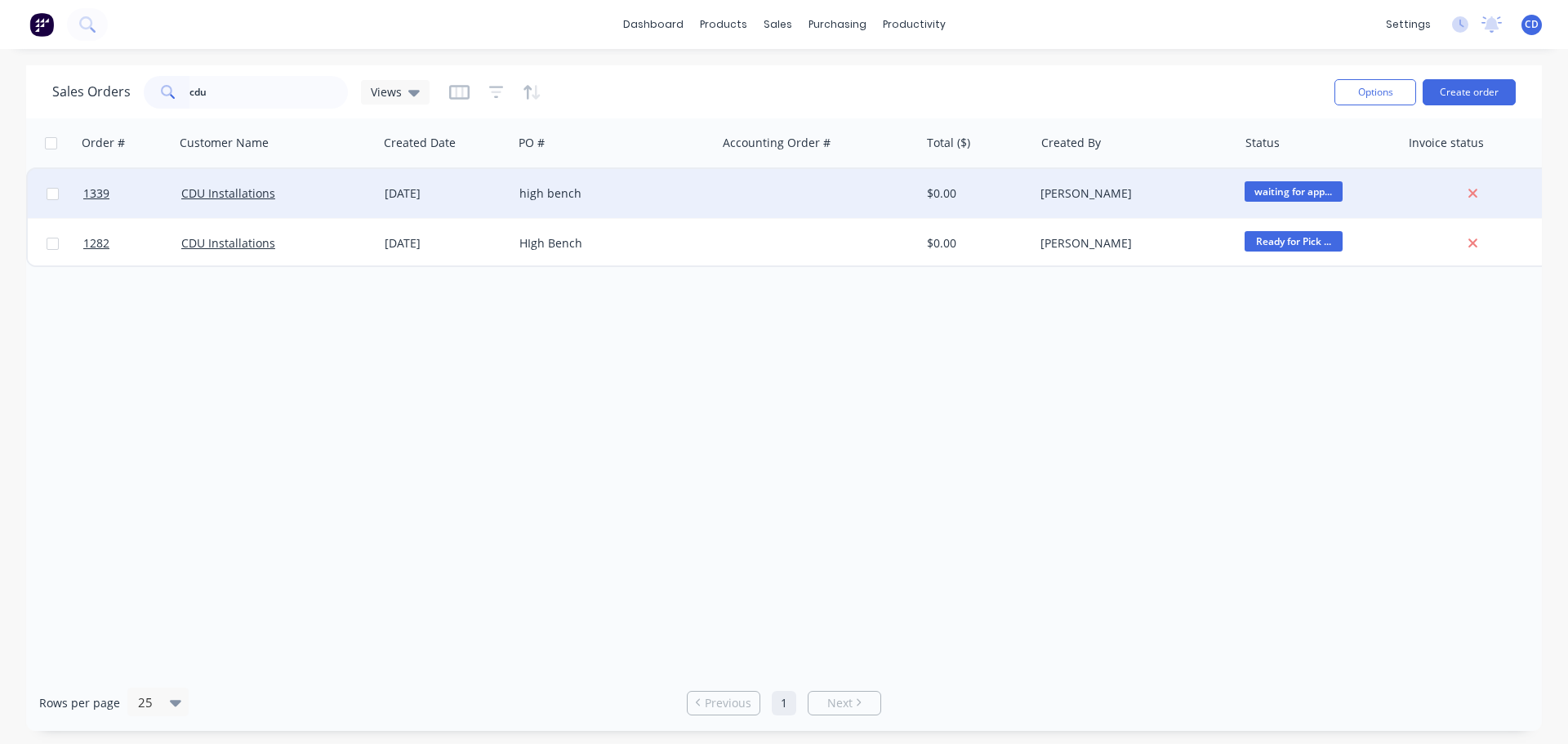
click at [465, 198] on div "[DATE]" at bounding box center [445, 194] width 121 height 16
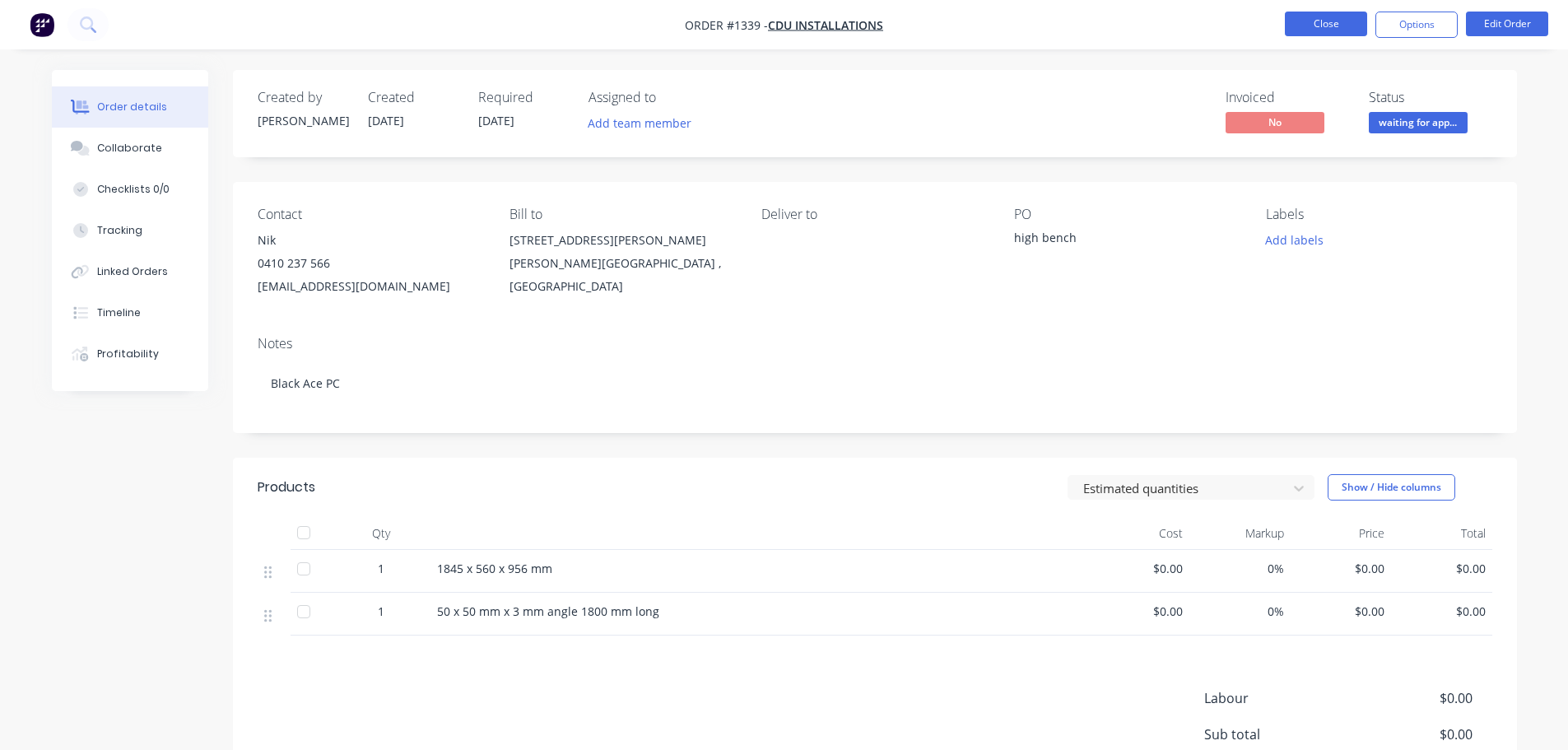
click at [1333, 26] on button "Close" at bounding box center [1325, 24] width 82 height 25
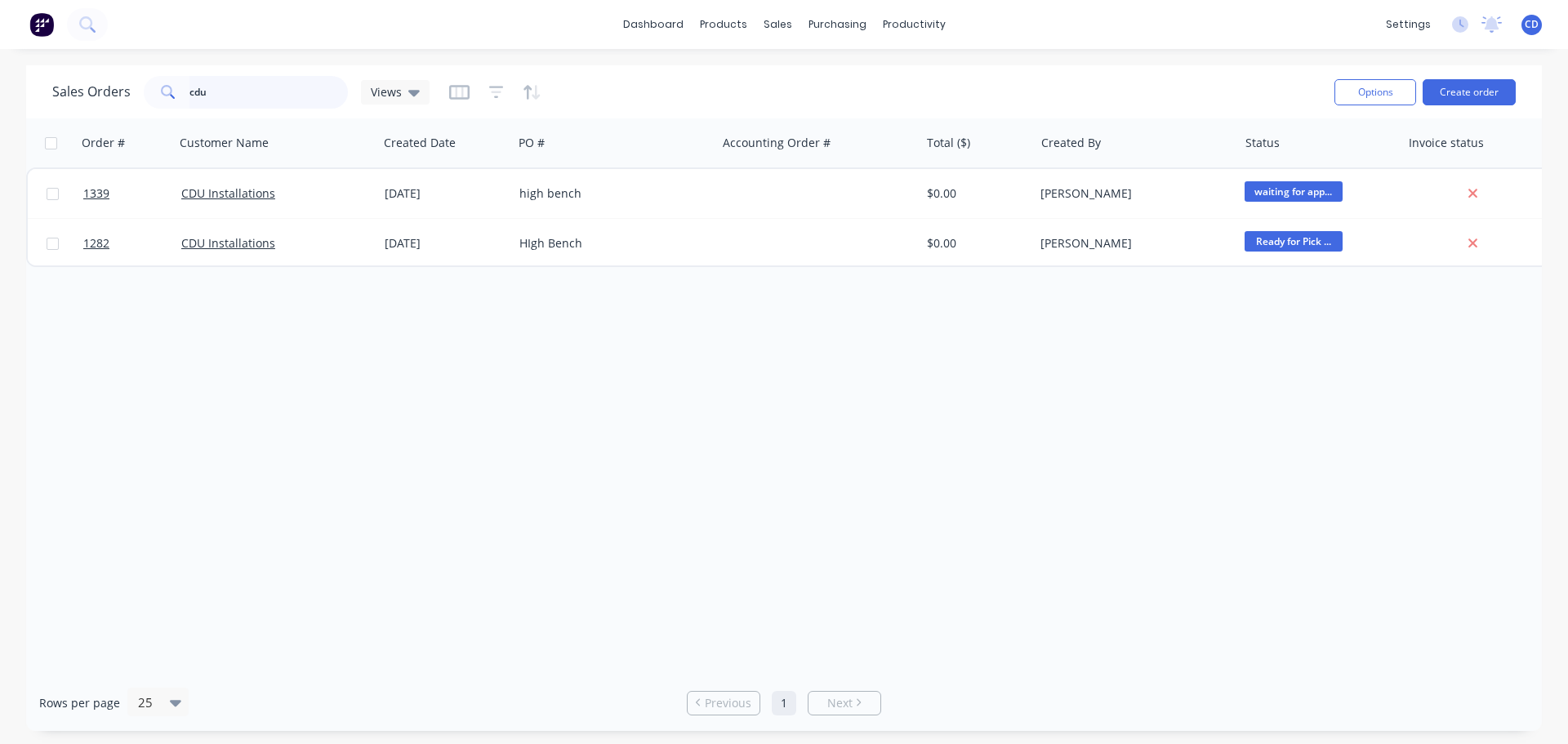
click at [229, 92] on input "cdu" at bounding box center [269, 92] width 159 height 33
type input "c"
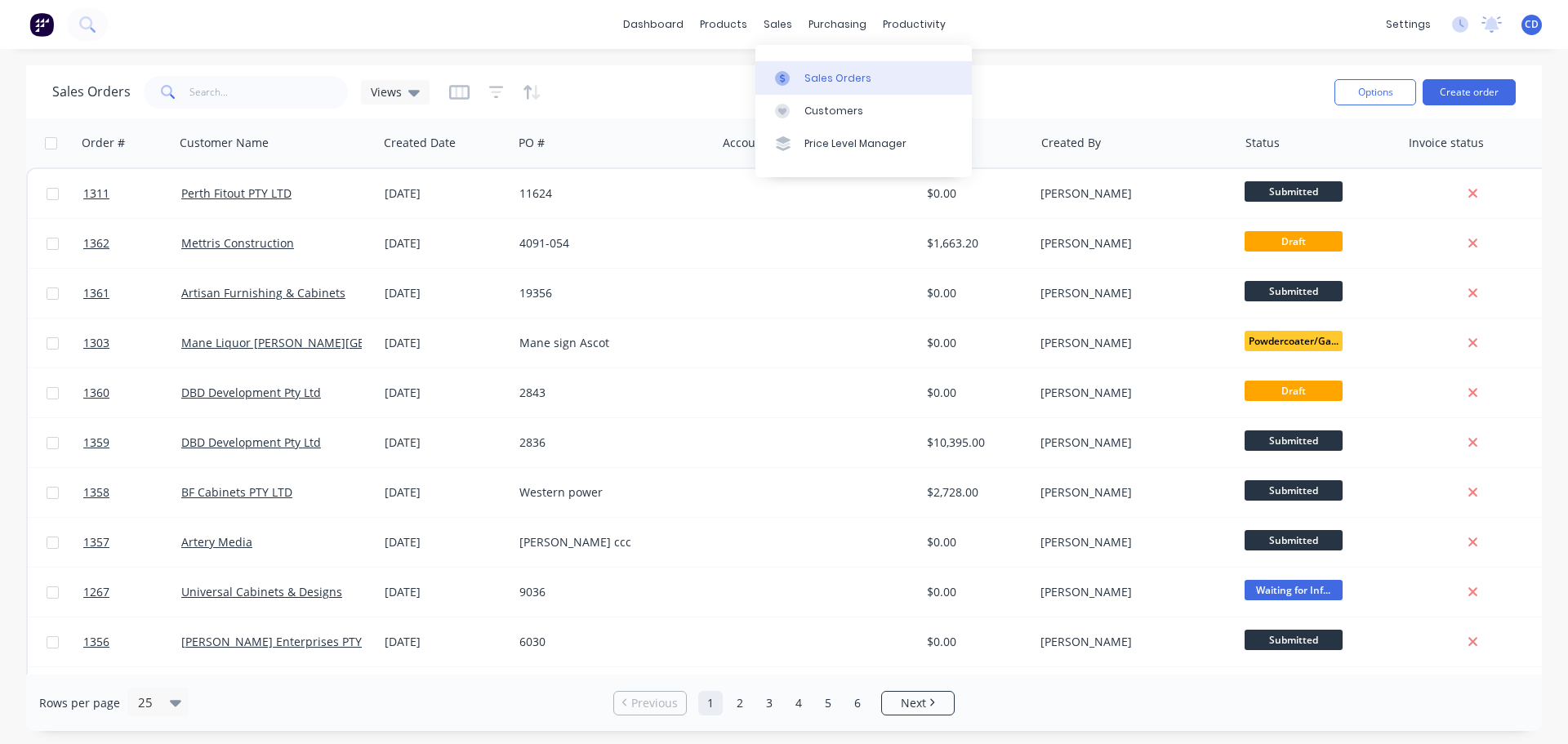
click at [835, 83] on div "Sales Orders" at bounding box center [838, 78] width 67 height 14
click at [1486, 91] on button "Create order" at bounding box center [1469, 92] width 93 height 26
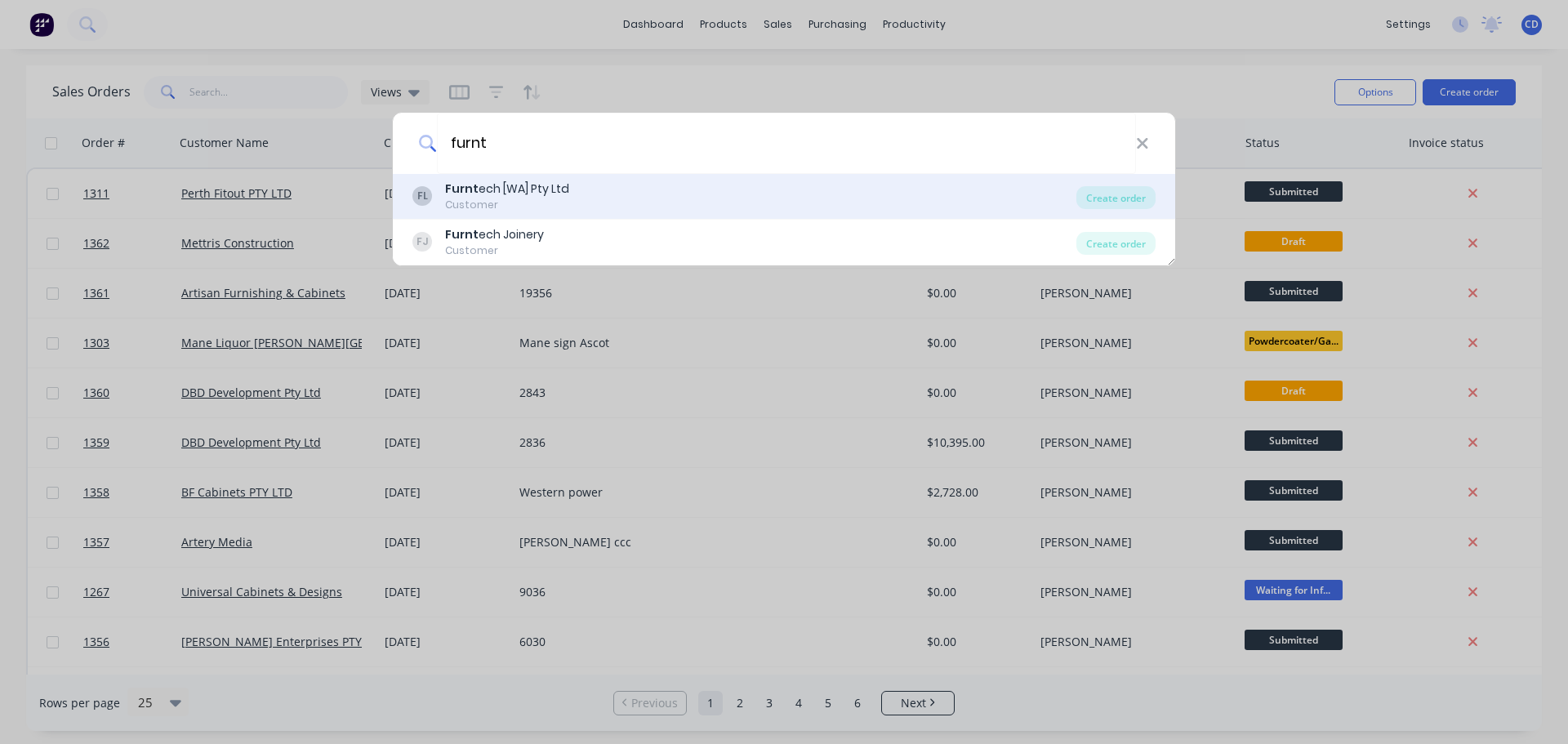
type input "furnt"
click at [560, 188] on div "Furnt ech [WA] Pty Ltd" at bounding box center [507, 188] width 124 height 17
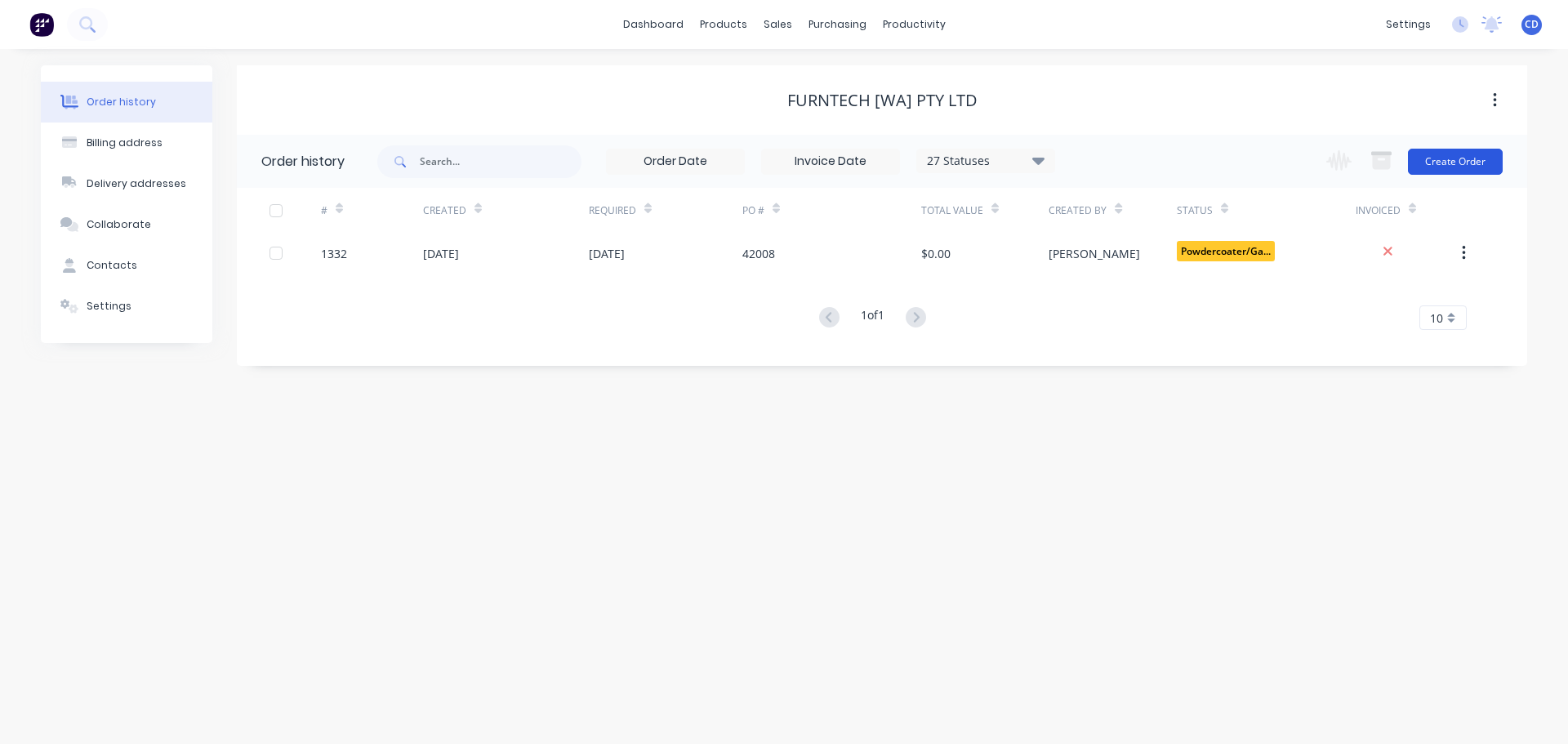
click at [1458, 167] on button "Create Order" at bounding box center [1456, 161] width 95 height 26
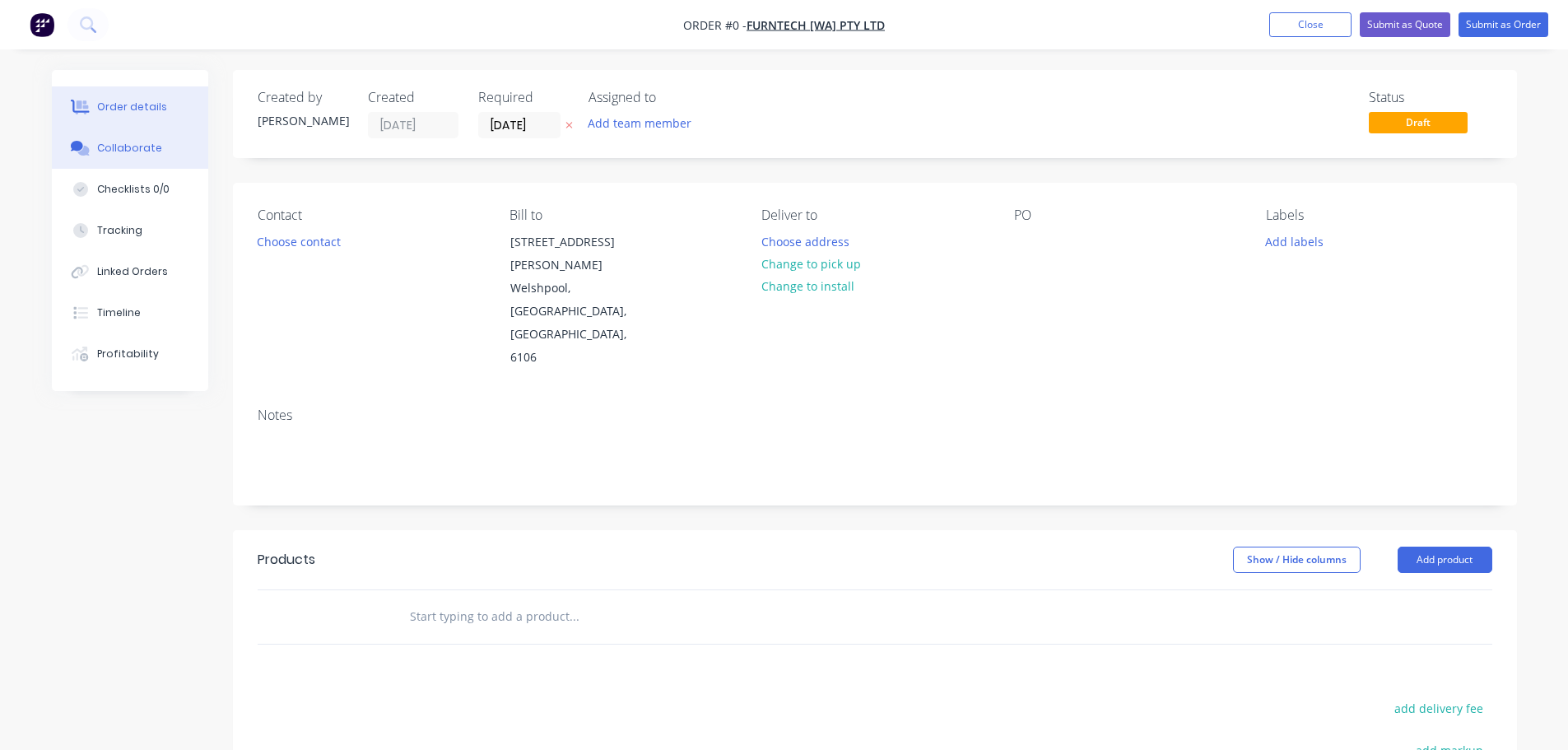
click at [106, 148] on div "Collaborate" at bounding box center [129, 148] width 65 height 15
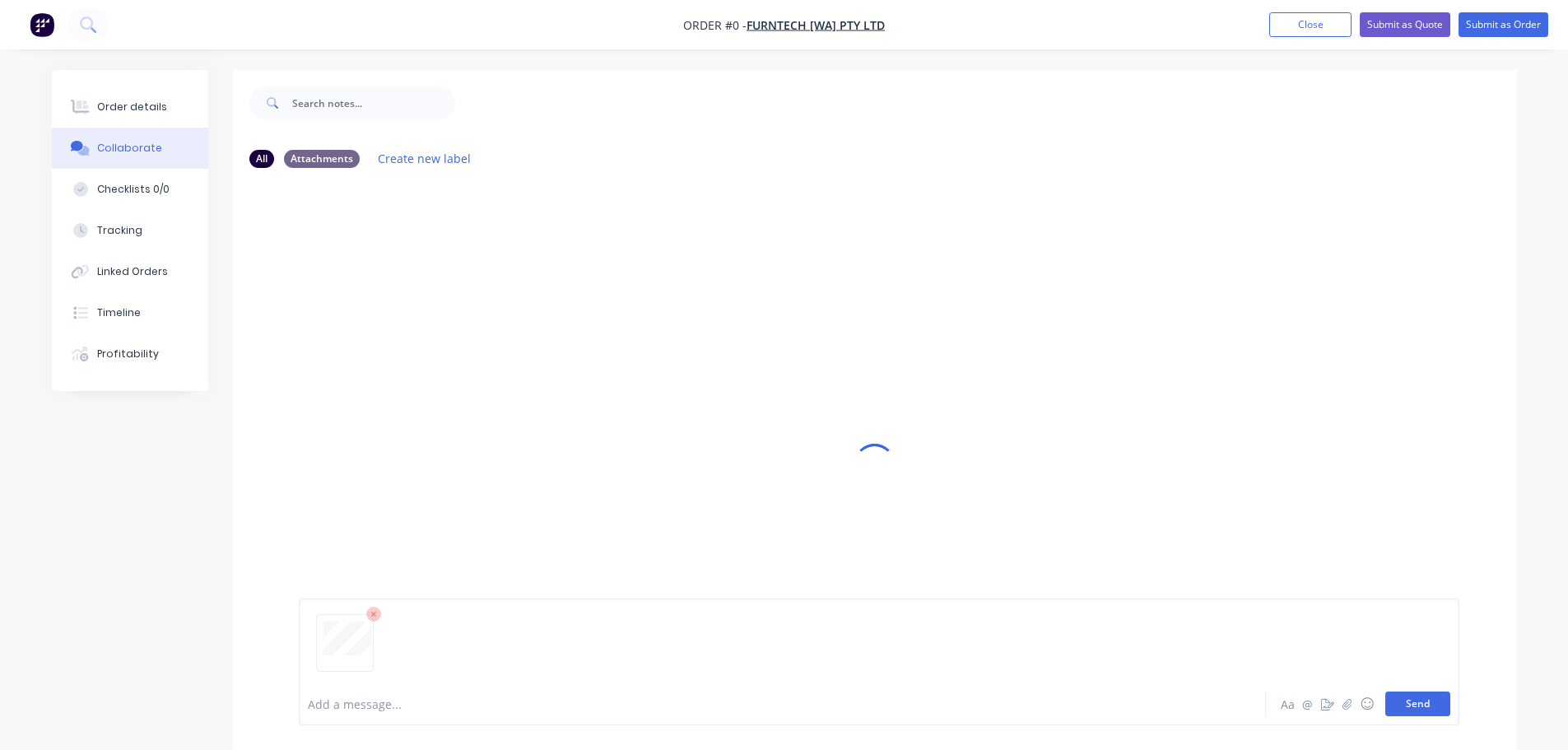
click at [1436, 705] on button "Send" at bounding box center [1417, 703] width 65 height 25
click at [99, 102] on div "Order details" at bounding box center [131, 107] width 70 height 15
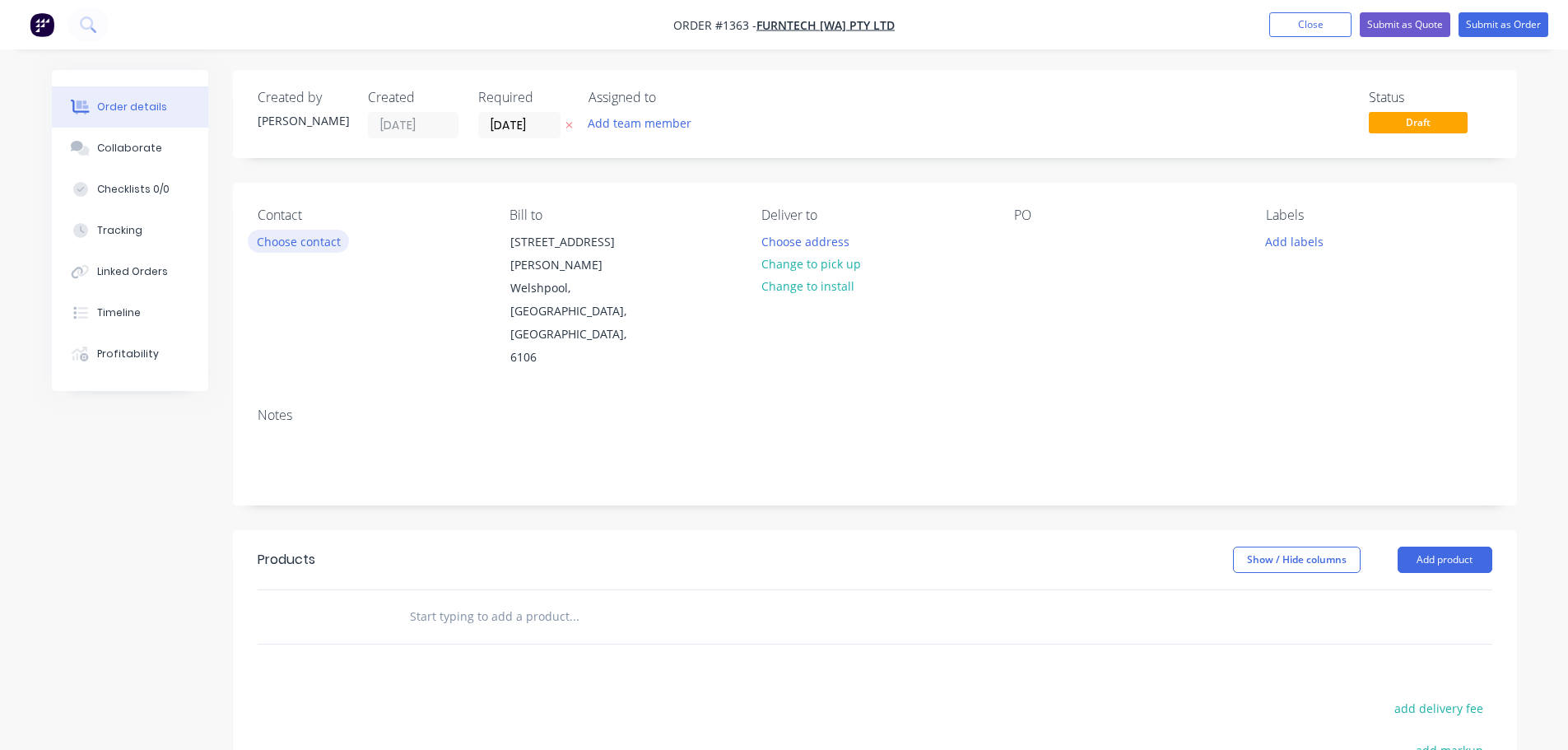
click at [278, 230] on div "Contact Choose contact" at bounding box center [369, 288] width 225 height 162
click at [284, 251] on button "Choose contact" at bounding box center [298, 241] width 101 height 22
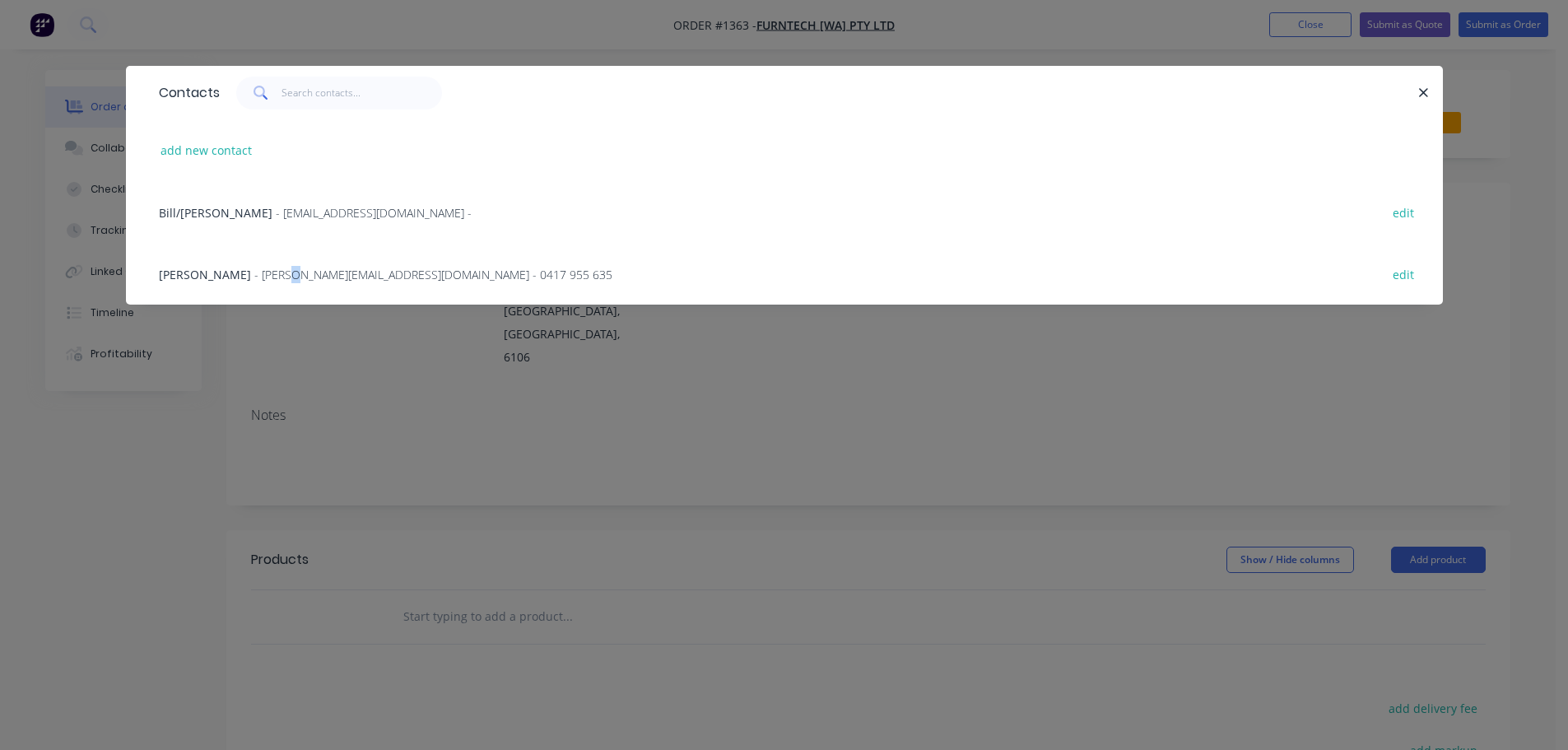
click at [242, 257] on div "Shane - [EMAIL_ADDRESS][DOMAIN_NAME] - 0417 955 635 edit" at bounding box center [784, 274] width 1268 height 62
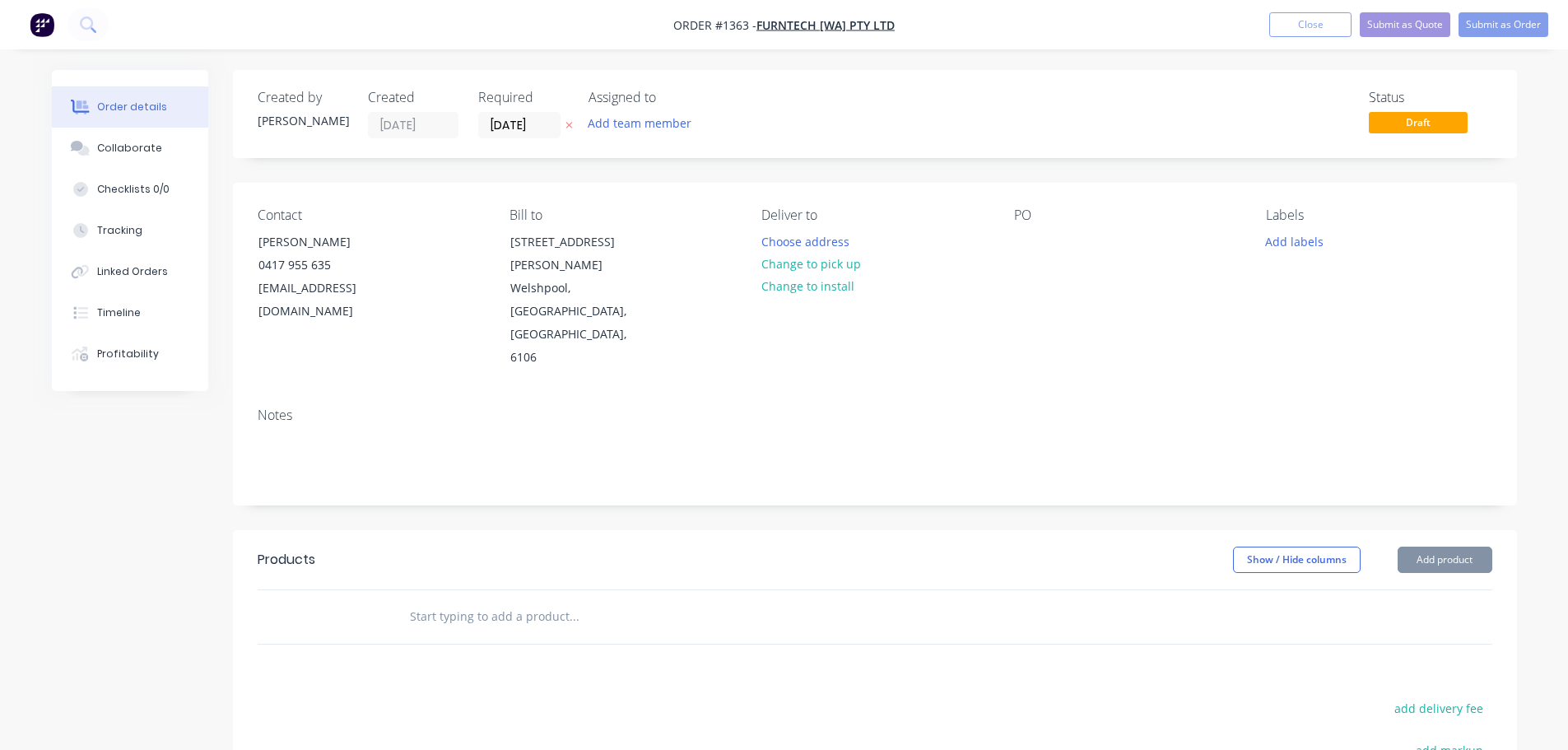
click at [242, 271] on div "Contact [PERSON_NAME] [PHONE_NUMBER] [EMAIL_ADDRESS][DOMAIN_NAME] Bill to [STRE…" at bounding box center [875, 288] width 1284 height 212
click at [1035, 252] on div at bounding box center [1027, 242] width 26 height 24
click at [522, 121] on input "[DATE]" at bounding box center [519, 125] width 80 height 25
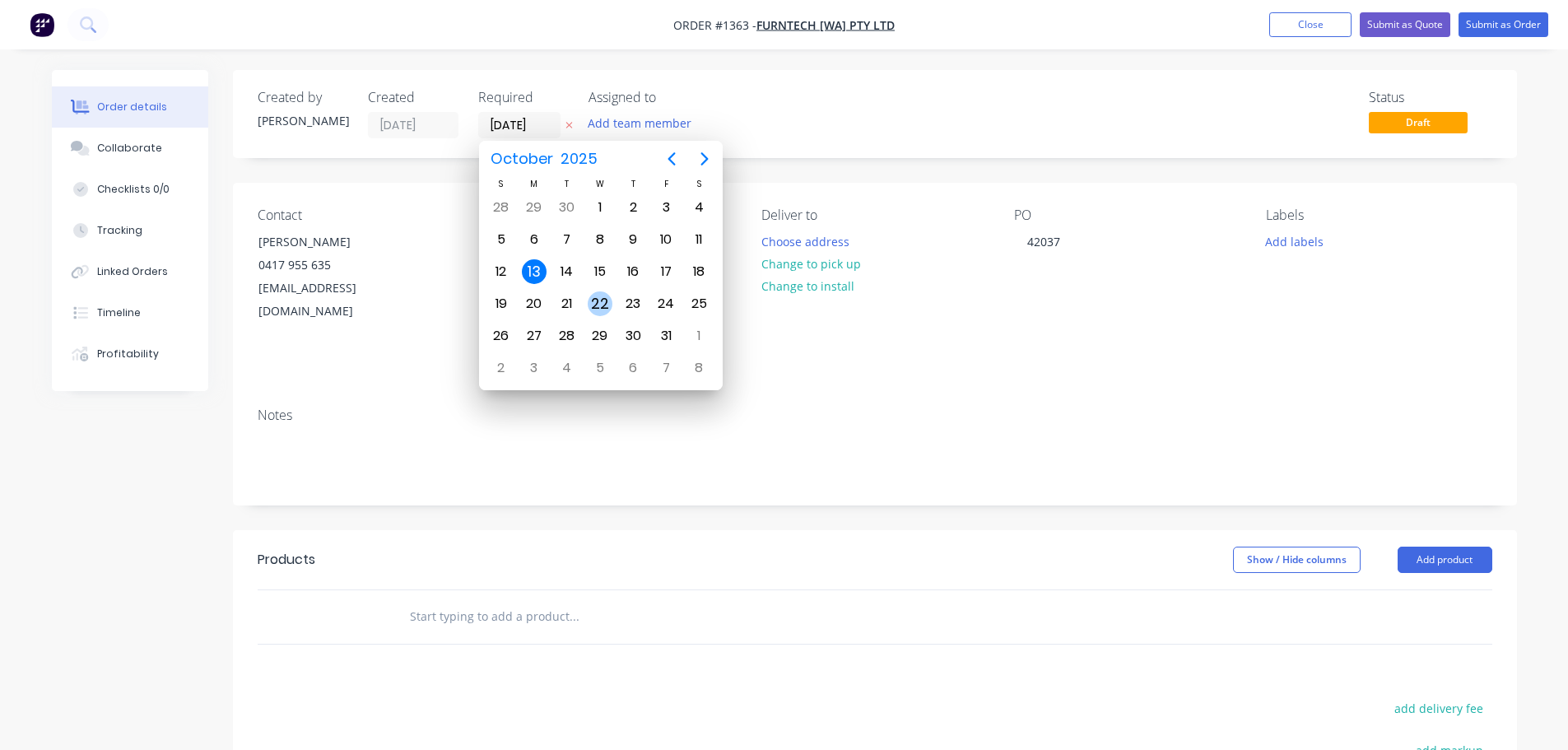
click at [601, 297] on div "22" at bounding box center [599, 303] width 25 height 25
type input "[DATE]"
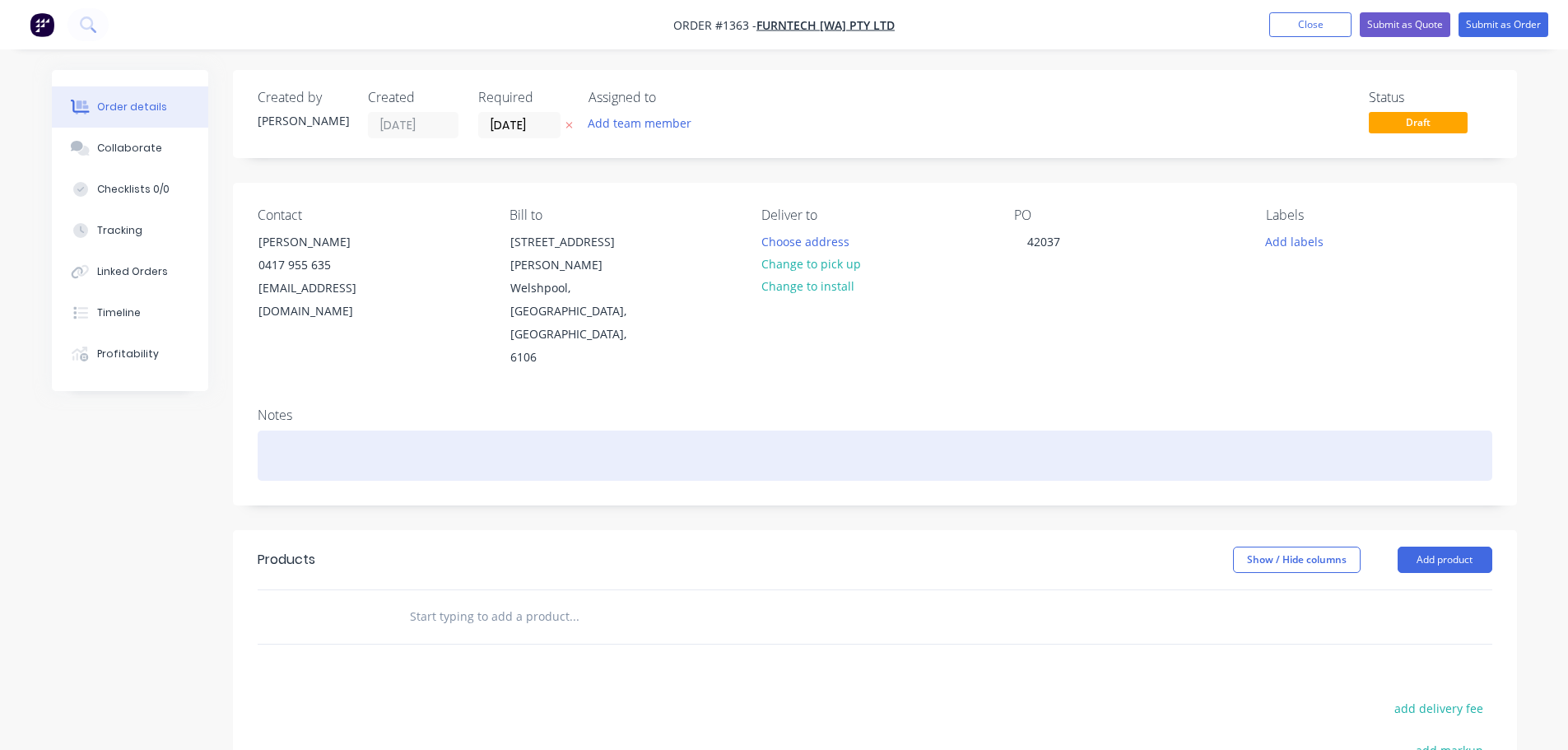
drag, startPoint x: 305, startPoint y: 401, endPoint x: 299, endPoint y: 393, distance: 10.0
click at [299, 431] on div at bounding box center [874, 455] width 1234 height 50
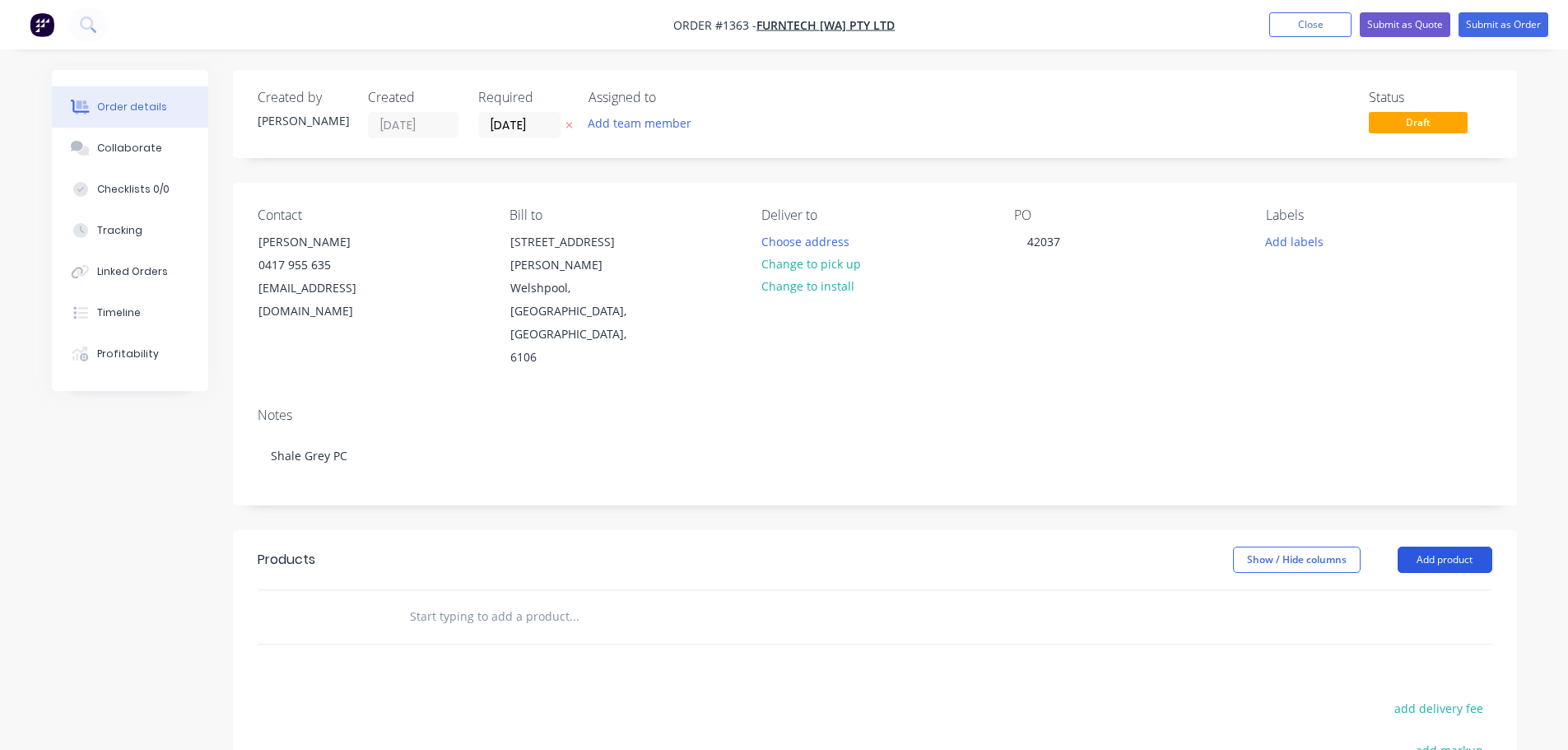
click at [1444, 547] on button "Add product" at bounding box center [1445, 559] width 95 height 26
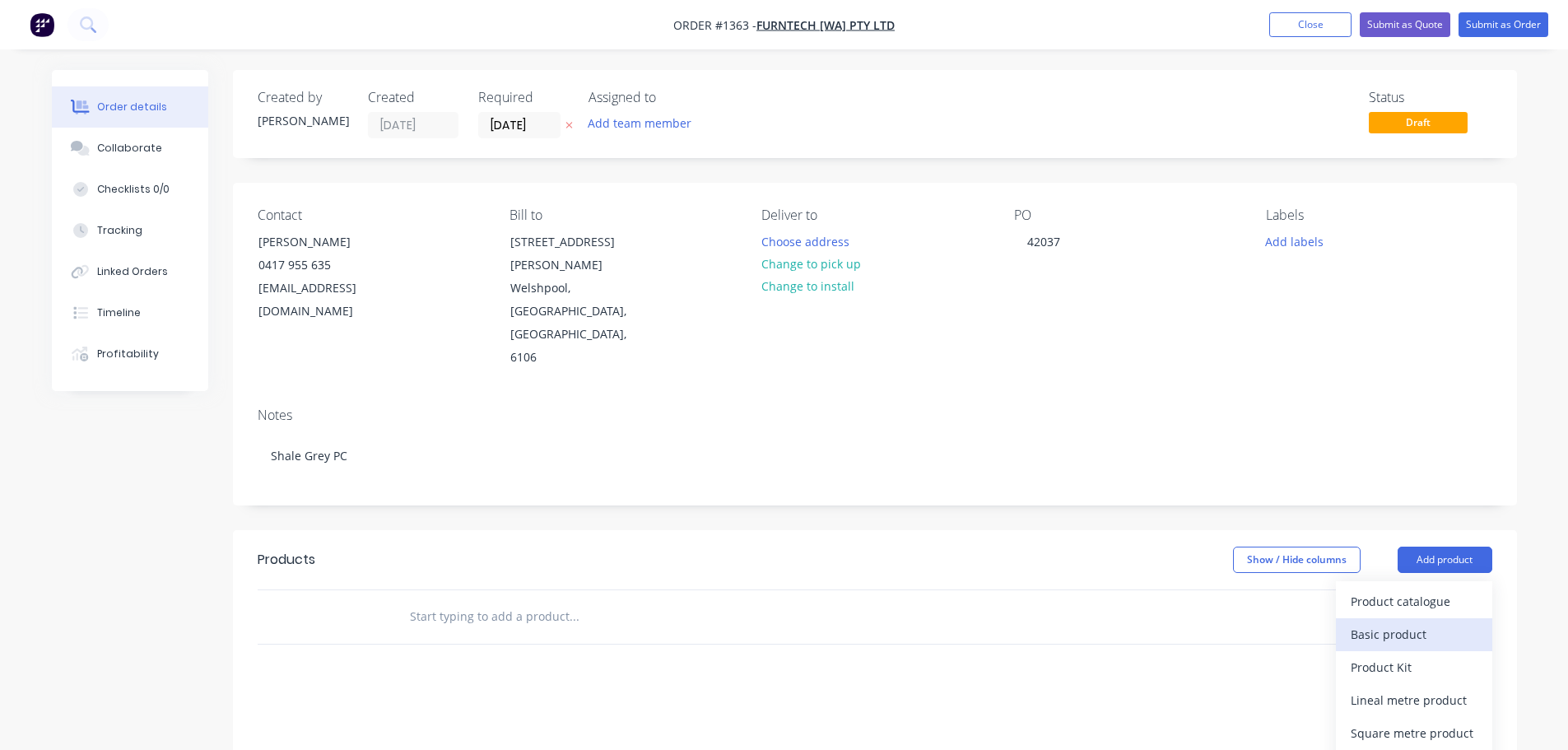
click at [1407, 622] on div "Basic product" at bounding box center [1414, 634] width 127 height 24
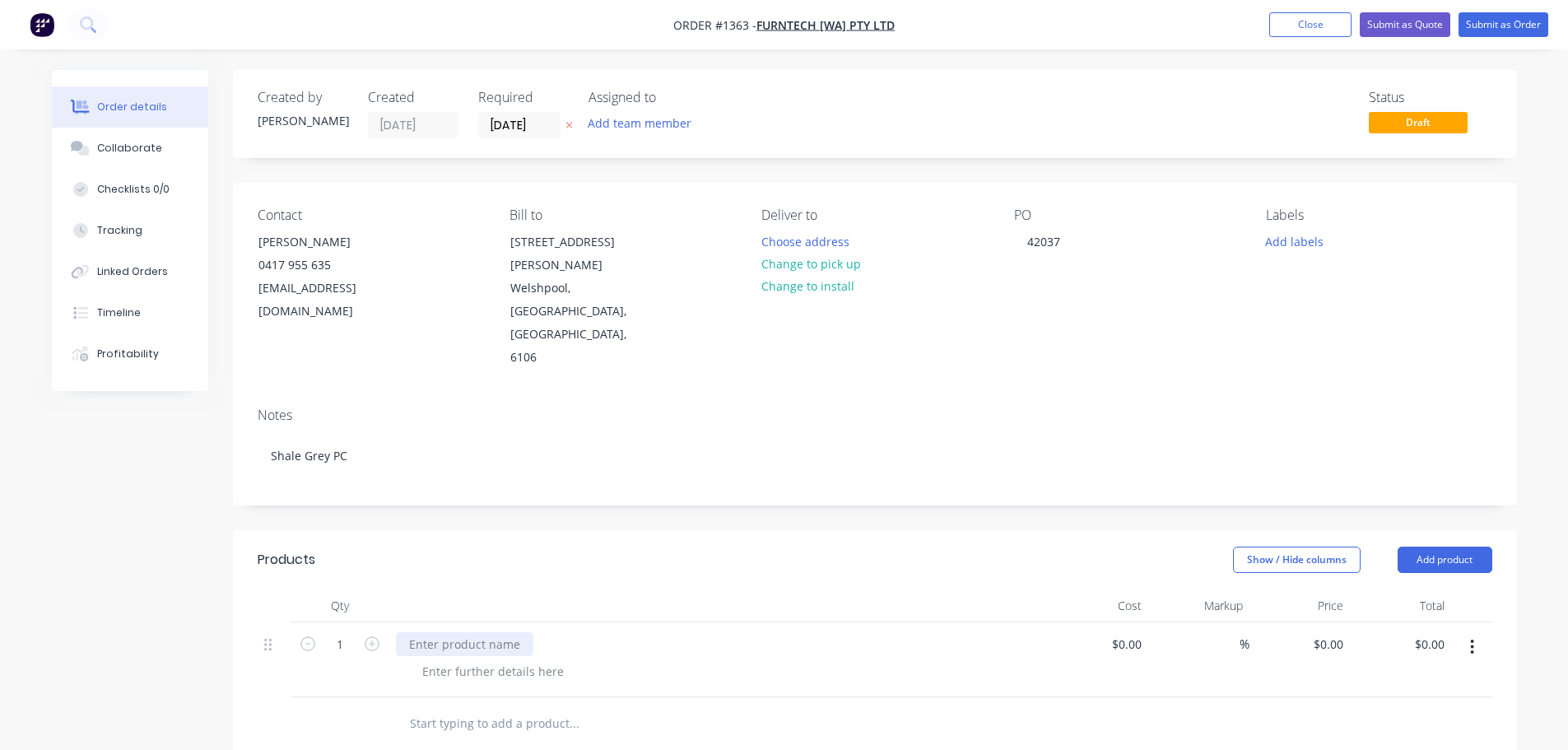
click at [461, 632] on div at bounding box center [464, 644] width 138 height 24
click at [472, 660] on div at bounding box center [493, 672] width 168 height 24
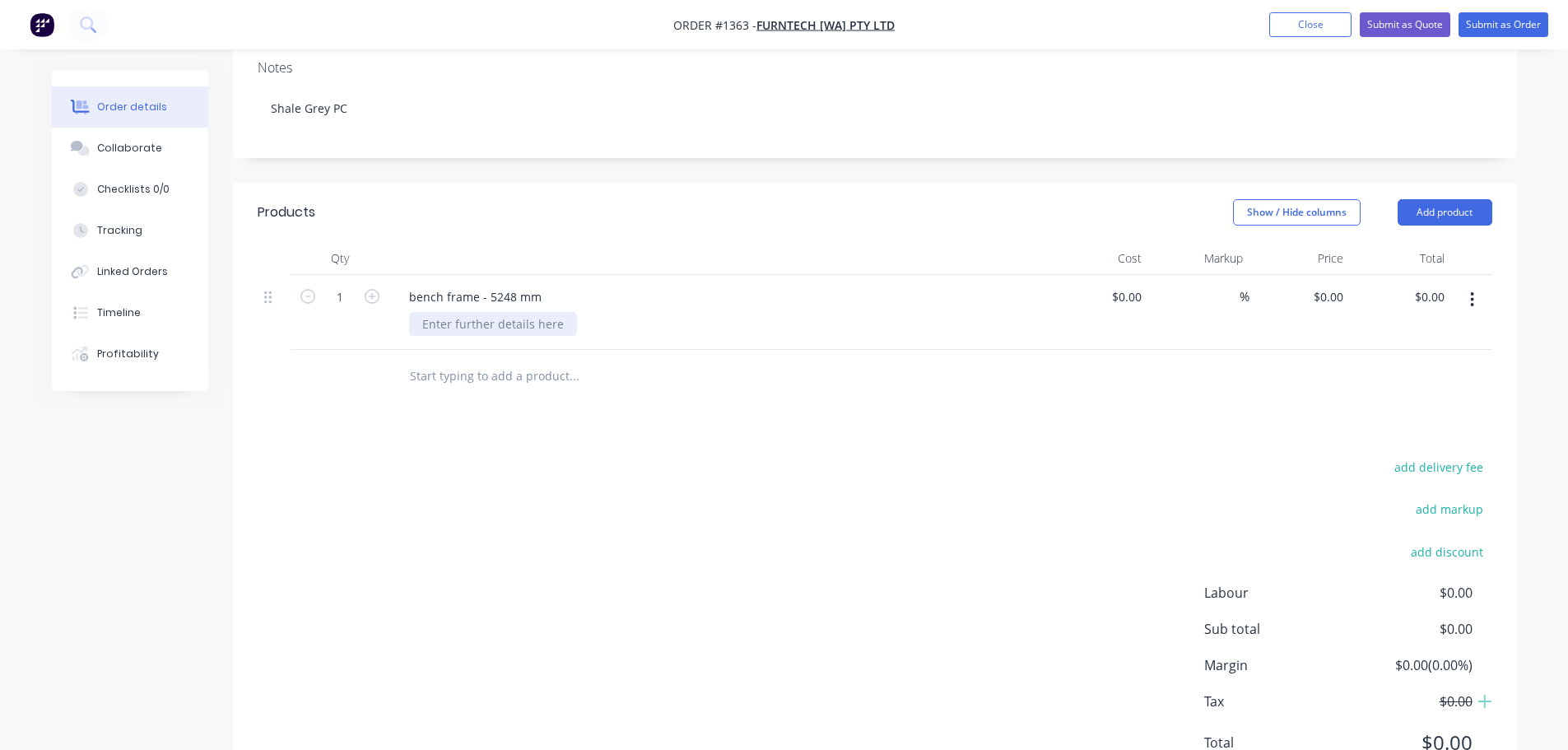
scroll to position [351, 0]
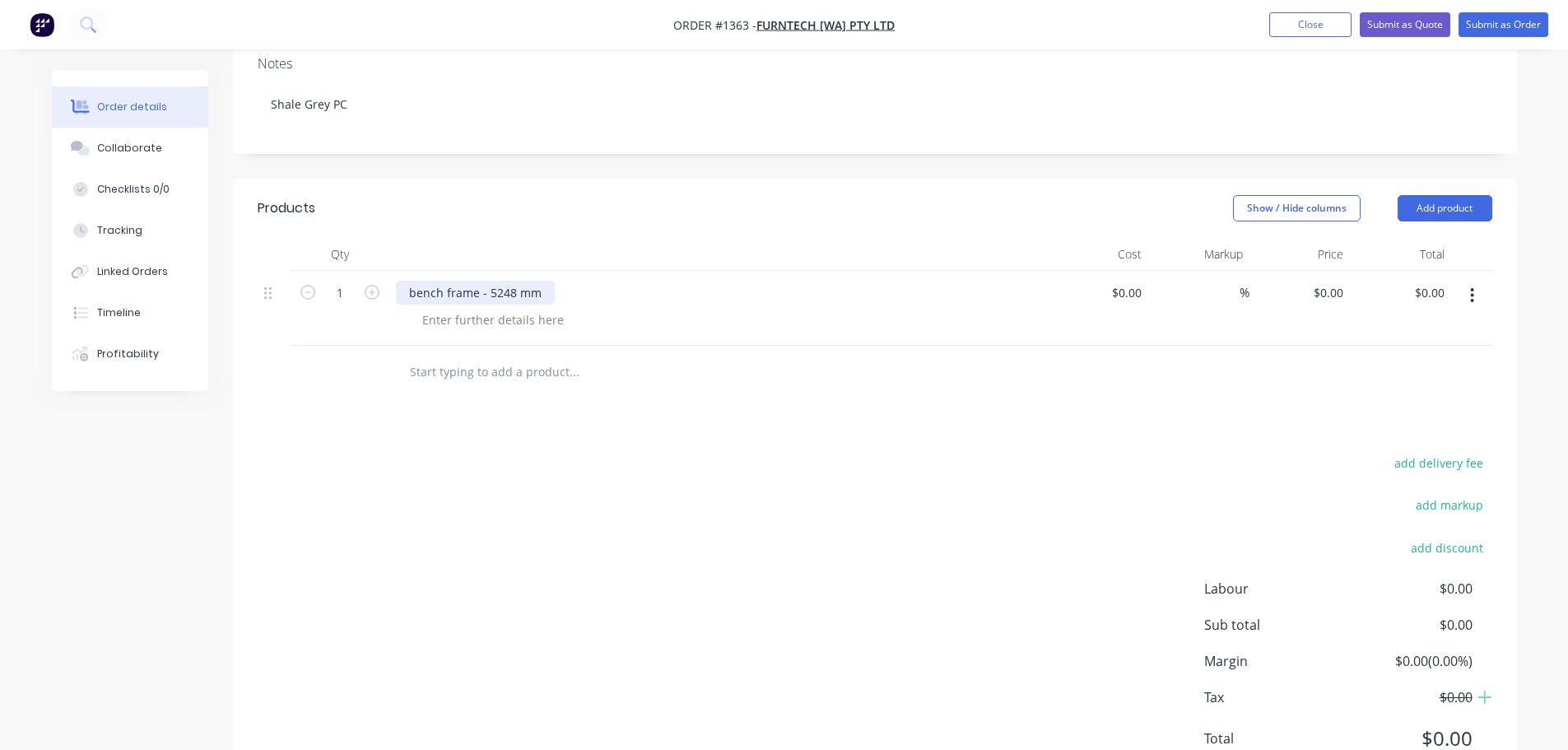
drag, startPoint x: 493, startPoint y: 232, endPoint x: 475, endPoint y: 269, distance: 41.1
click at [493, 271] on div "bench frame - 5248 mm" at bounding box center [719, 308] width 659 height 75
click at [485, 307] on div at bounding box center [493, 319] width 168 height 24
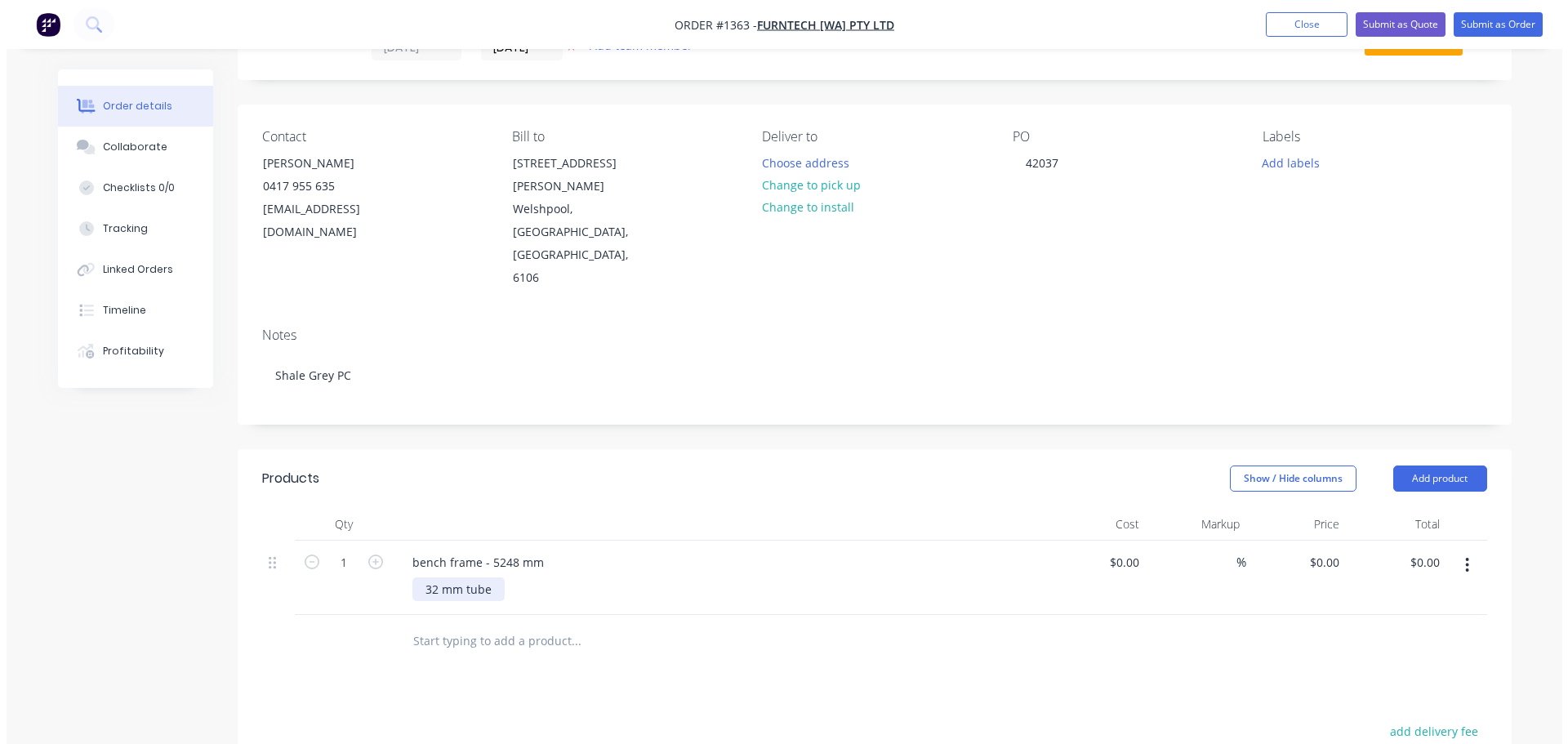
scroll to position [0, 0]
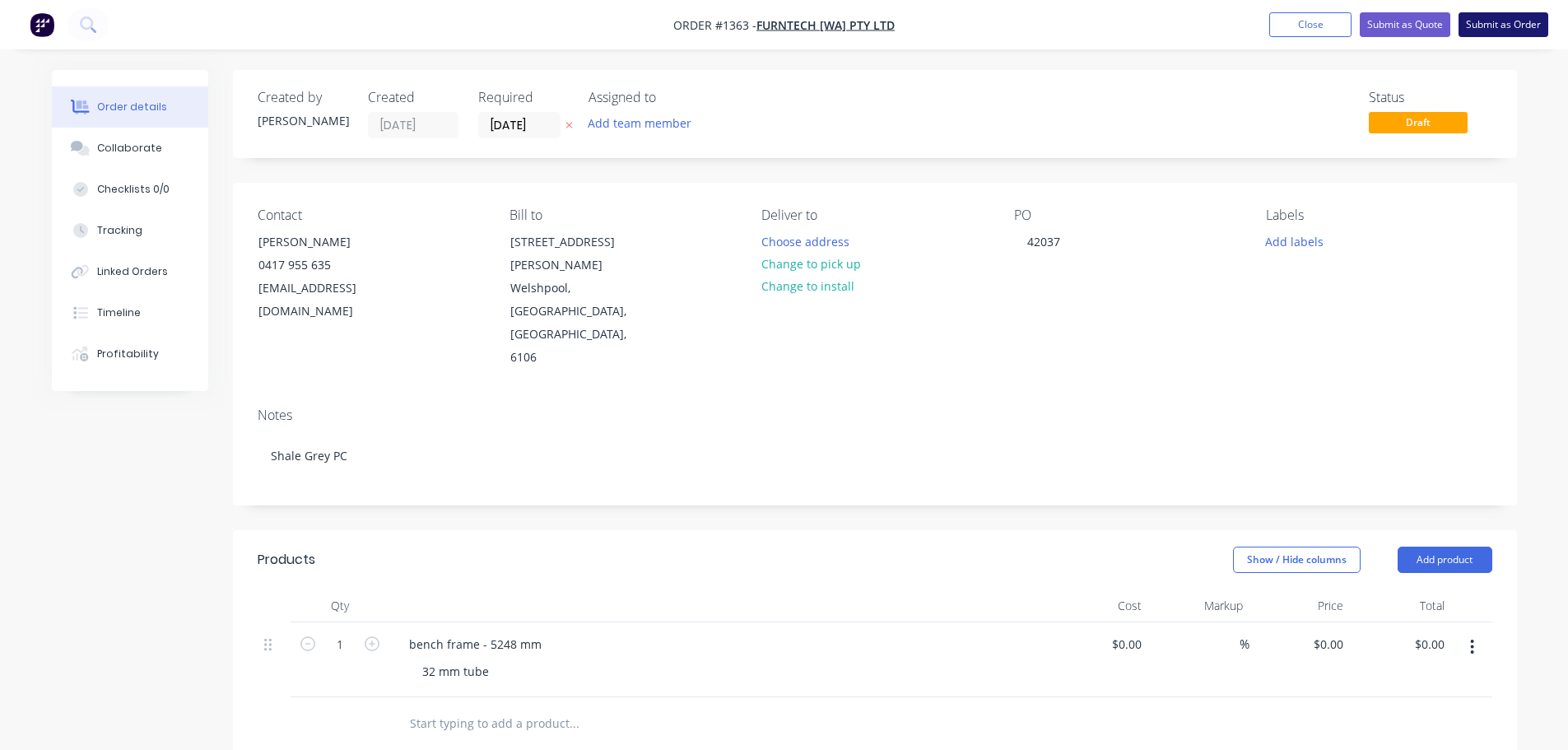
click at [1519, 18] on button "Submit as Order" at bounding box center [1503, 25] width 89 height 25
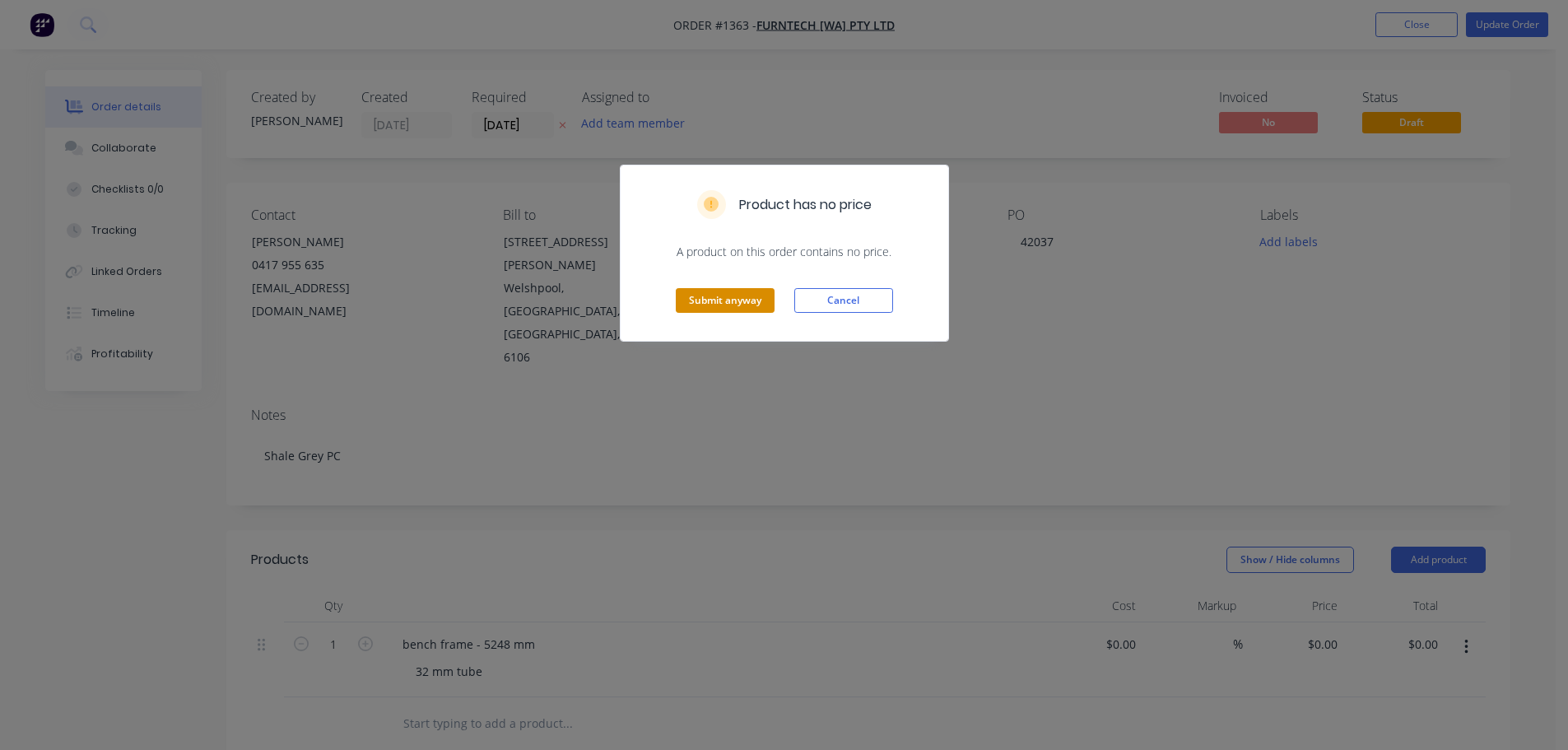
click at [693, 311] on button "Submit anyway" at bounding box center [725, 300] width 99 height 25
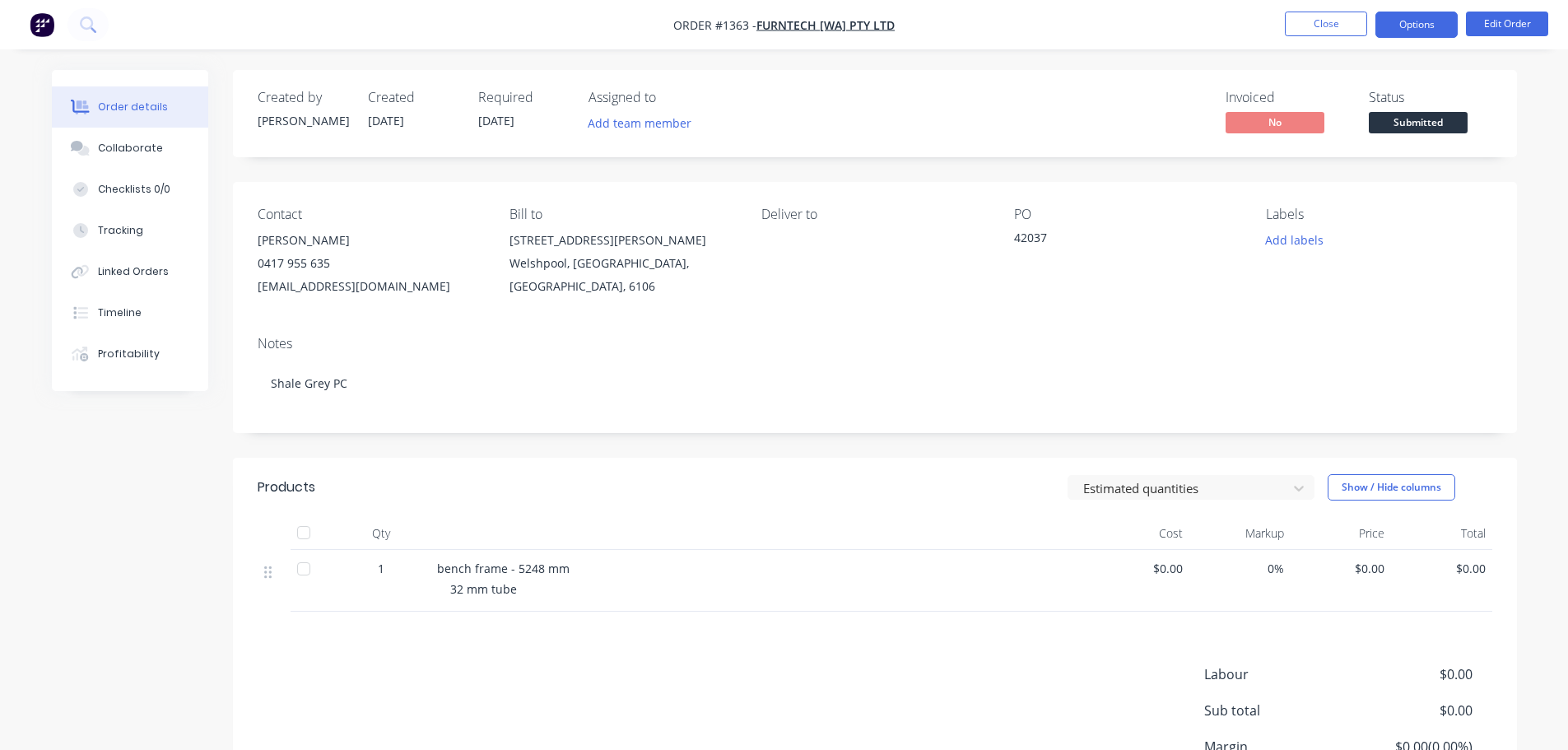
click at [1410, 20] on button "Options" at bounding box center [1417, 25] width 82 height 26
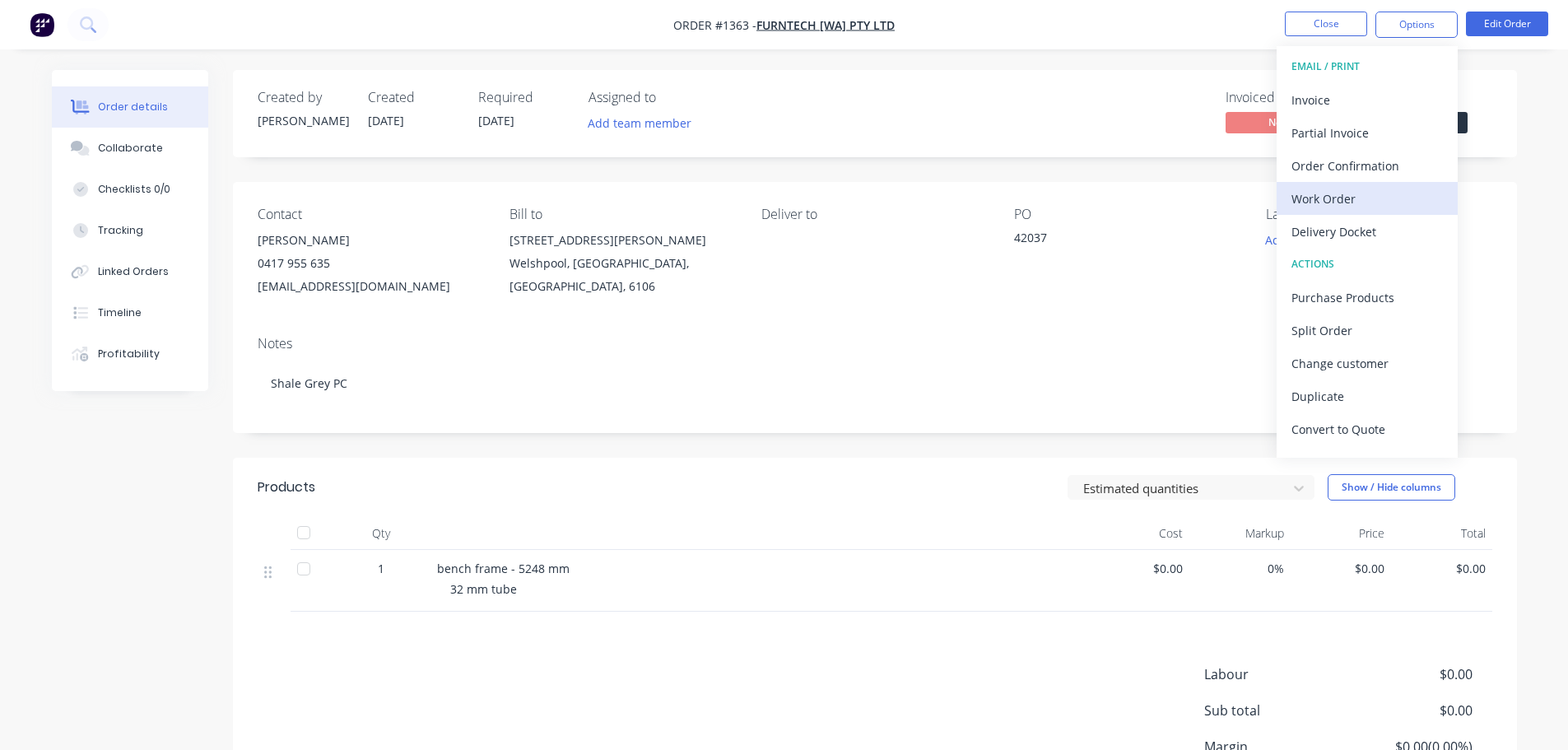
click at [1340, 199] on div "Work Order" at bounding box center [1367, 199] width 151 height 24
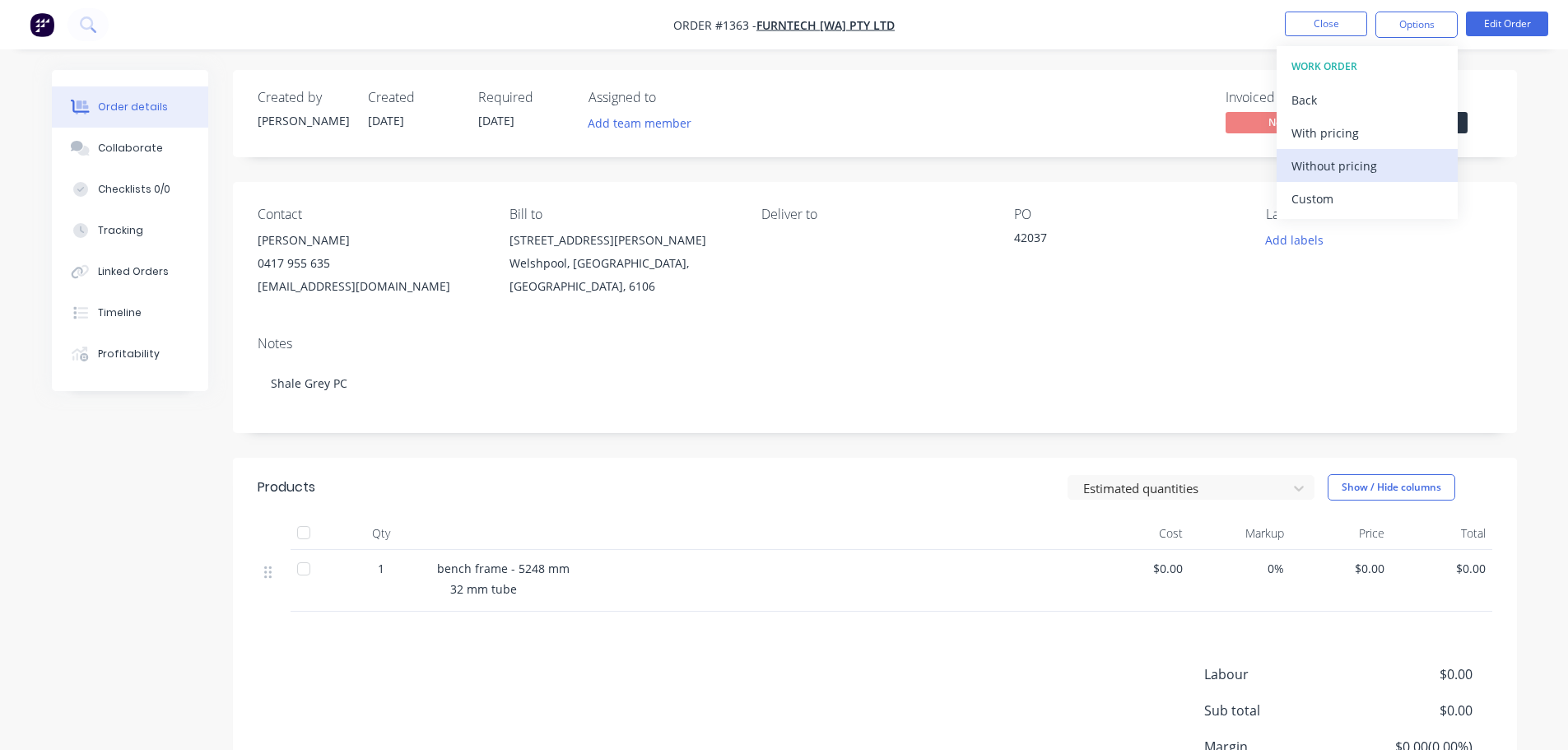
click at [1339, 172] on div "Without pricing" at bounding box center [1367, 166] width 151 height 24
drag, startPoint x: 1153, startPoint y: 255, endPoint x: 1242, endPoint y: 266, distance: 89.7
click at [1156, 255] on div "PO 42037" at bounding box center [1127, 252] width 225 height 91
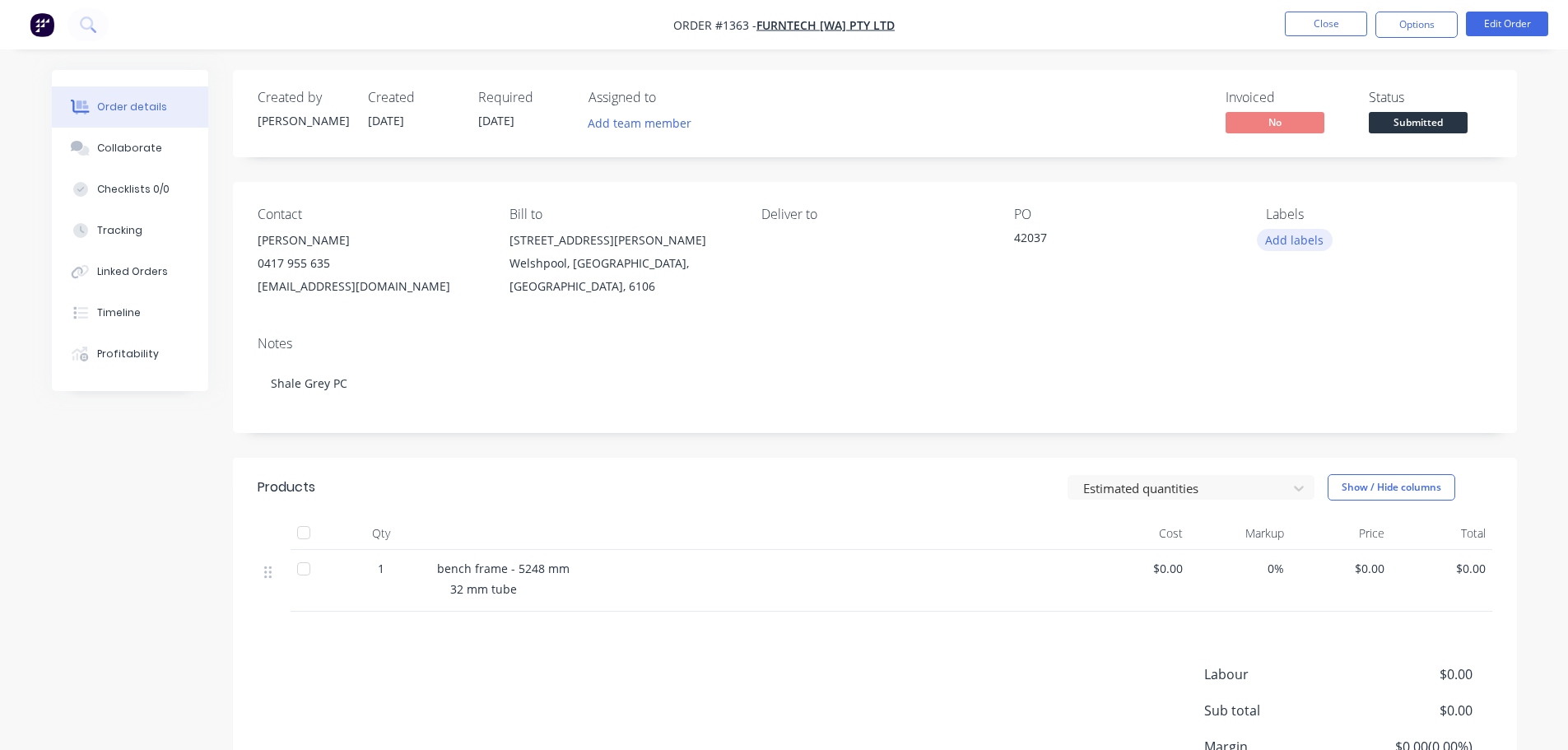
click at [1273, 239] on button "Add labels" at bounding box center [1294, 240] width 76 height 22
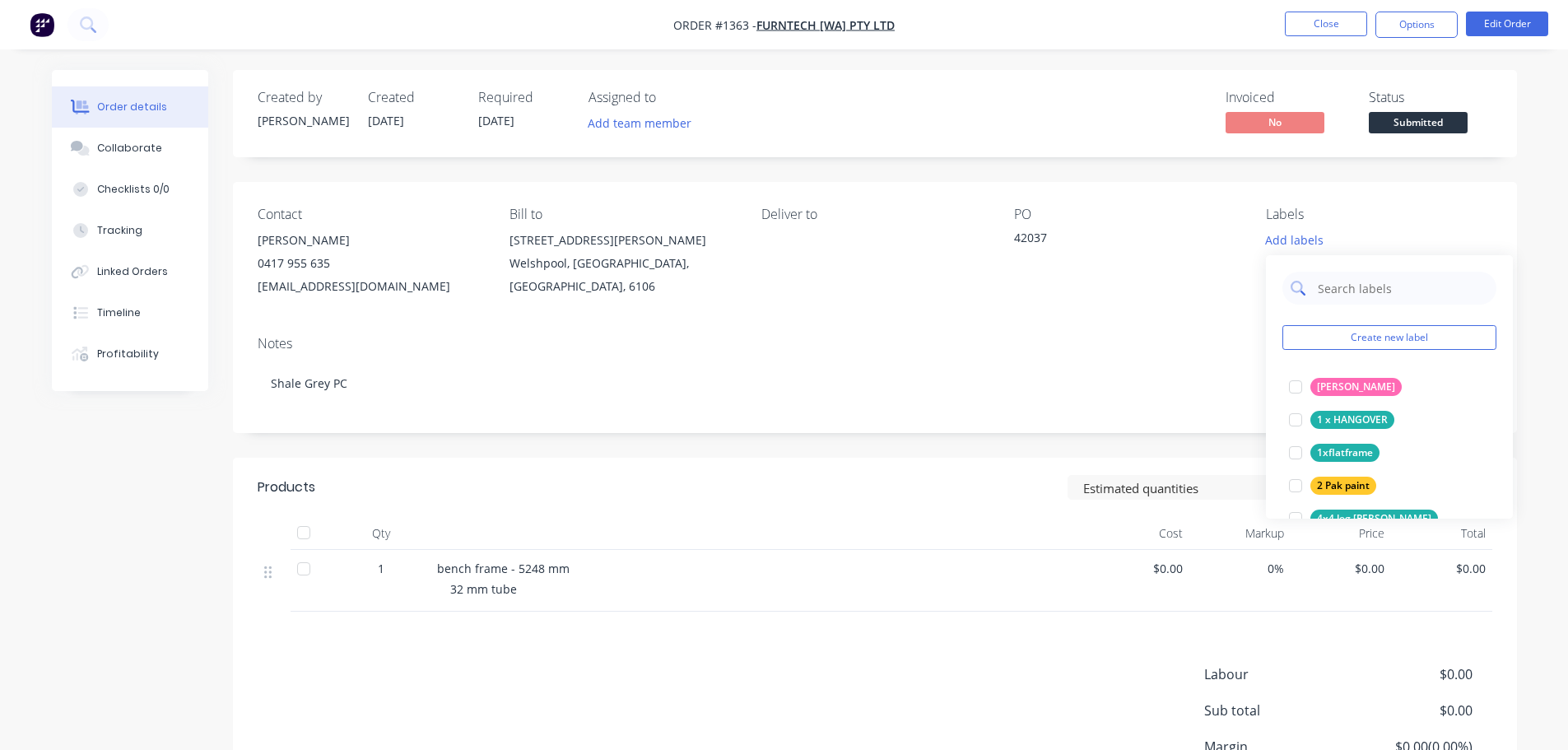
click at [1366, 299] on input "text" at bounding box center [1402, 288] width 172 height 33
type input "po"
drag, startPoint x: 1326, startPoint y: 390, endPoint x: 1290, endPoint y: 386, distance: 36.2
click at [1326, 390] on div "Powdercoating" at bounding box center [1352, 387] width 84 height 18
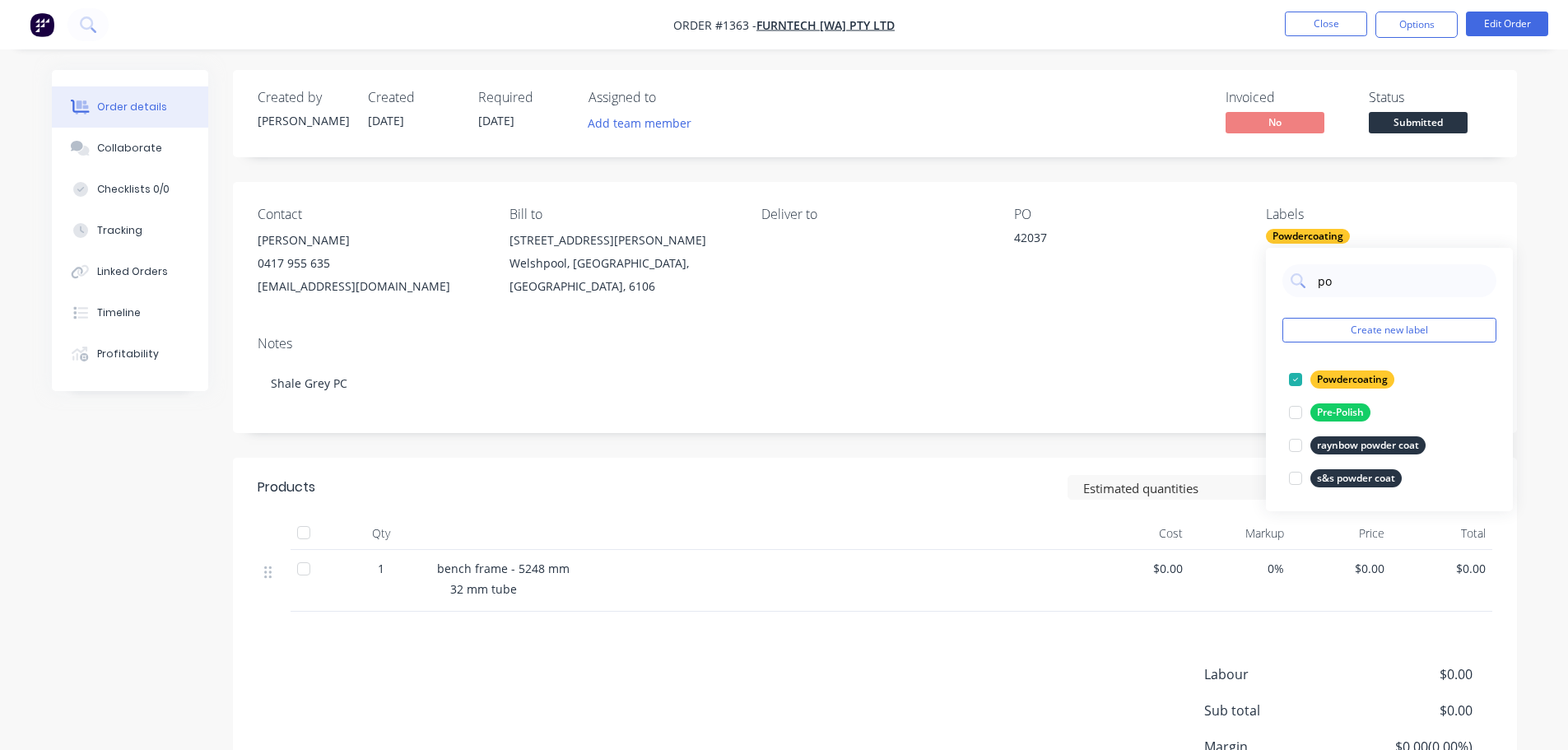
click at [1150, 353] on div "Notes Shale Grey PC" at bounding box center [875, 378] width 1284 height 110
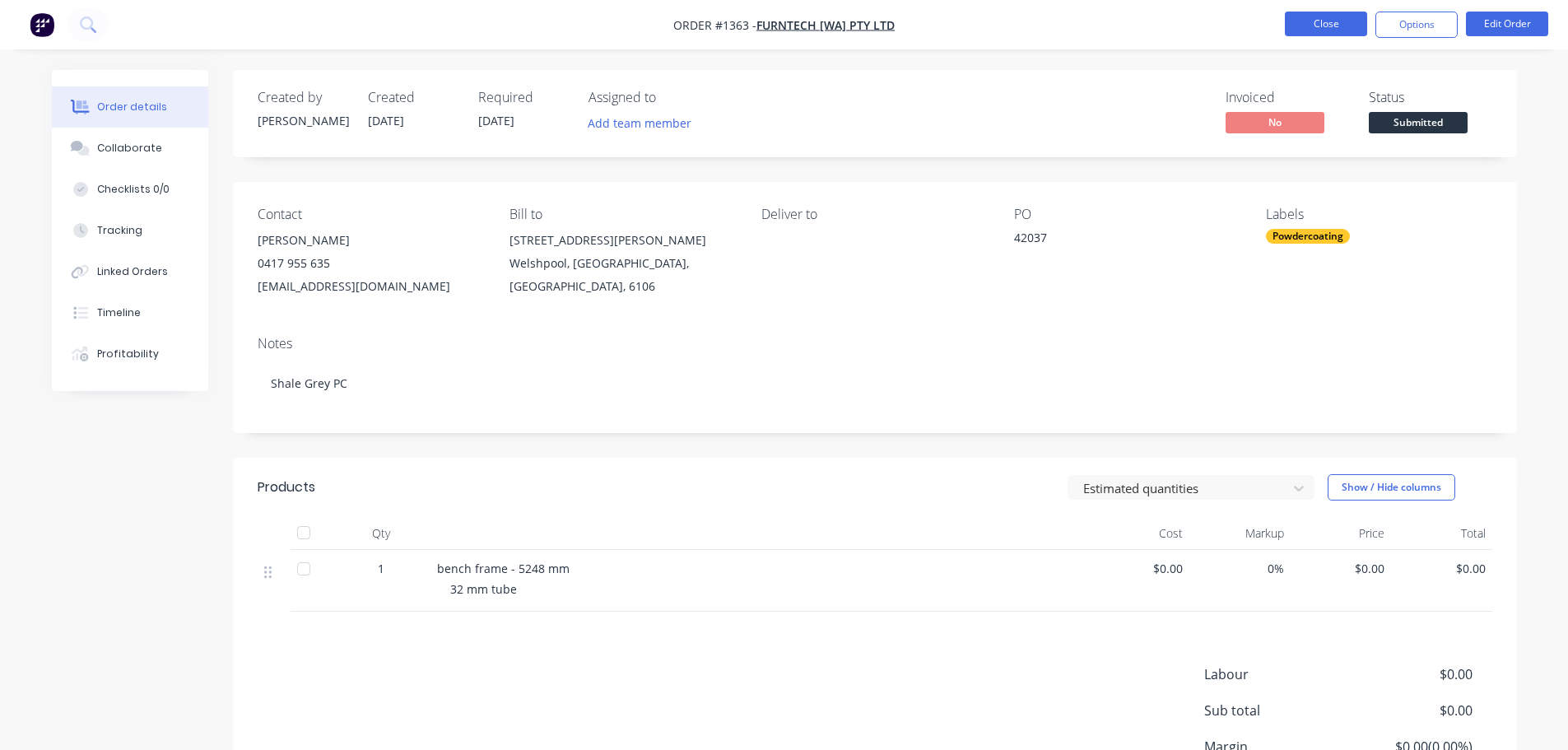
click at [1288, 29] on button "Close" at bounding box center [1325, 24] width 82 height 25
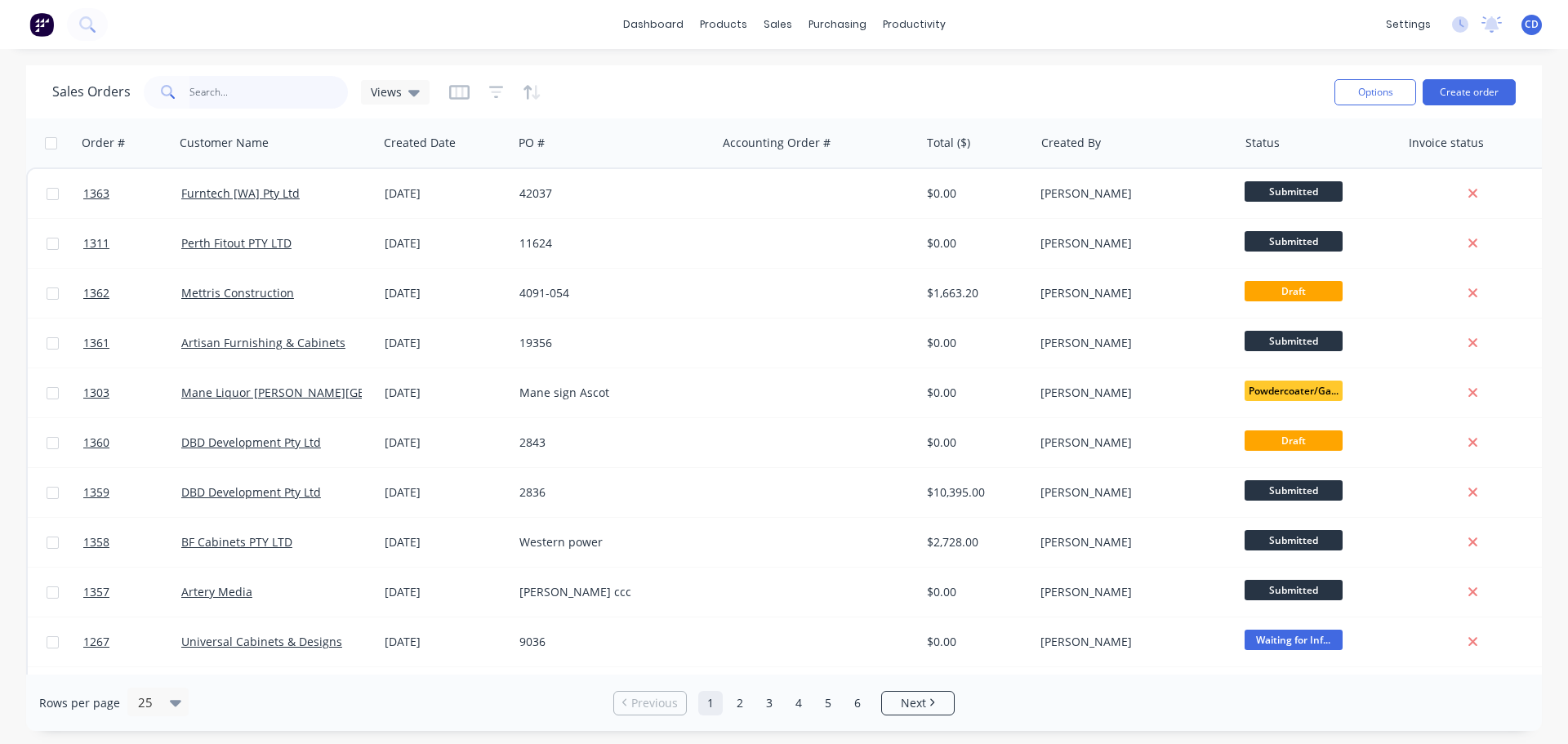
click at [263, 99] on input "text" at bounding box center [269, 92] width 159 height 33
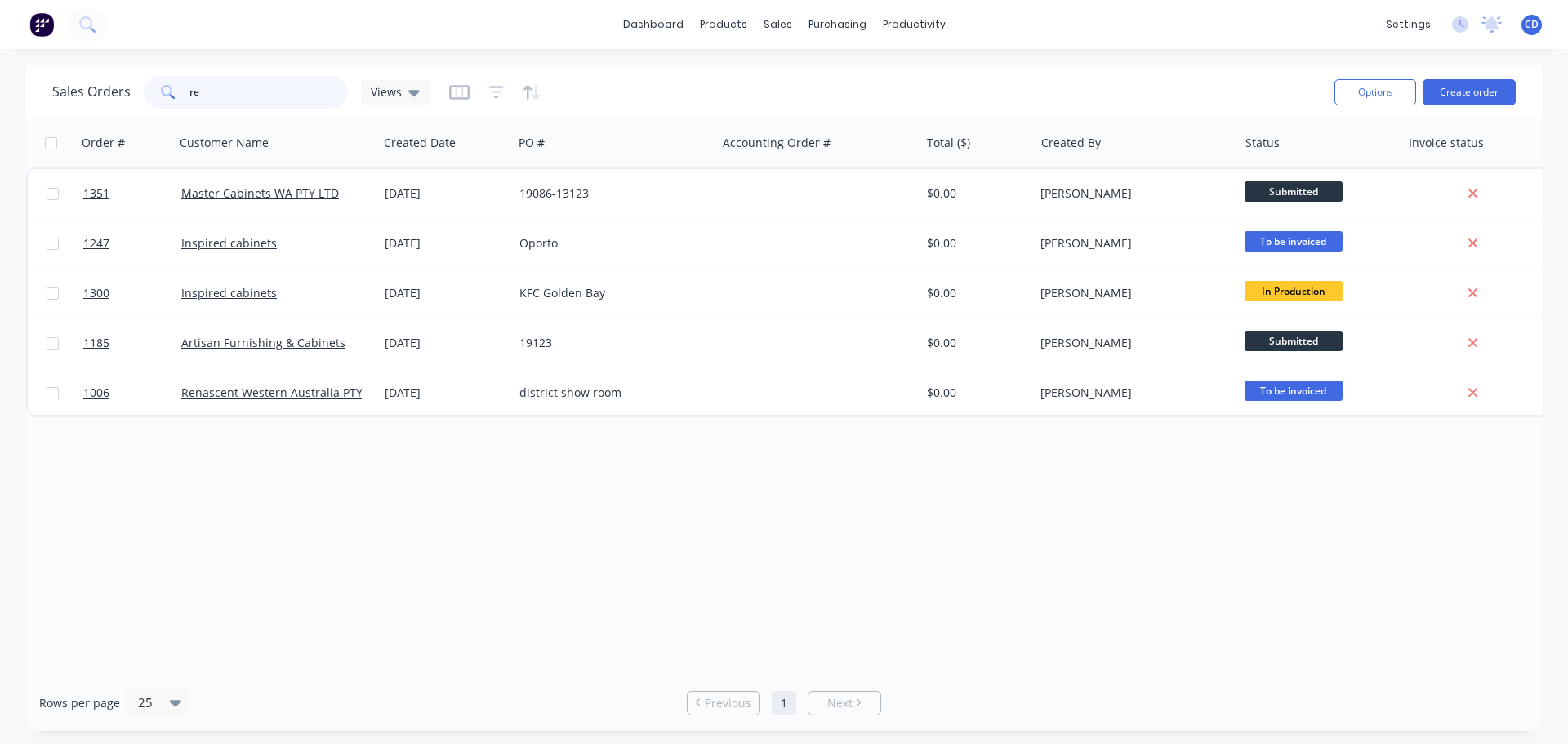
type input "r"
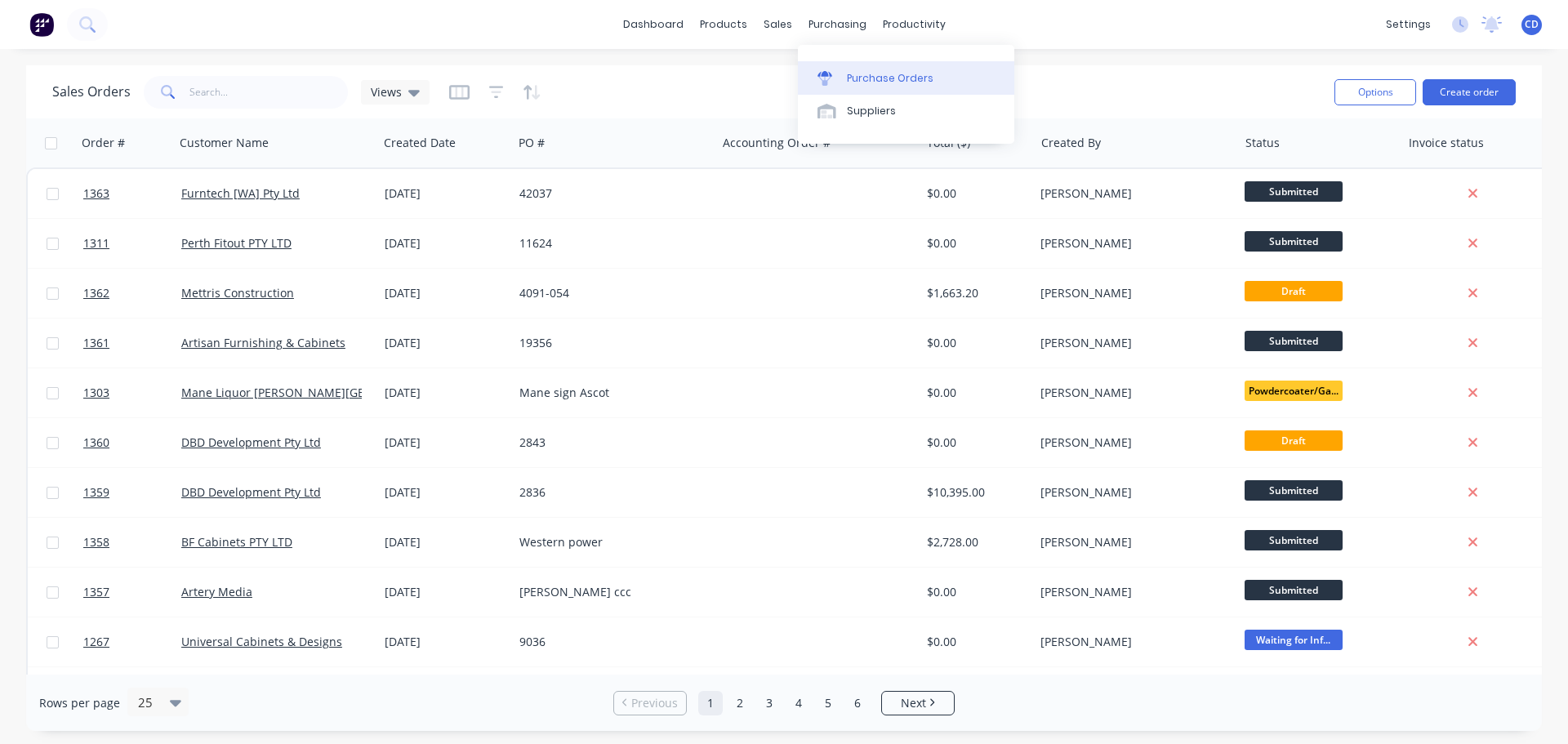
click at [865, 72] on div "Purchase Orders" at bounding box center [891, 78] width 87 height 14
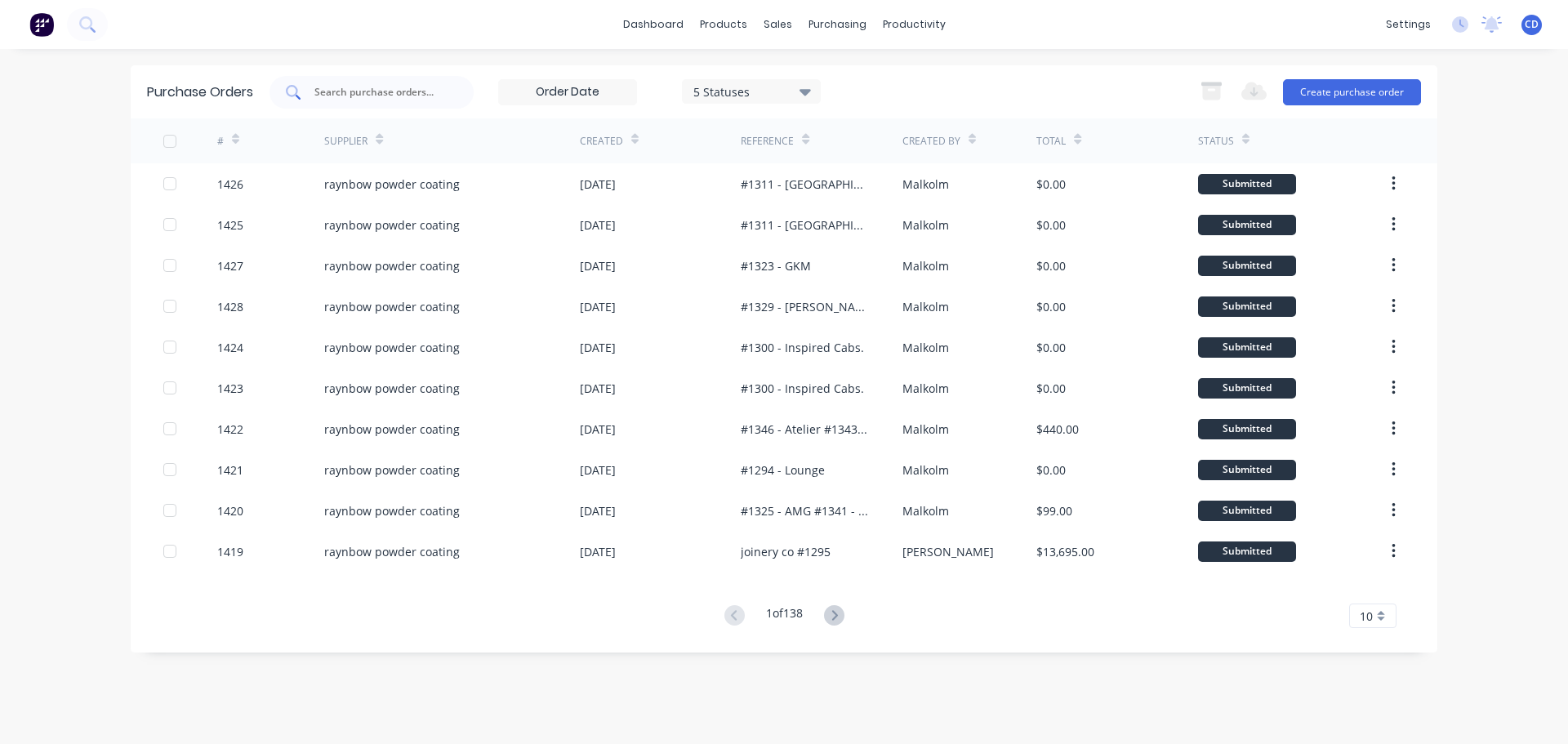
click at [388, 91] on input "text" at bounding box center [381, 92] width 136 height 16
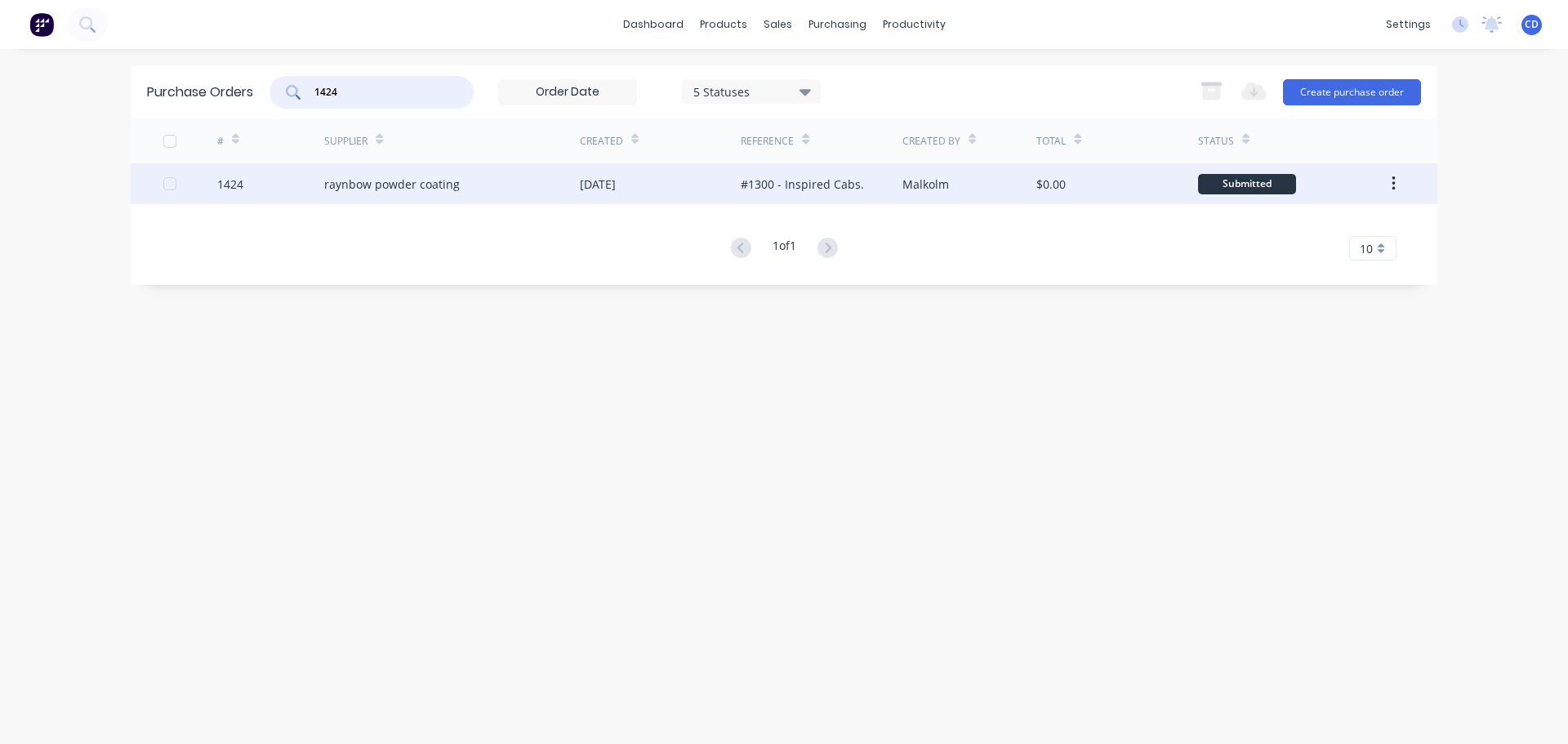
type input "1424"
click at [408, 196] on div "raynbow powder coating" at bounding box center [452, 183] width 255 height 41
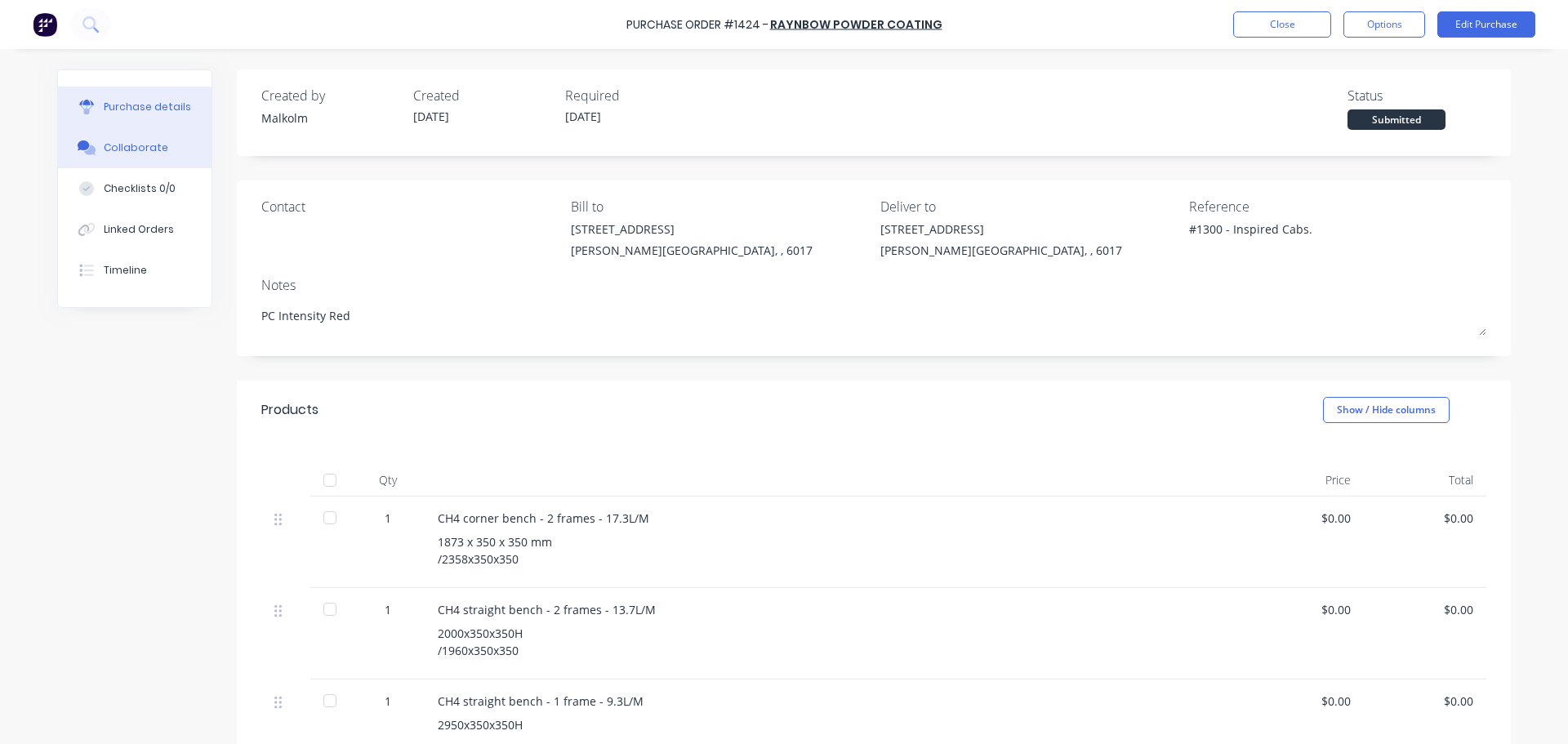
click at [111, 141] on div "Collaborate" at bounding box center [136, 148] width 64 height 14
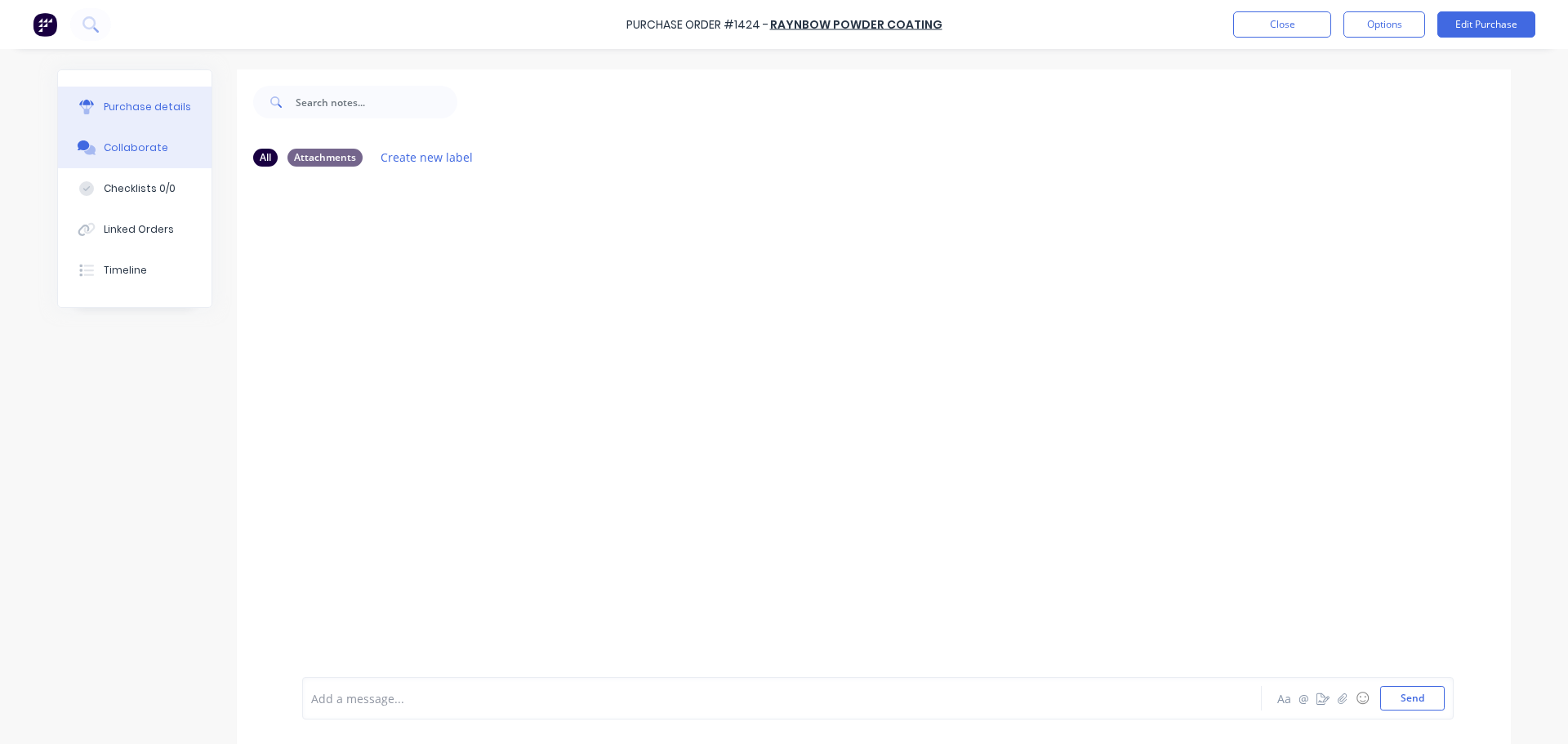
click at [128, 103] on div "Purchase details" at bounding box center [148, 107] width 88 height 14
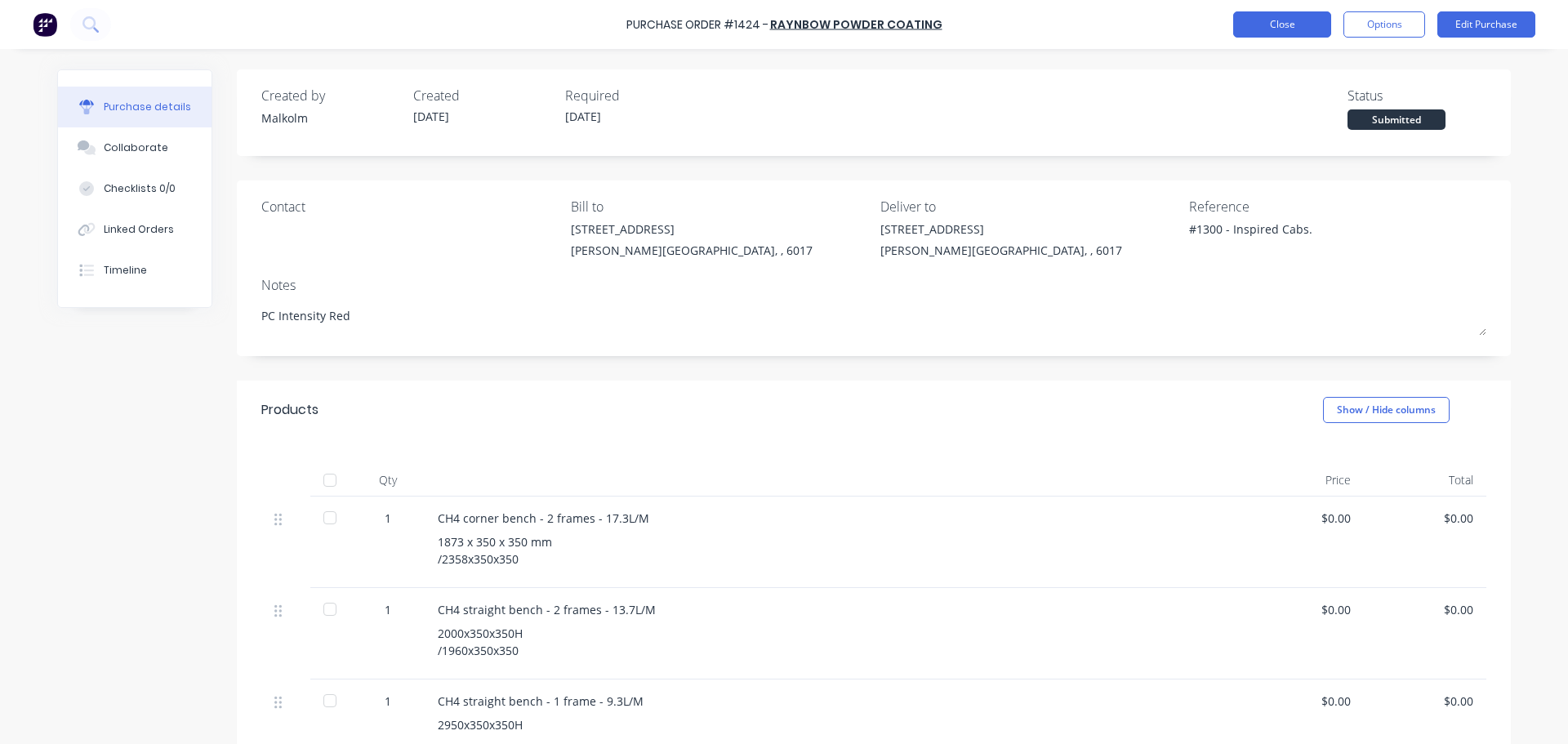
click at [1293, 25] on button "Close" at bounding box center [1282, 24] width 98 height 26
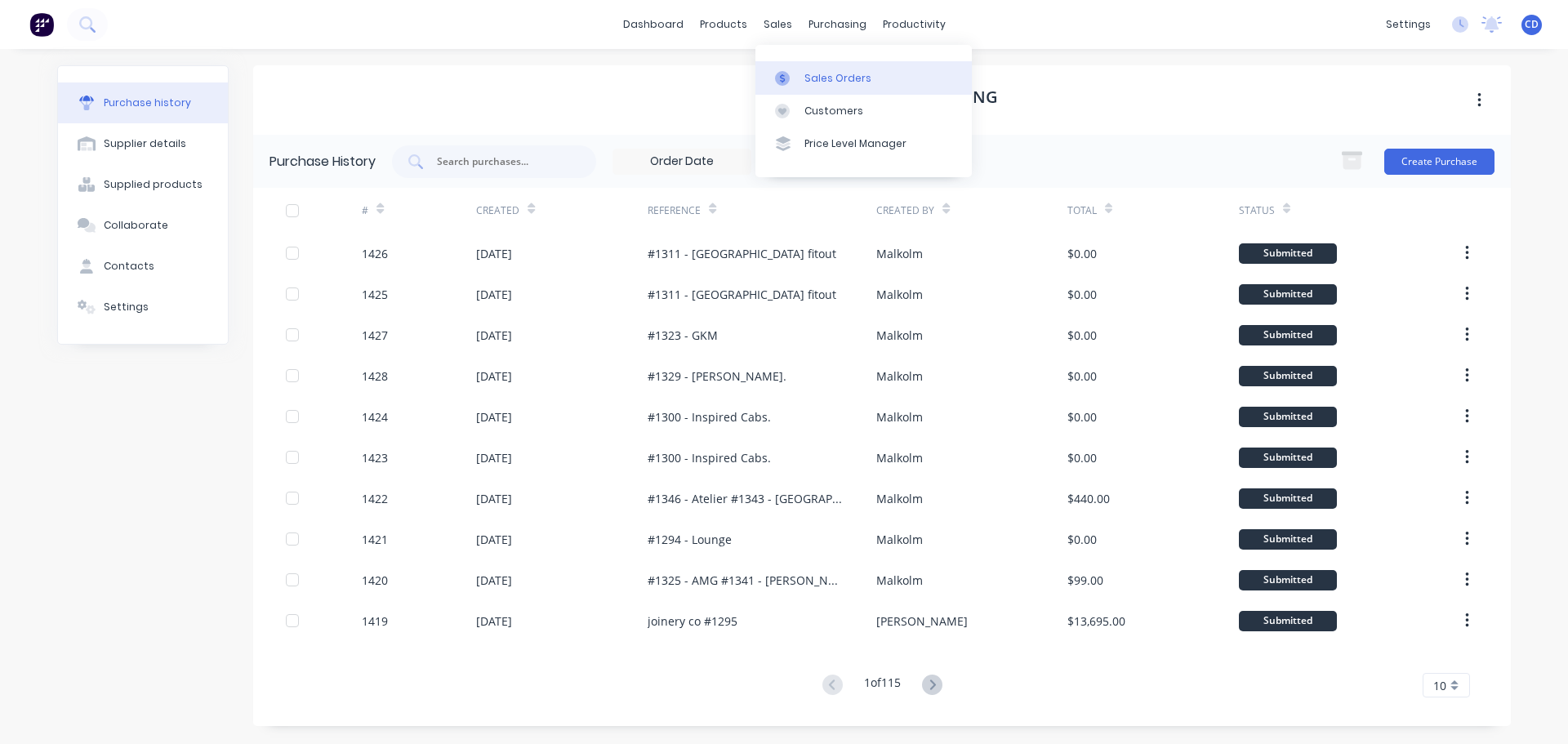
click at [795, 63] on link "Sales Orders" at bounding box center [864, 78] width 216 height 33
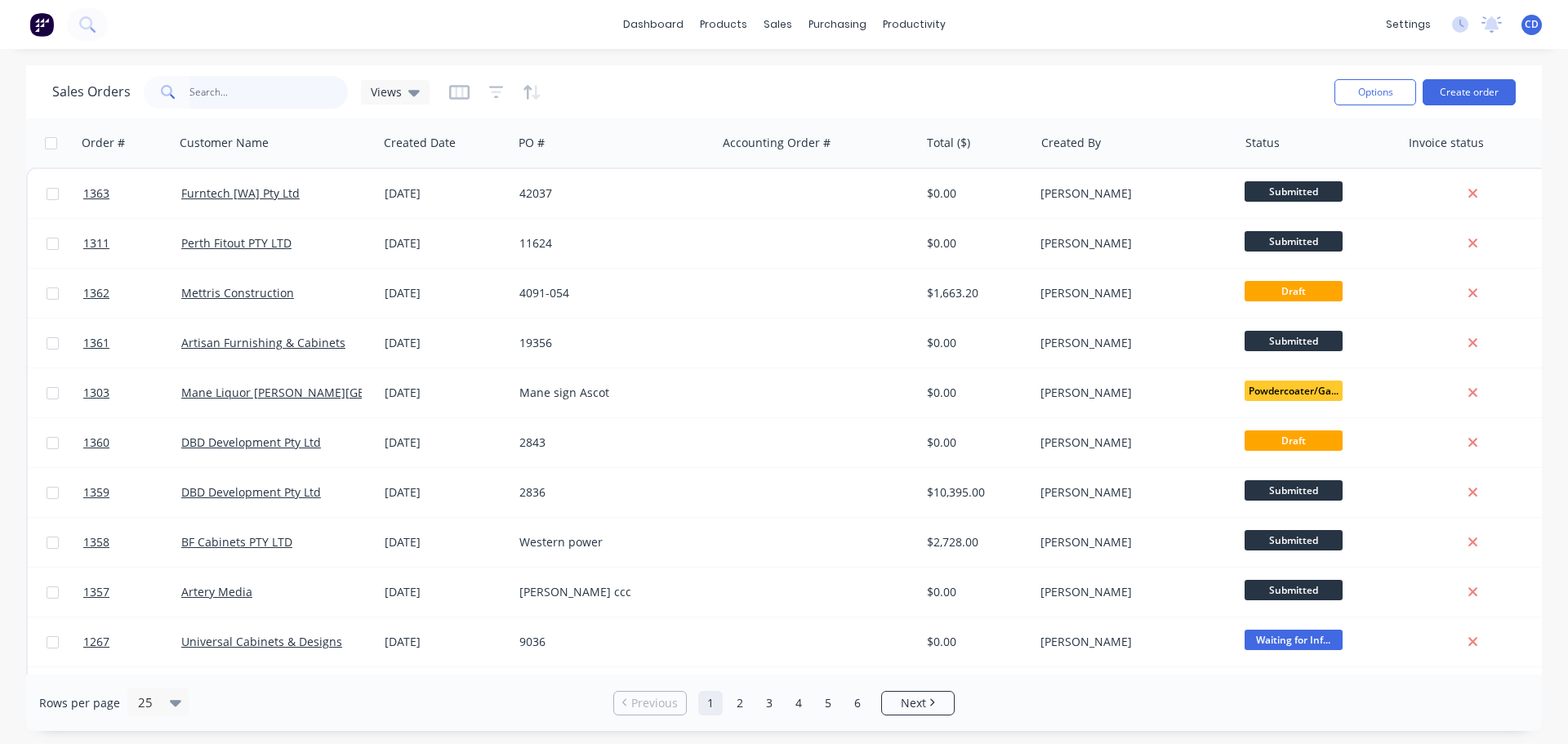
click at [255, 88] on input "text" at bounding box center [269, 92] width 159 height 33
type input "1300"
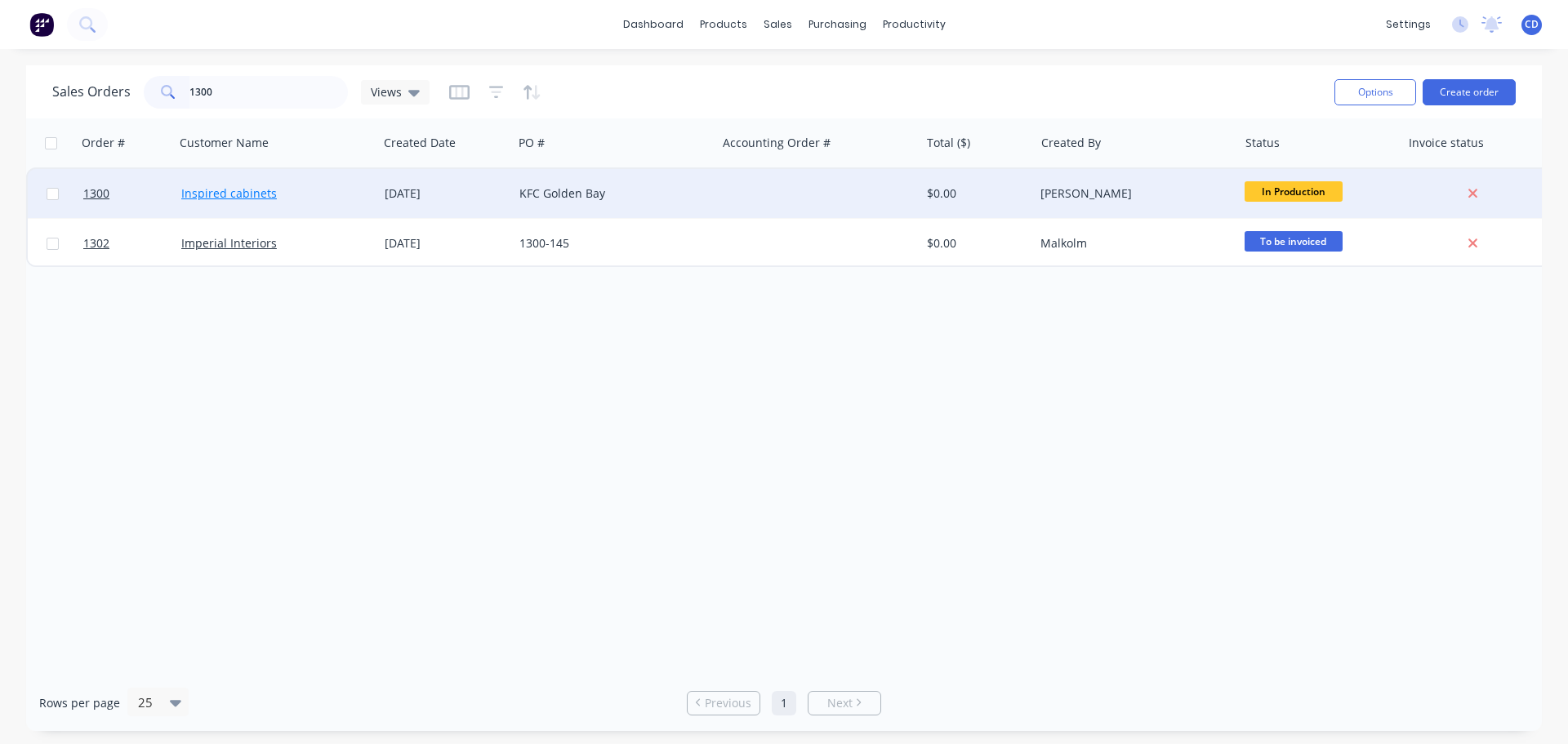
click at [272, 193] on link "Inspired cabinets" at bounding box center [229, 193] width 96 height 15
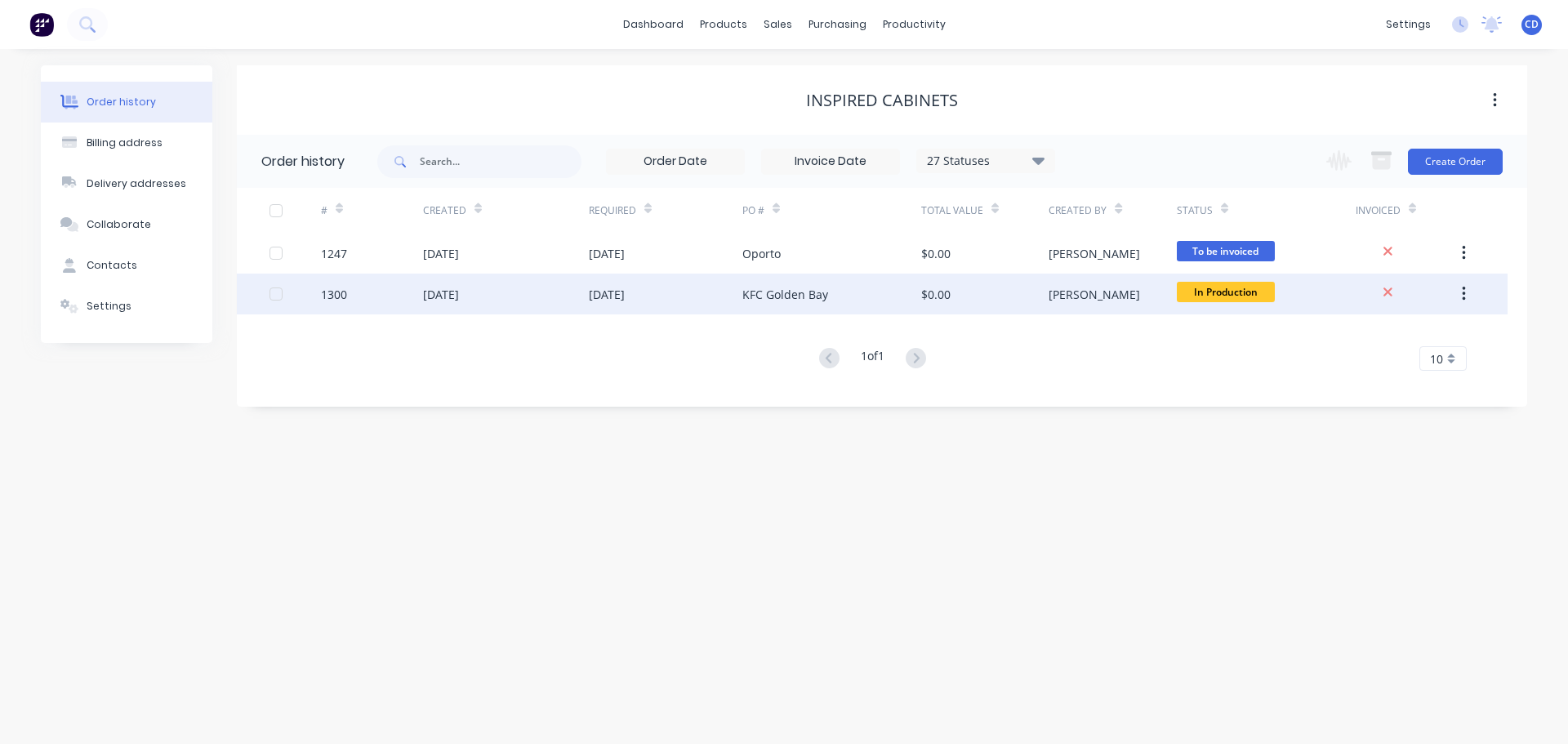
click at [588, 300] on div "06 Sep 2025" at bounding box center [505, 293] width 166 height 41
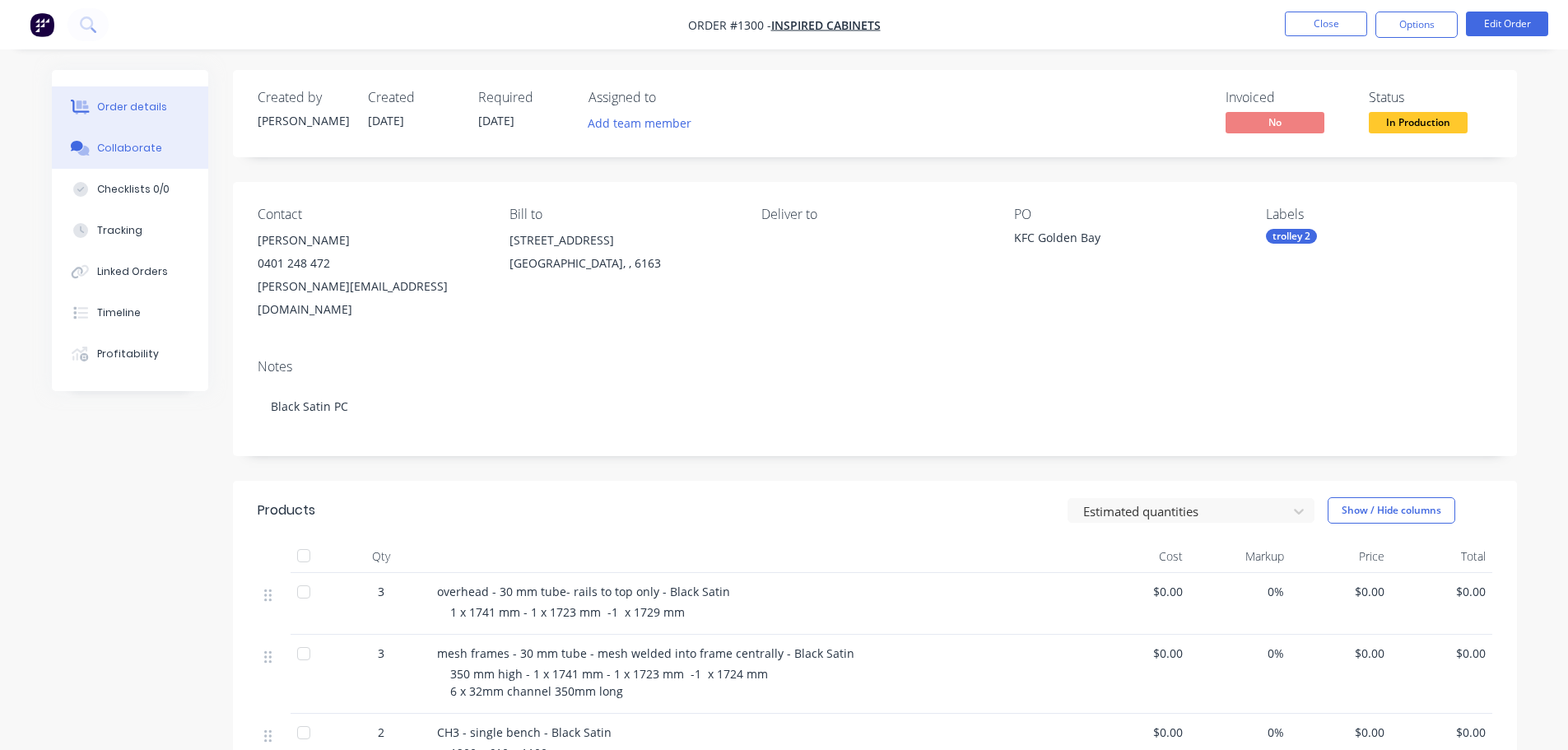
click at [156, 152] on button "Collaborate" at bounding box center [130, 148] width 156 height 41
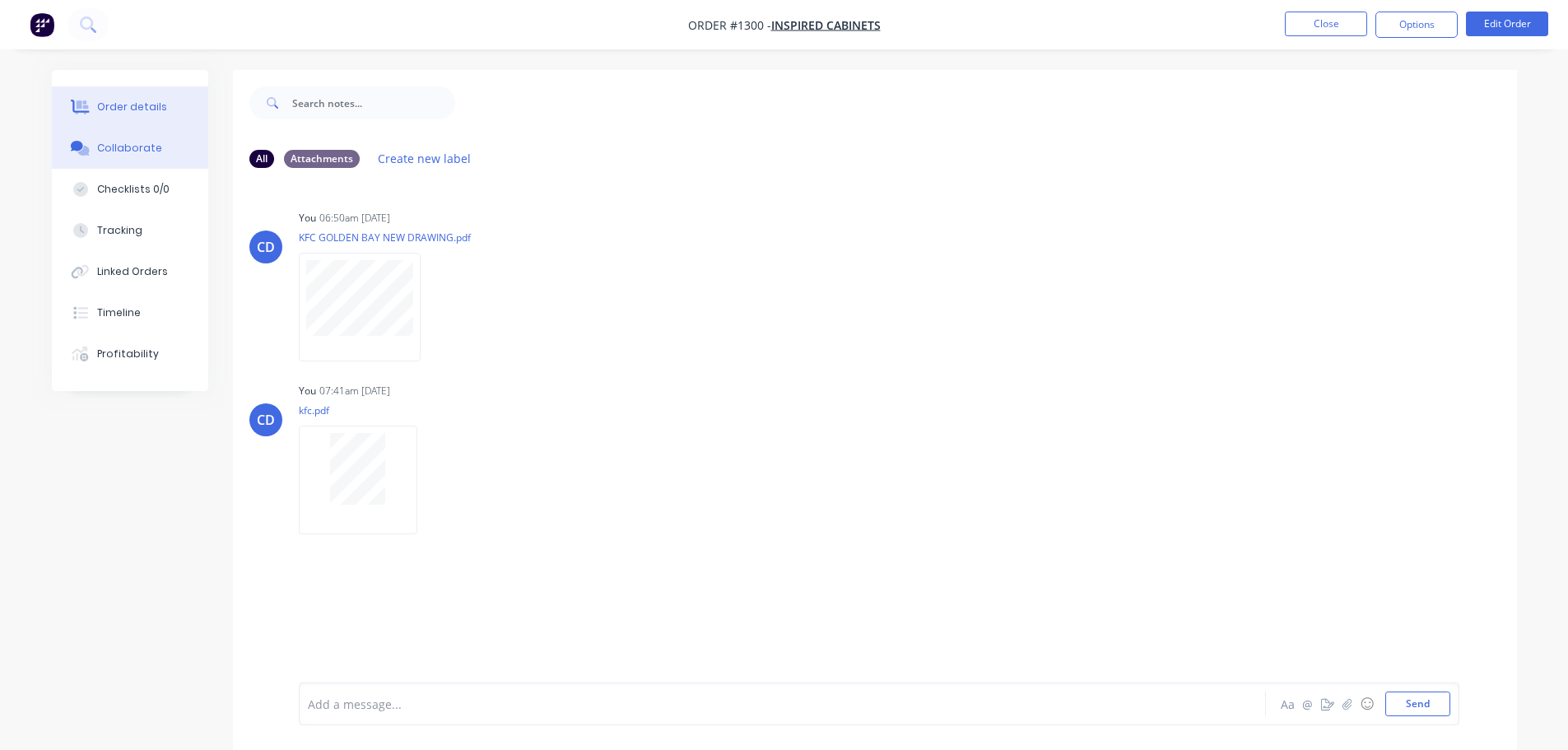
click at [142, 108] on div "Order details" at bounding box center [131, 107] width 70 height 15
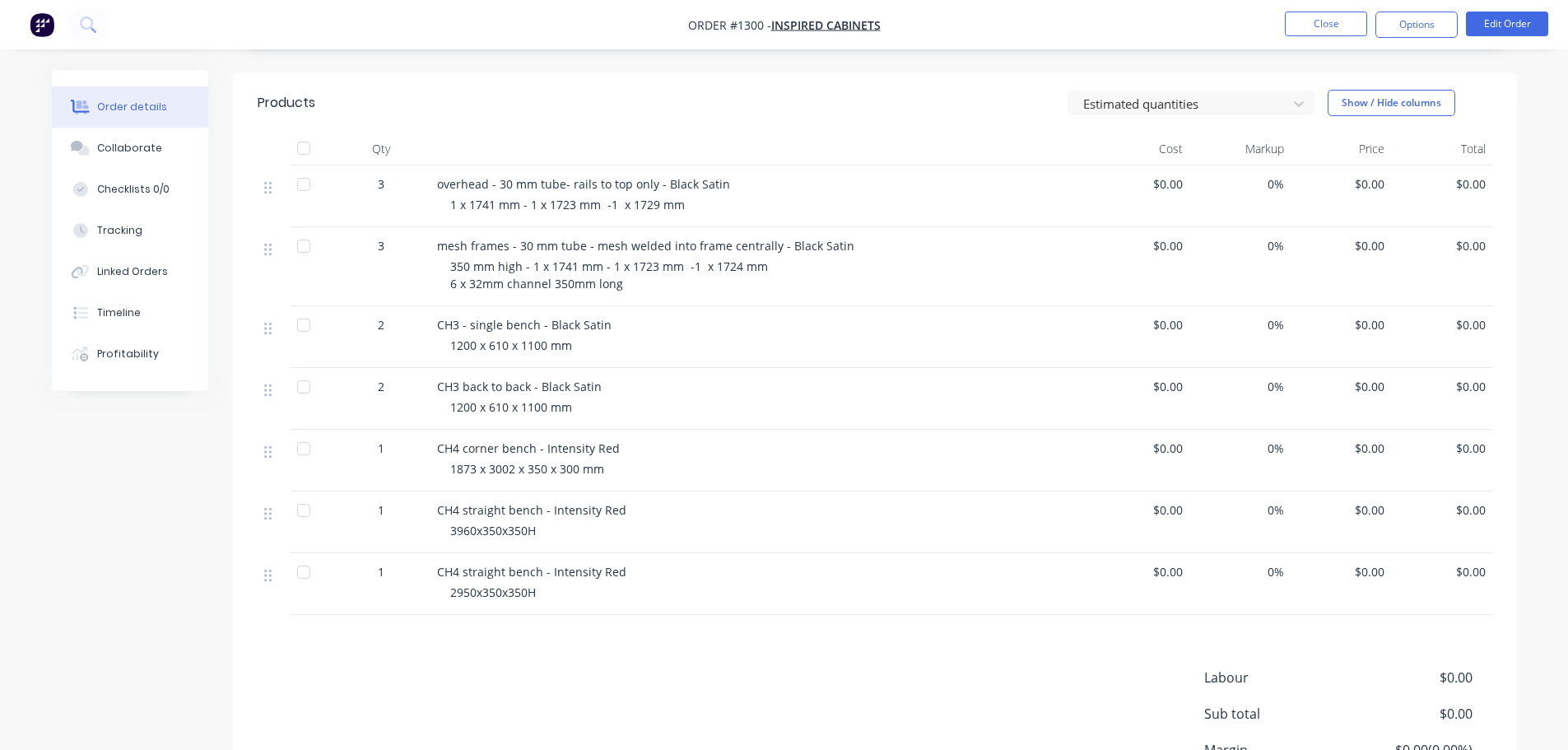
scroll to position [411, 0]
click at [1511, 19] on button "Edit Order" at bounding box center [1507, 24] width 82 height 25
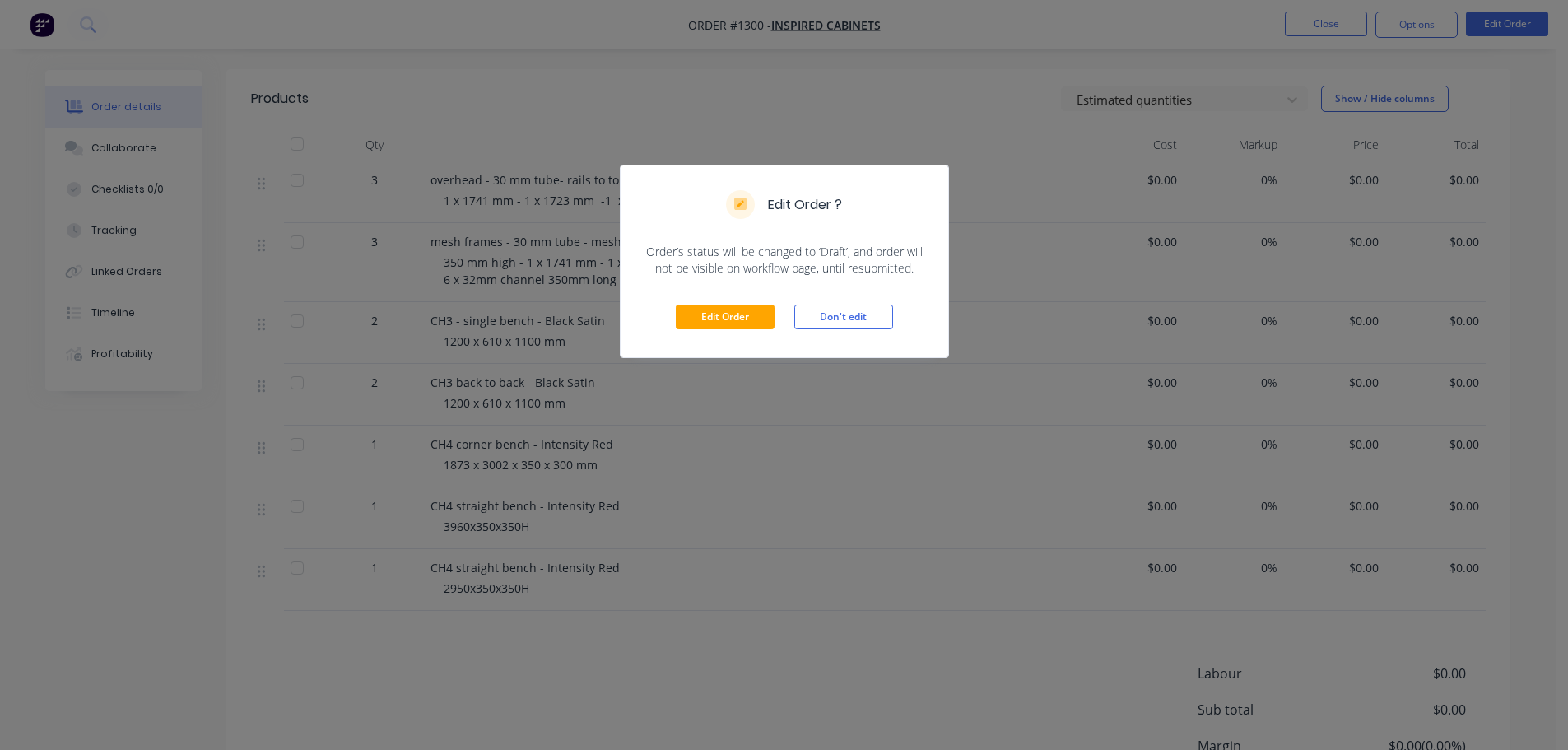
click at [745, 303] on div "Edit Order Don't edit" at bounding box center [784, 317] width 327 height 80
click at [718, 328] on button "Edit Order" at bounding box center [725, 317] width 99 height 25
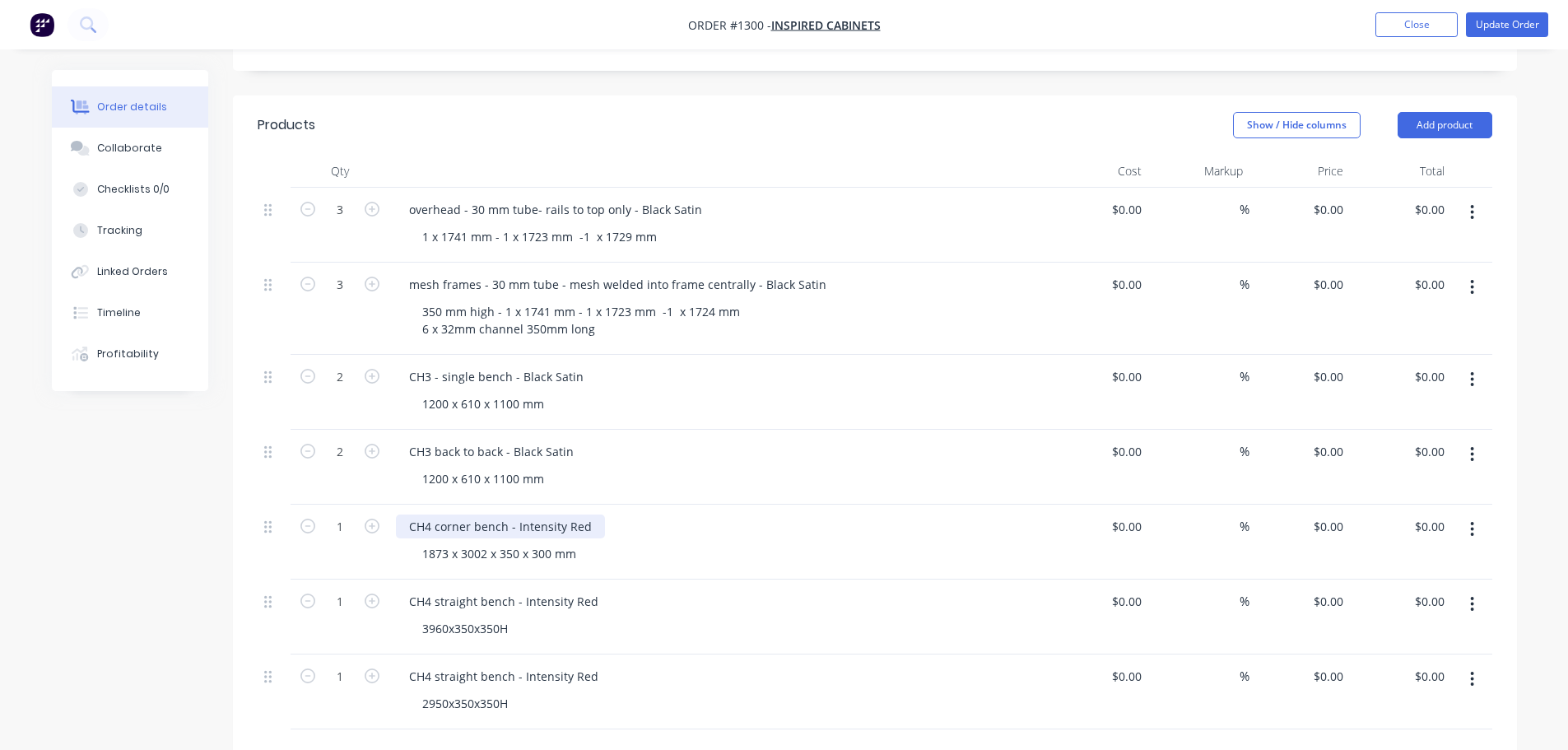
click at [596, 515] on div "CH4 corner bench - Intensity Red" at bounding box center [500, 526] width 209 height 24
drag, startPoint x: 594, startPoint y: 478, endPoint x: 607, endPoint y: 497, distance: 23.0
click at [598, 542] on div "1873 x 3002 x 350 x 300 mm" at bounding box center [724, 554] width 632 height 24
click at [610, 515] on div "CH4 corner bench - Intensity Red flame" at bounding box center [517, 526] width 243 height 24
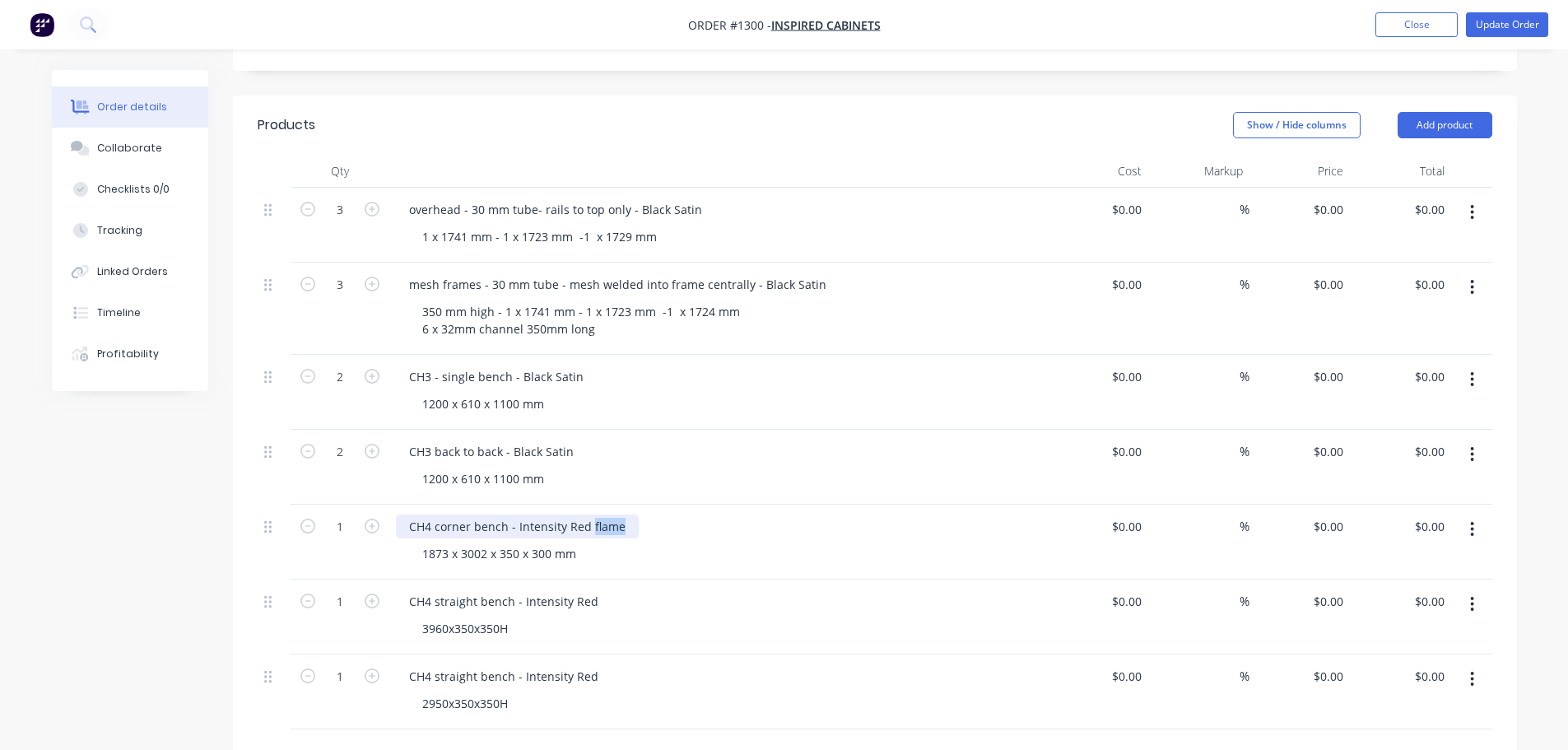
copy div "flame"
click at [597, 589] on div "CH4 straight bench - Intensity Red" at bounding box center [504, 601] width 215 height 24
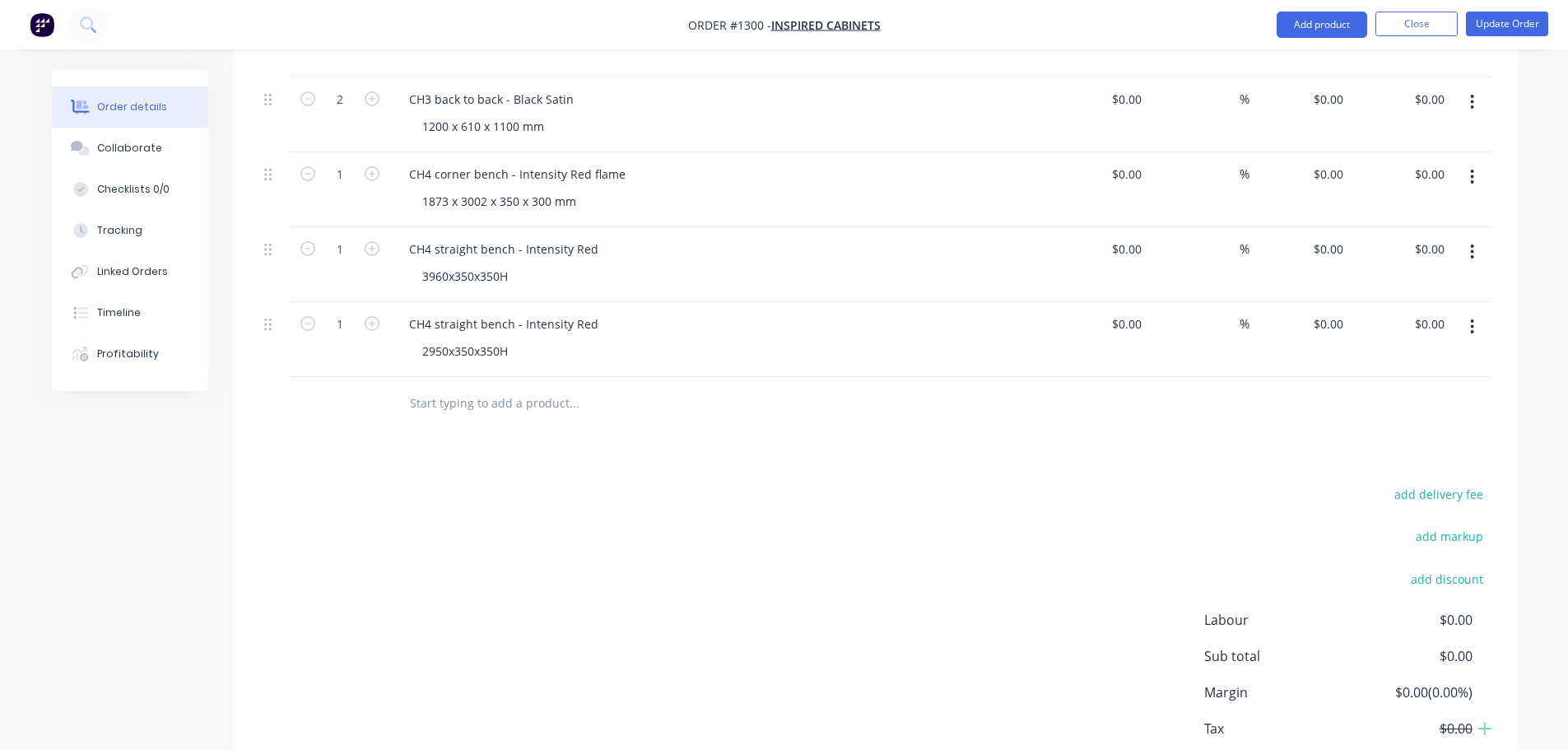
scroll to position [653, 0]
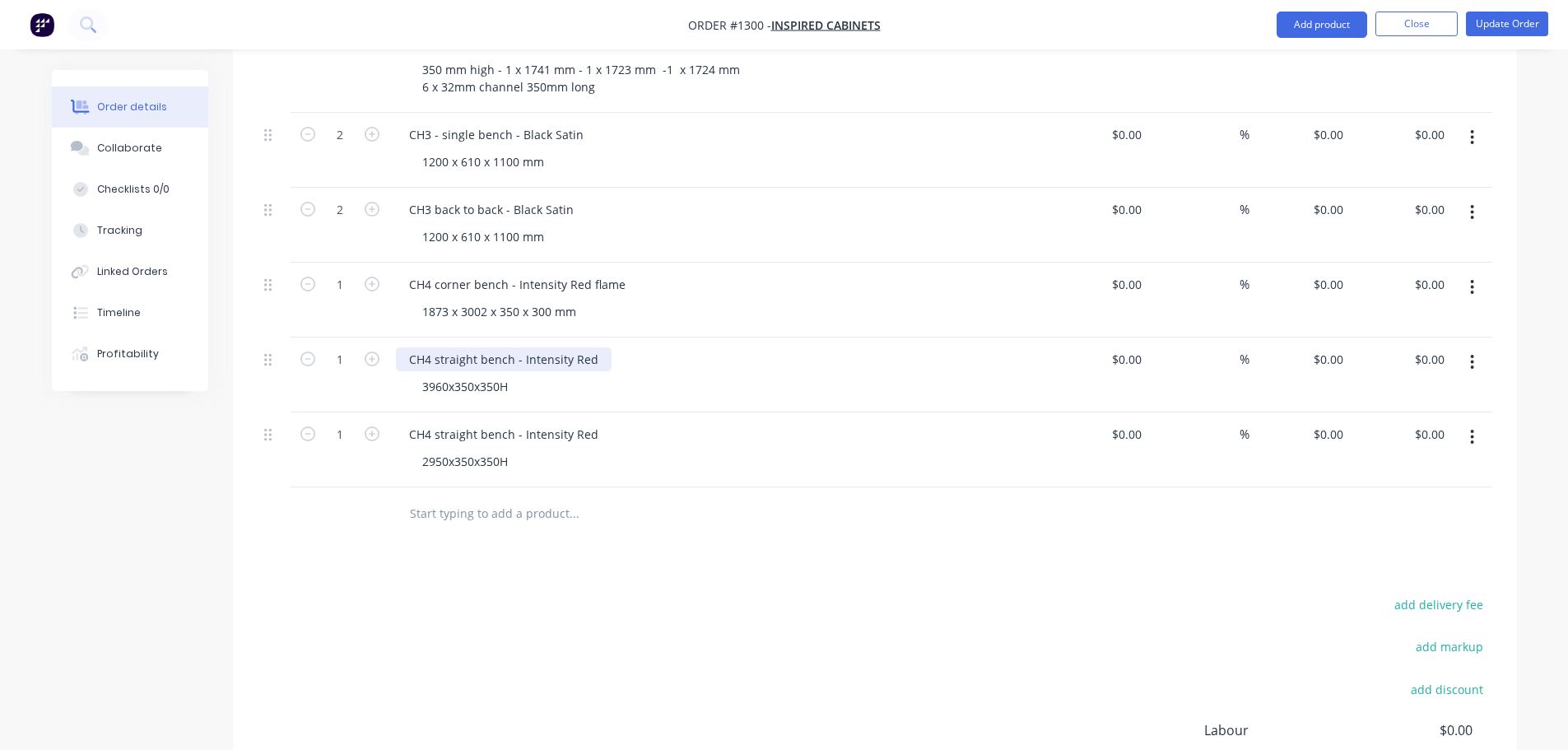
click at [595, 348] on div "CH4 straight bench - Intensity Red" at bounding box center [504, 359] width 215 height 24
click at [595, 422] on div "CH4 straight bench - Intensity Red" at bounding box center [504, 434] width 215 height 24
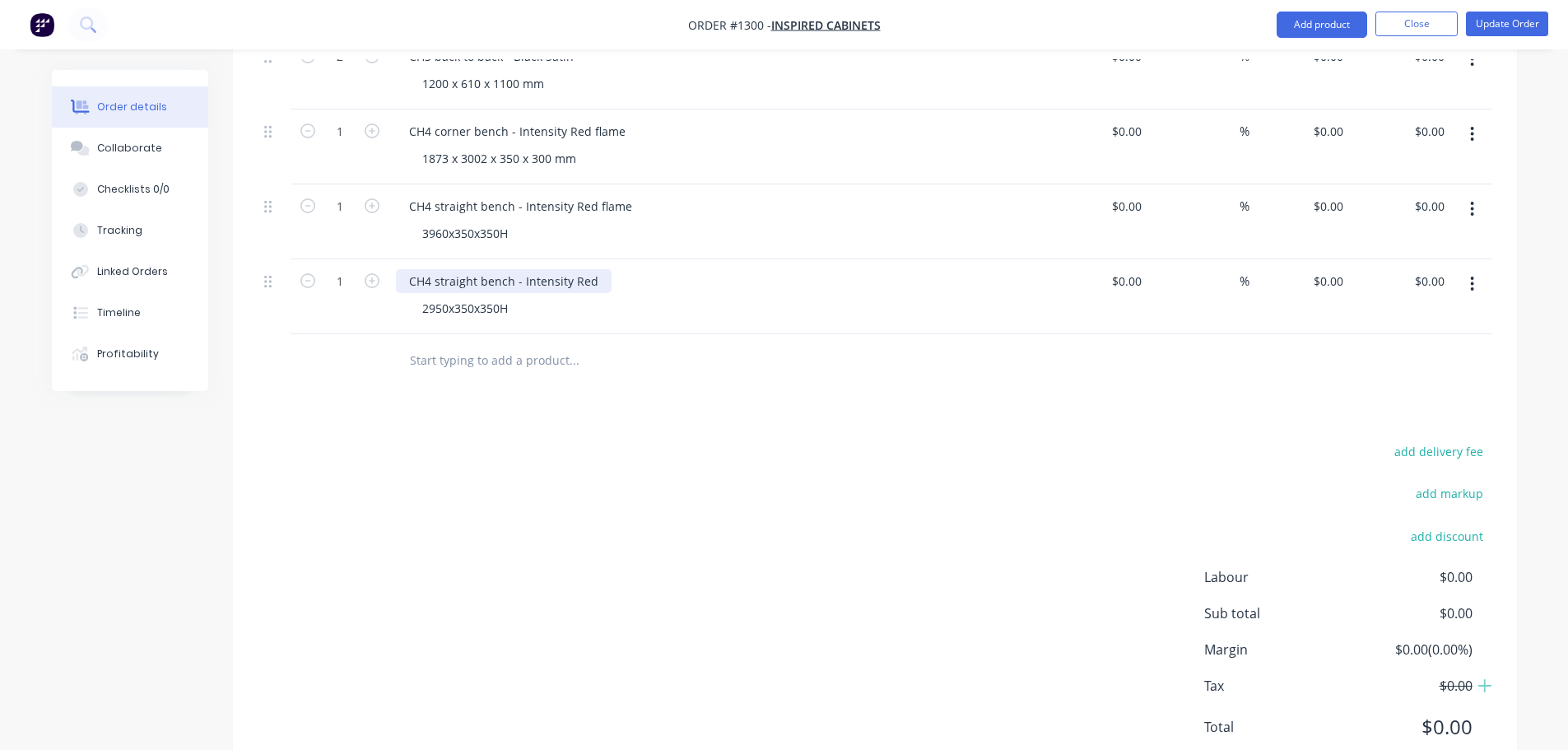
scroll to position [818, 0]
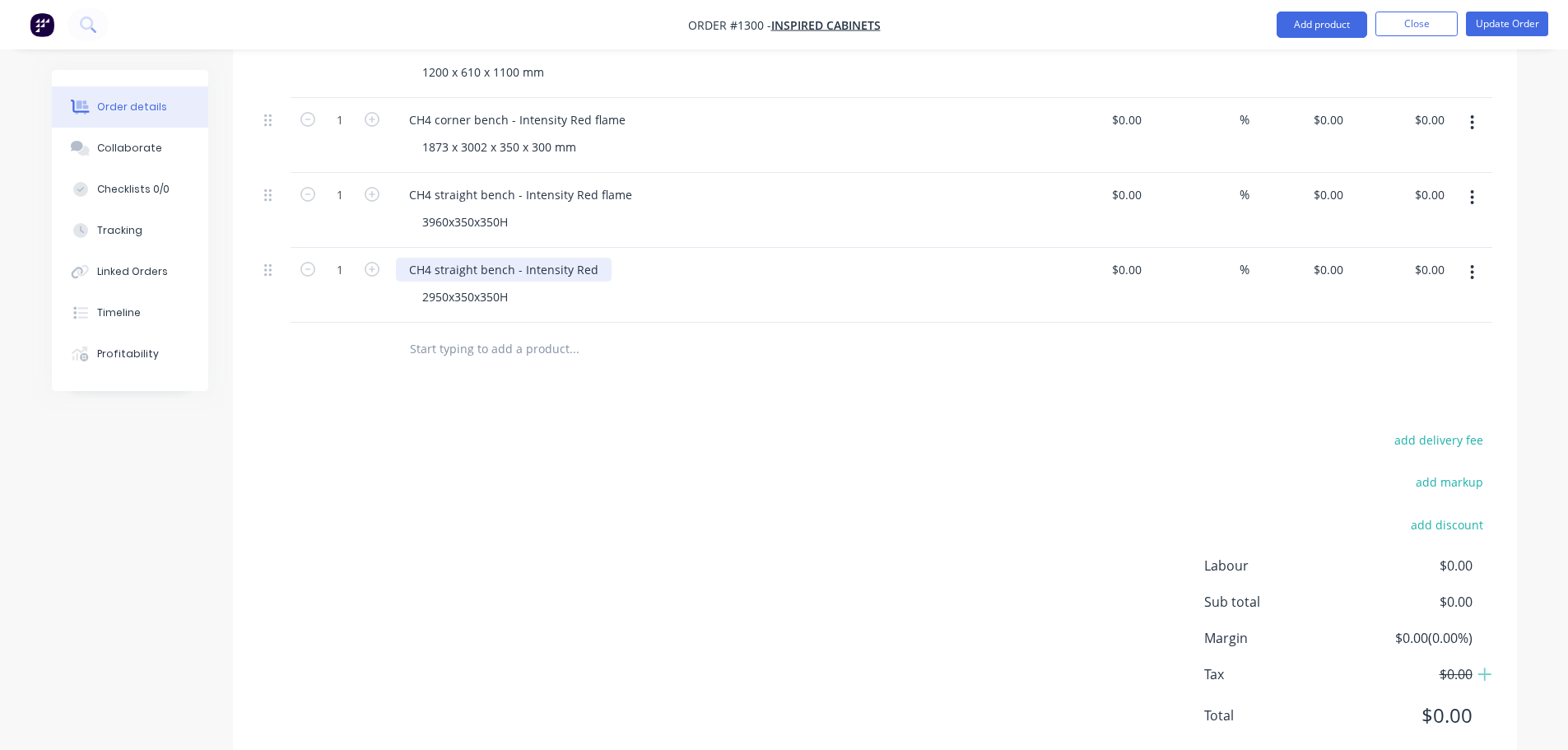
click at [591, 257] on div "CH4 straight bench - Intensity Red" at bounding box center [504, 269] width 215 height 24
click at [590, 257] on div "CH4 straight bench - Intensity Redflame" at bounding box center [519, 269] width 246 height 24
click at [1494, 26] on button "Update Order" at bounding box center [1507, 24] width 82 height 25
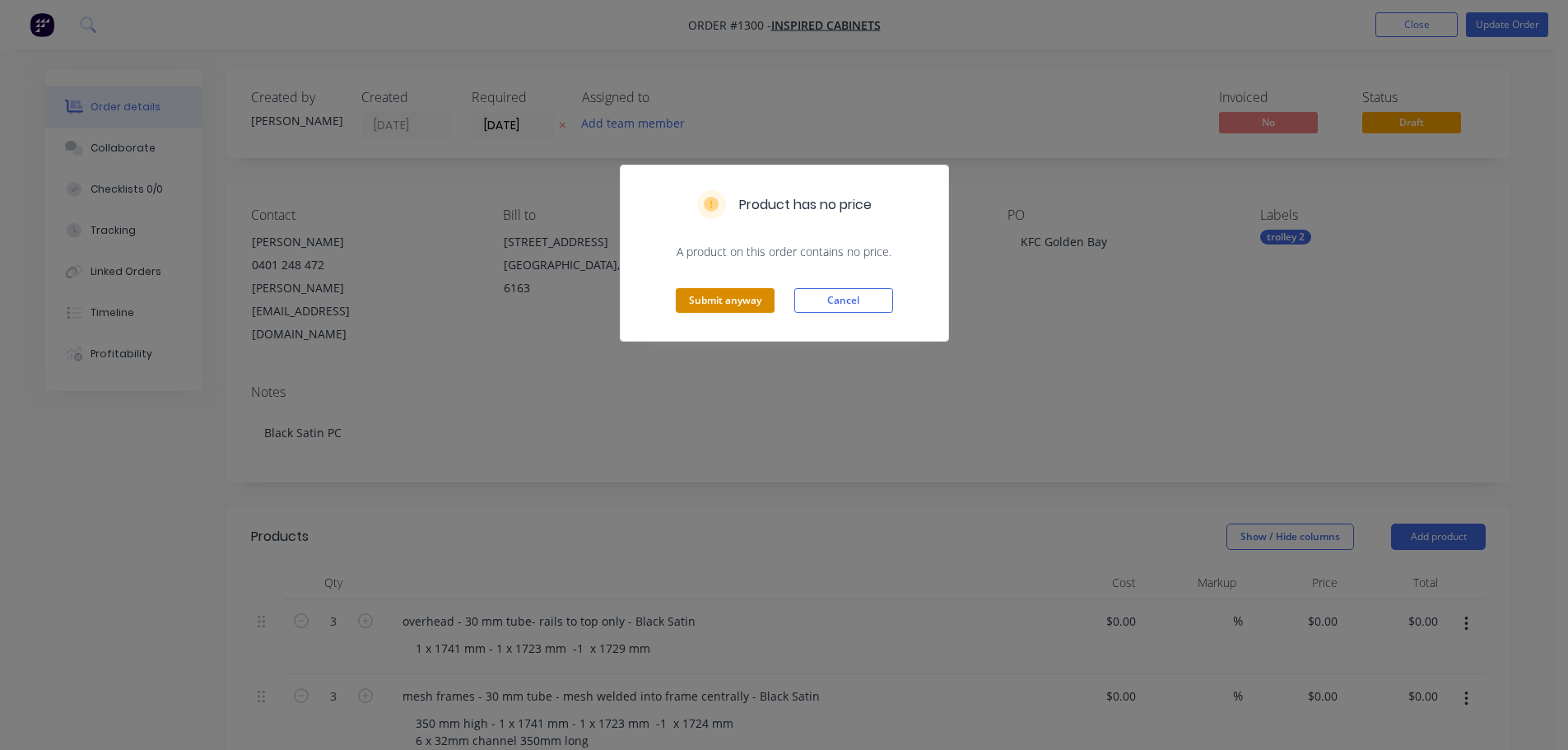
click at [719, 312] on button "Submit anyway" at bounding box center [725, 300] width 99 height 25
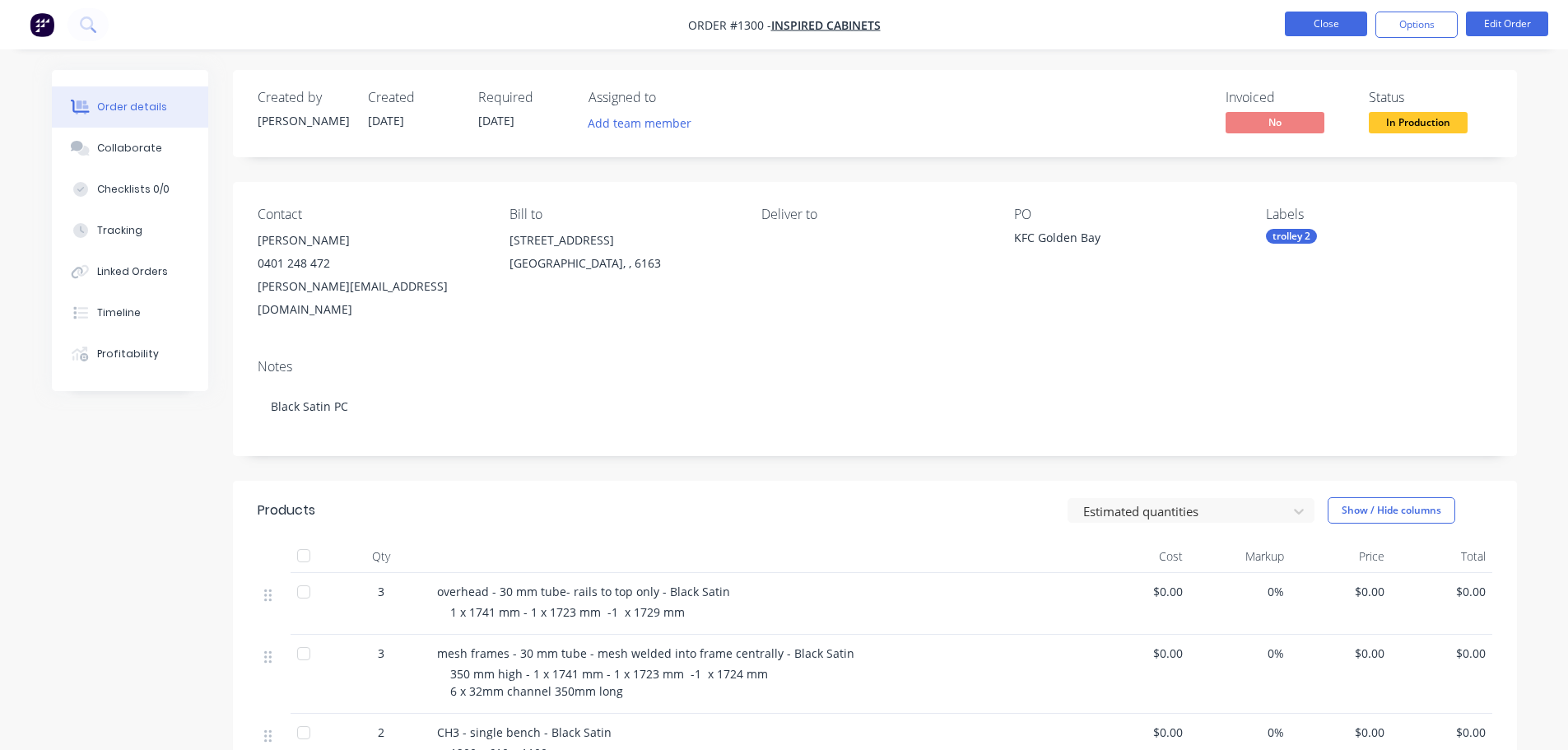
click at [1322, 21] on button "Close" at bounding box center [1325, 24] width 82 height 25
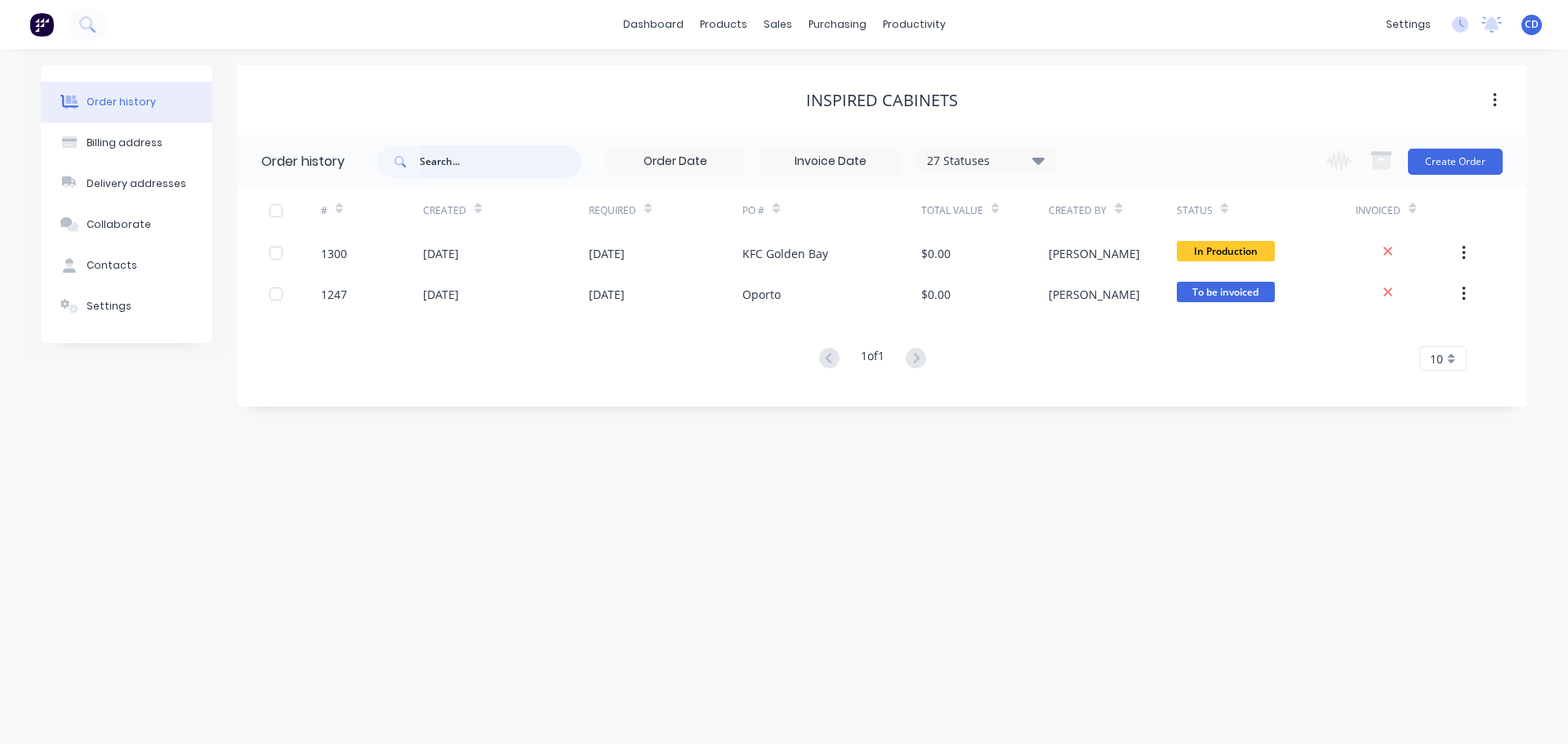
click at [485, 151] on input "text" at bounding box center [501, 162] width 162 height 33
click at [822, 66] on link "Sales Orders" at bounding box center [864, 78] width 216 height 33
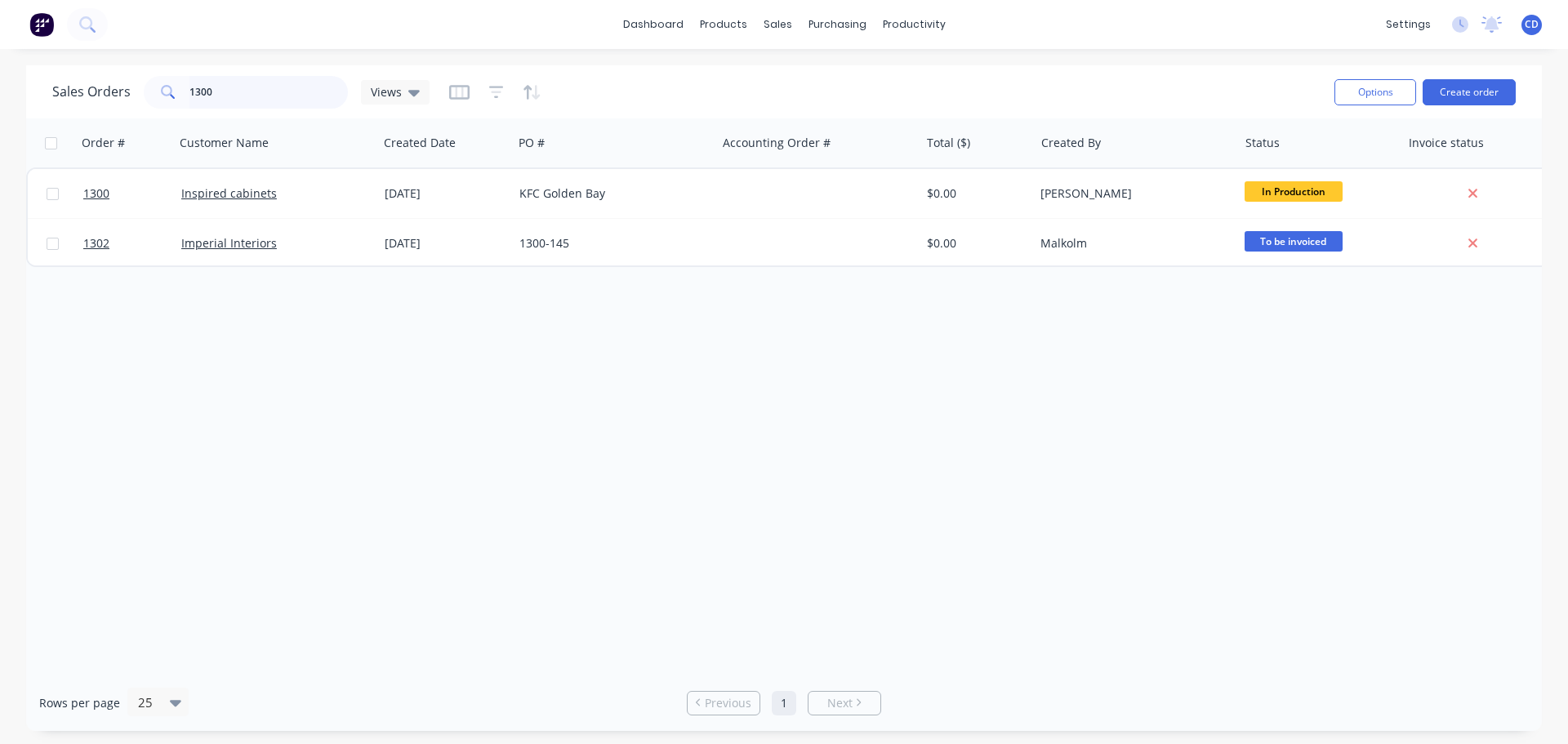
click at [234, 89] on input "1300" at bounding box center [269, 92] width 159 height 33
type input "1"
type input "cdu"
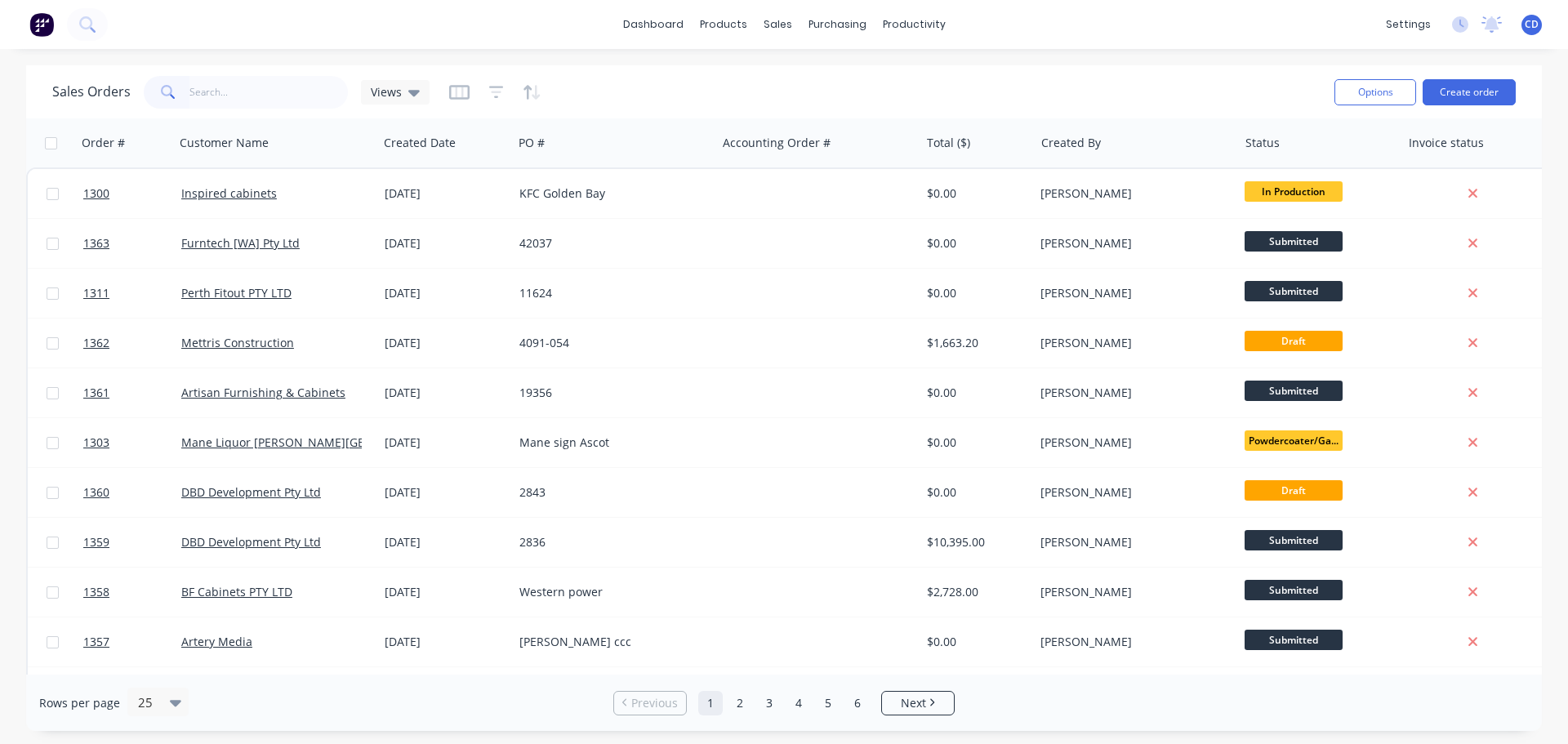
click at [255, 93] on input "text" at bounding box center [269, 92] width 159 height 33
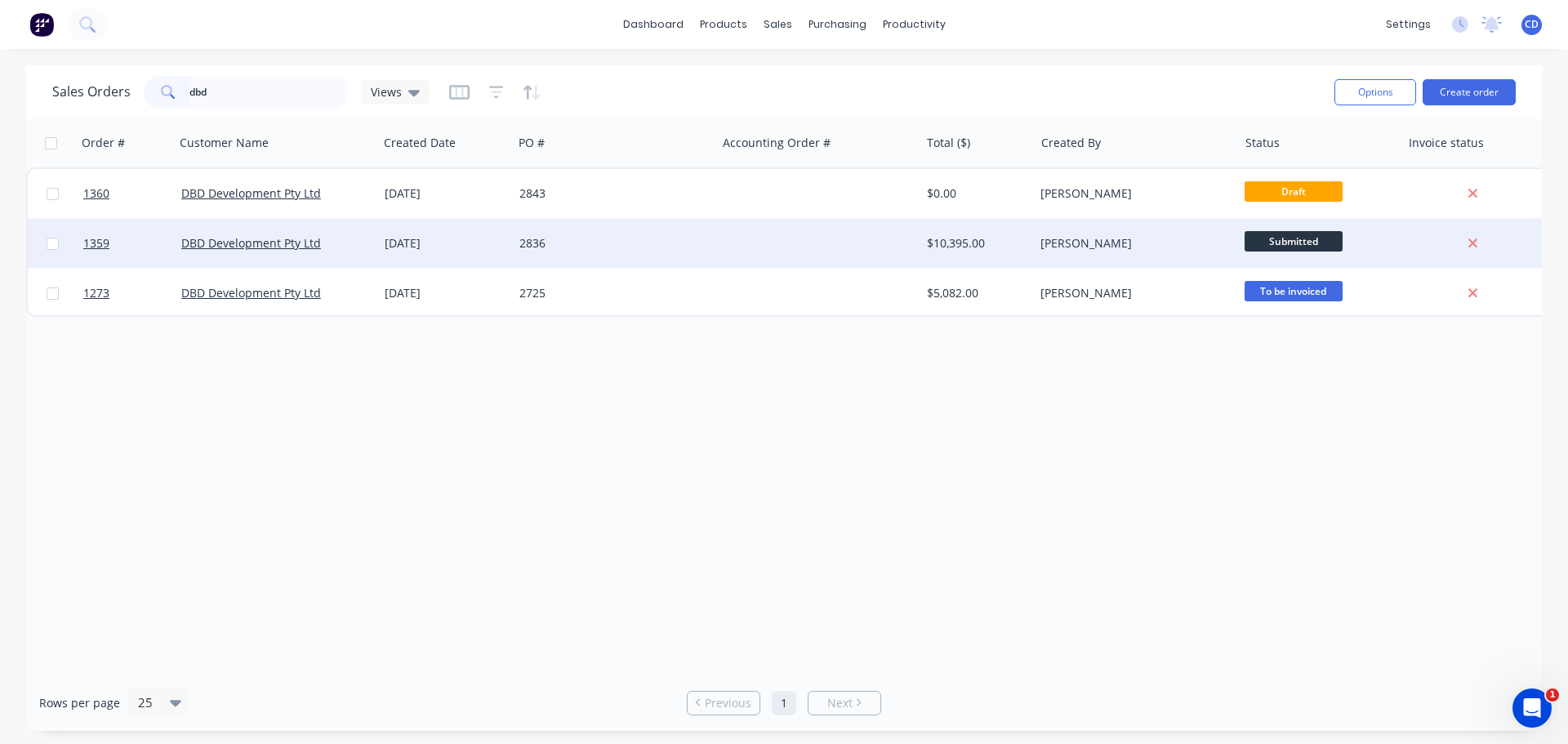
type input "dbd"
click at [515, 247] on div "2836" at bounding box center [615, 243] width 204 height 49
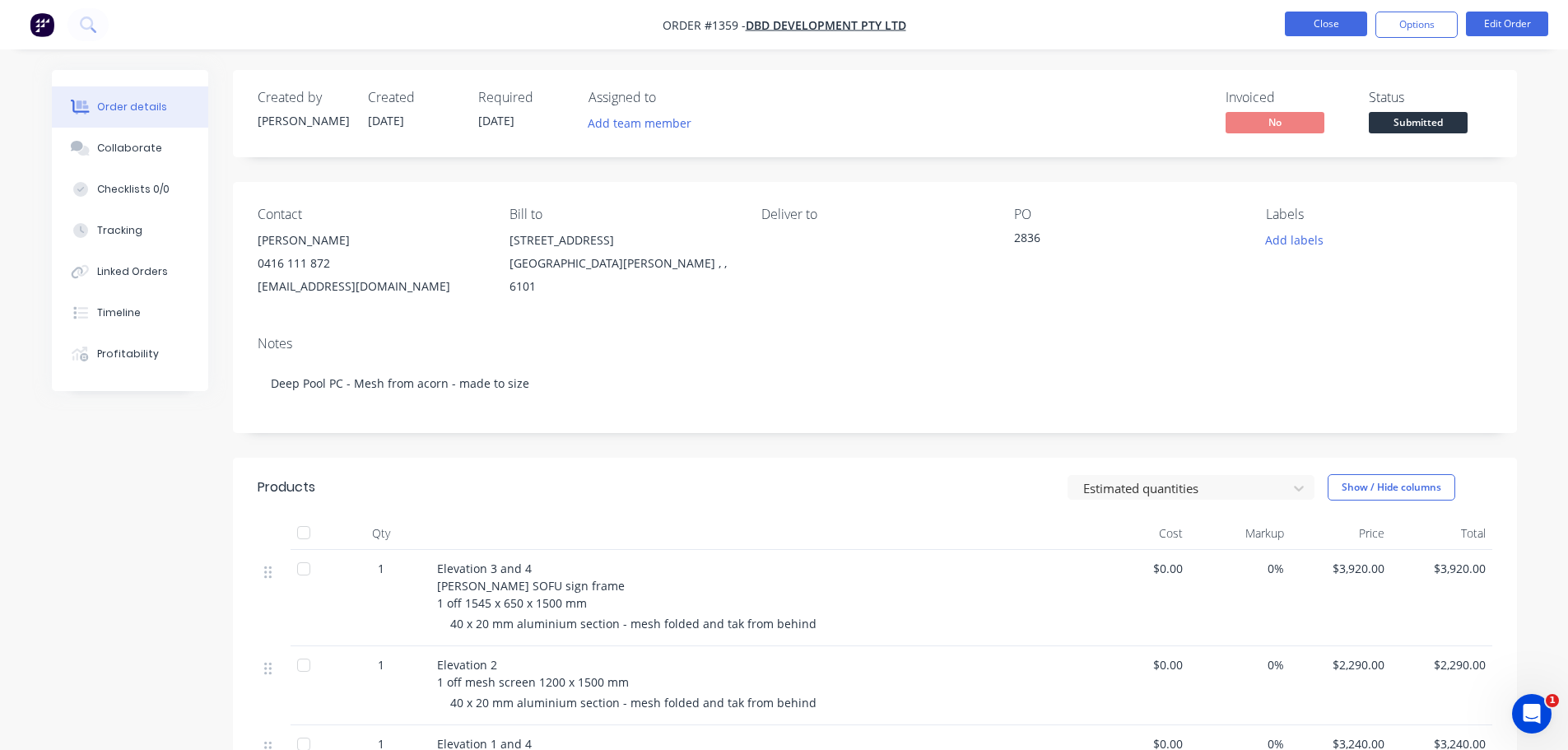
click at [1309, 29] on button "Close" at bounding box center [1325, 24] width 82 height 25
